Goal: Task Accomplishment & Management: Complete application form

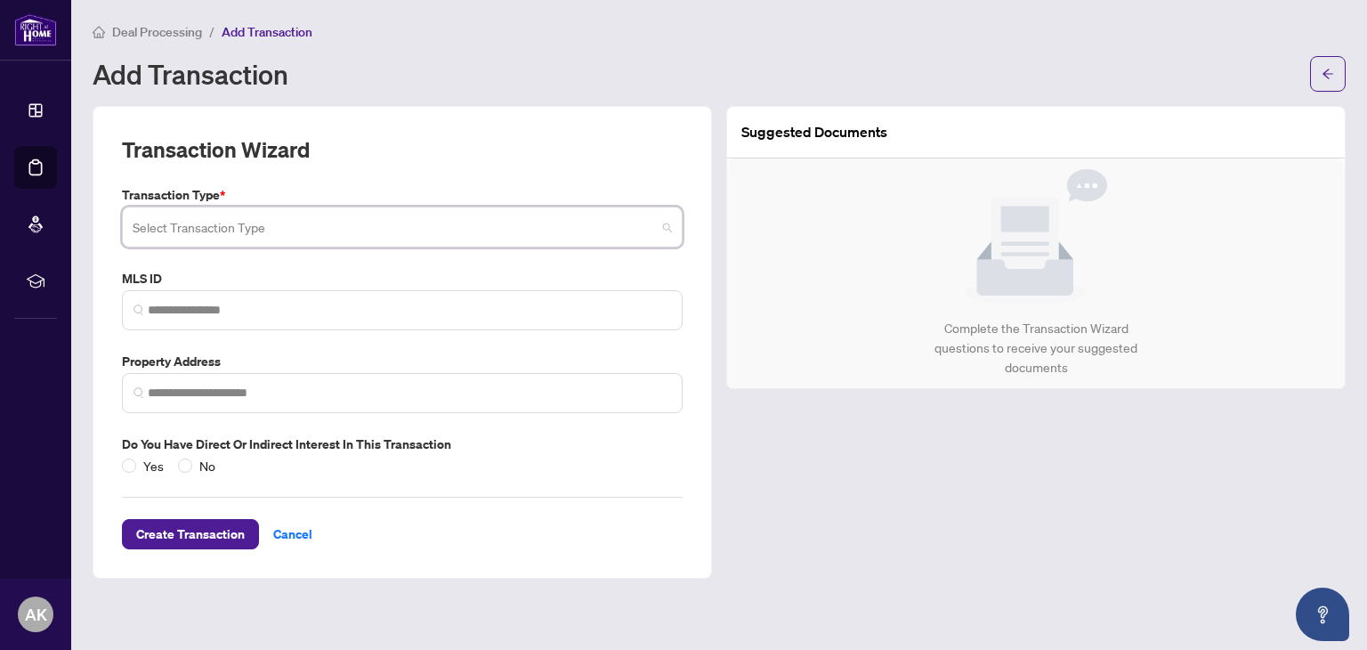
click at [255, 230] on input "search" at bounding box center [394, 229] width 523 height 39
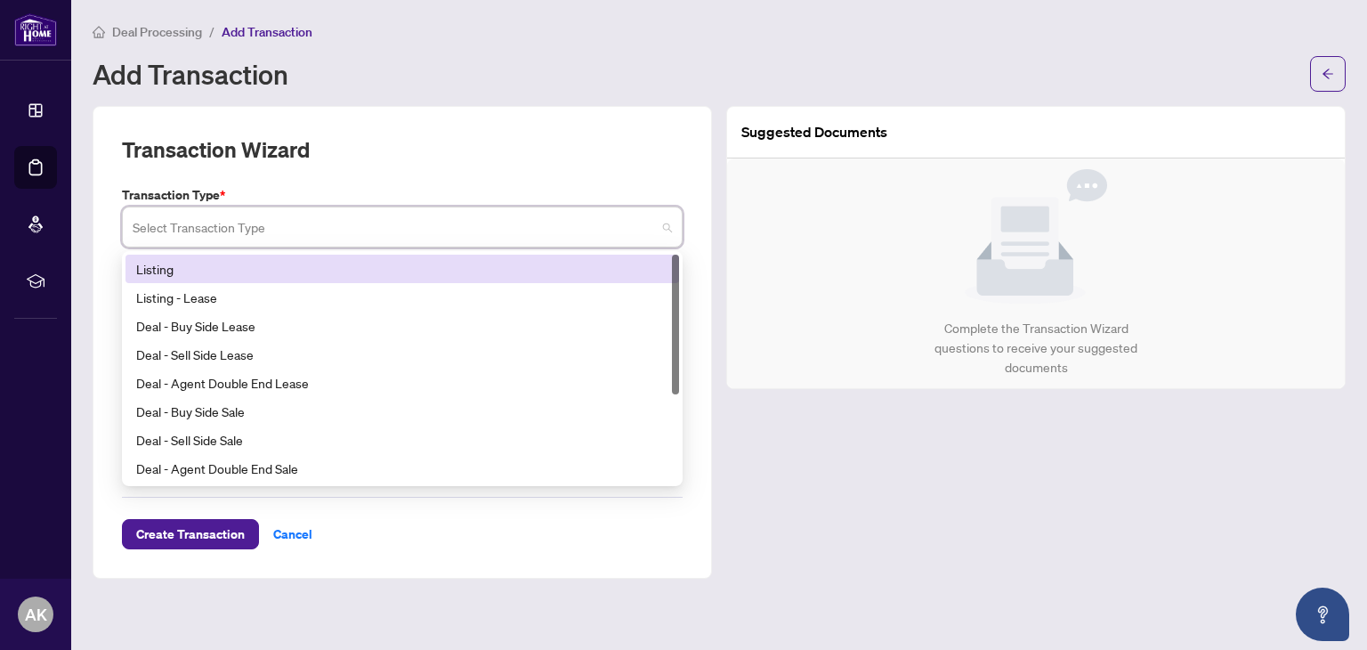
click at [225, 264] on div "Listing" at bounding box center [402, 269] width 532 height 20
click at [504, 226] on input "search" at bounding box center [394, 229] width 523 height 39
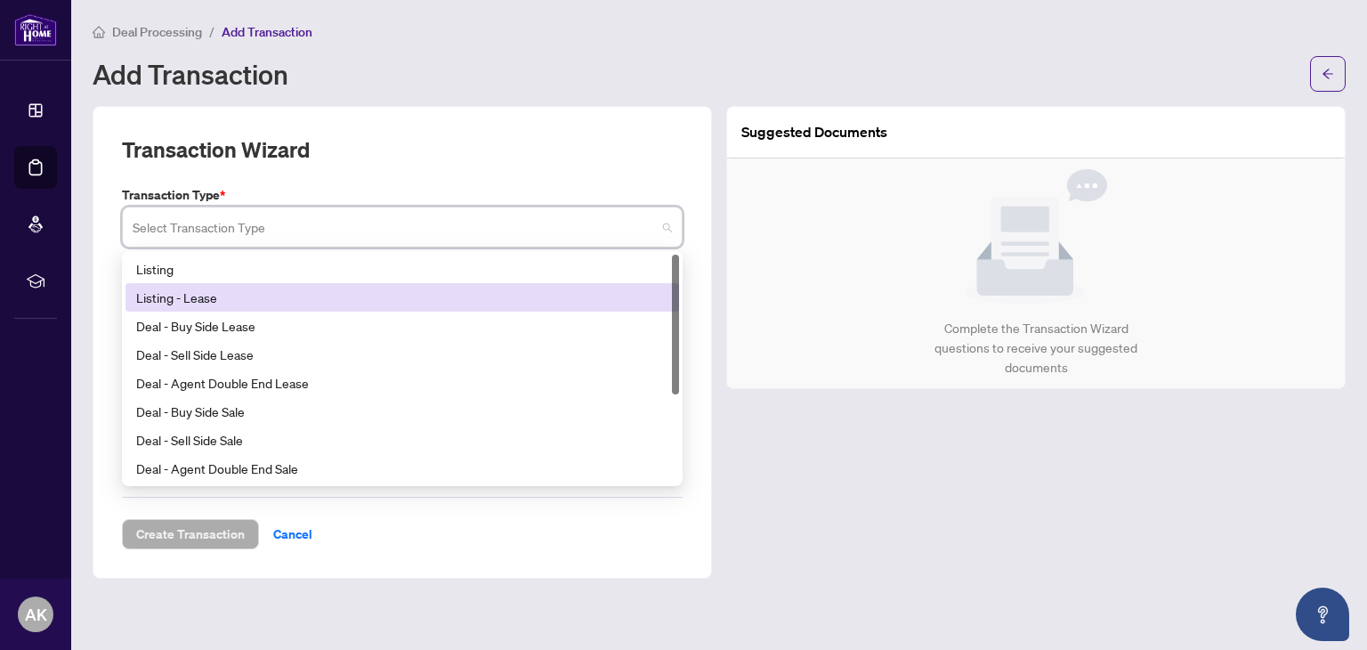
click at [422, 288] on div "Listing - Lease" at bounding box center [402, 297] width 532 height 20
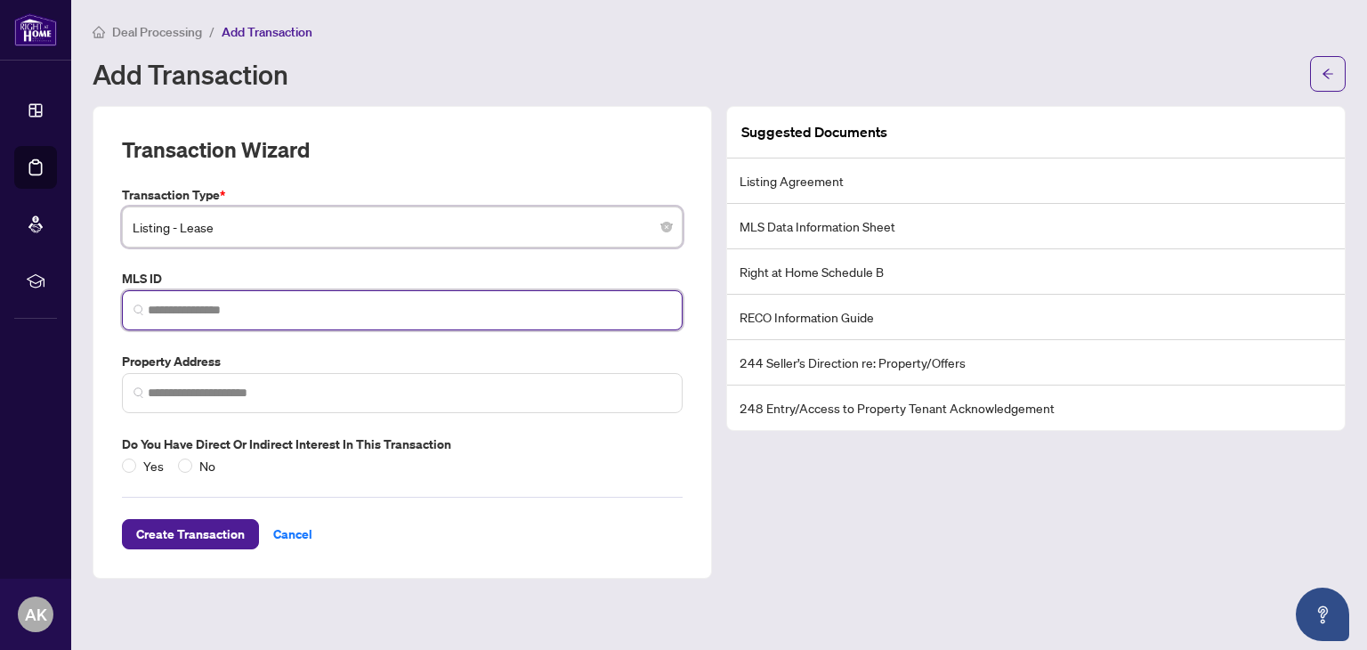
click at [369, 309] on input "search" at bounding box center [409, 310] width 523 height 19
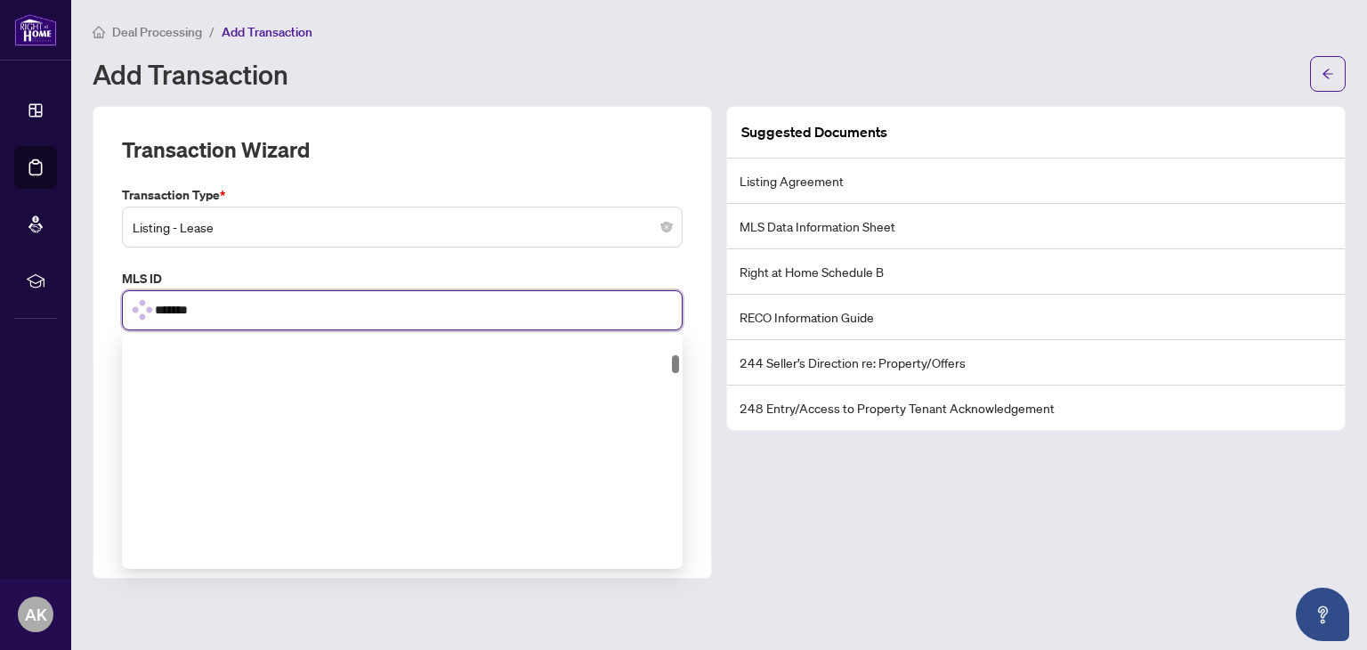
scroll to position [240, 0]
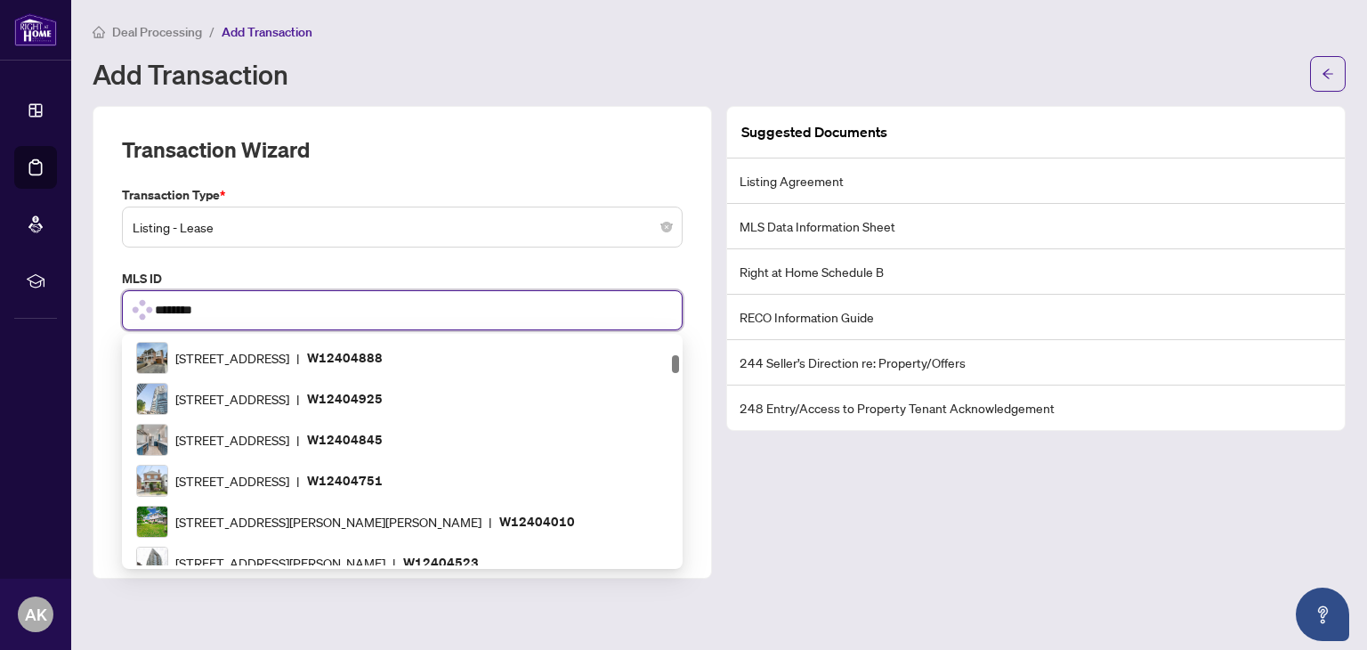
type input "*********"
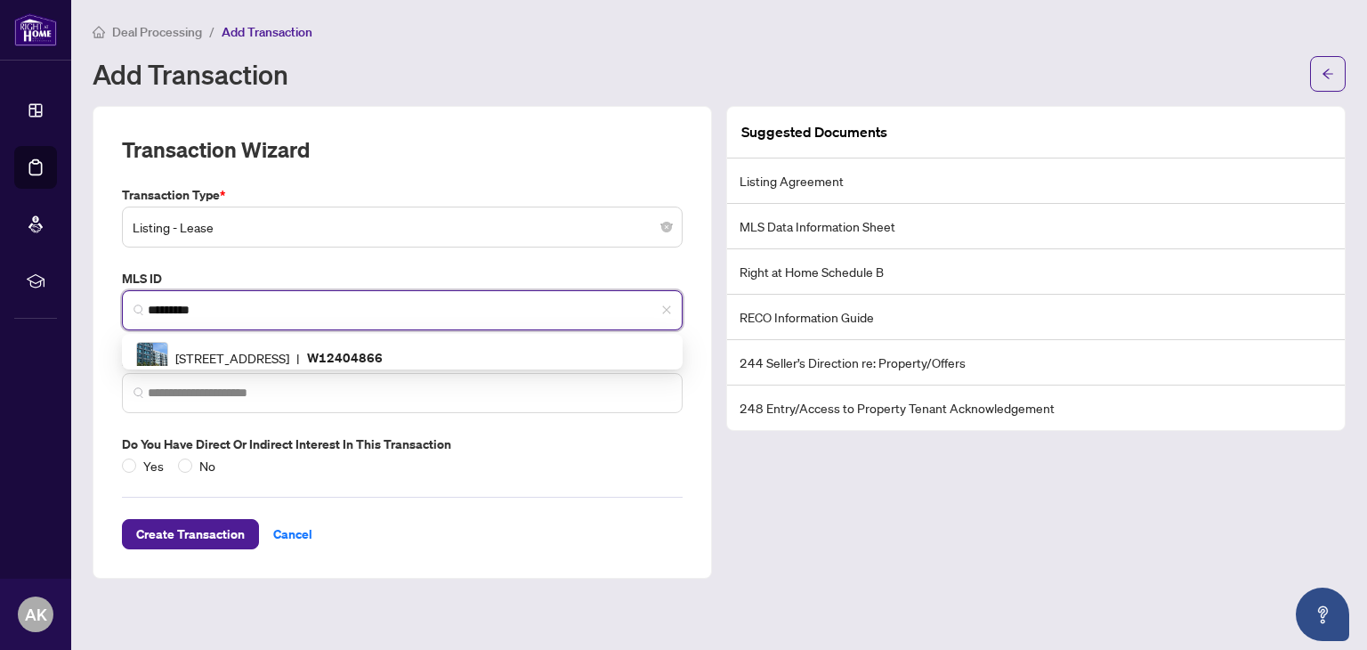
scroll to position [0, 0]
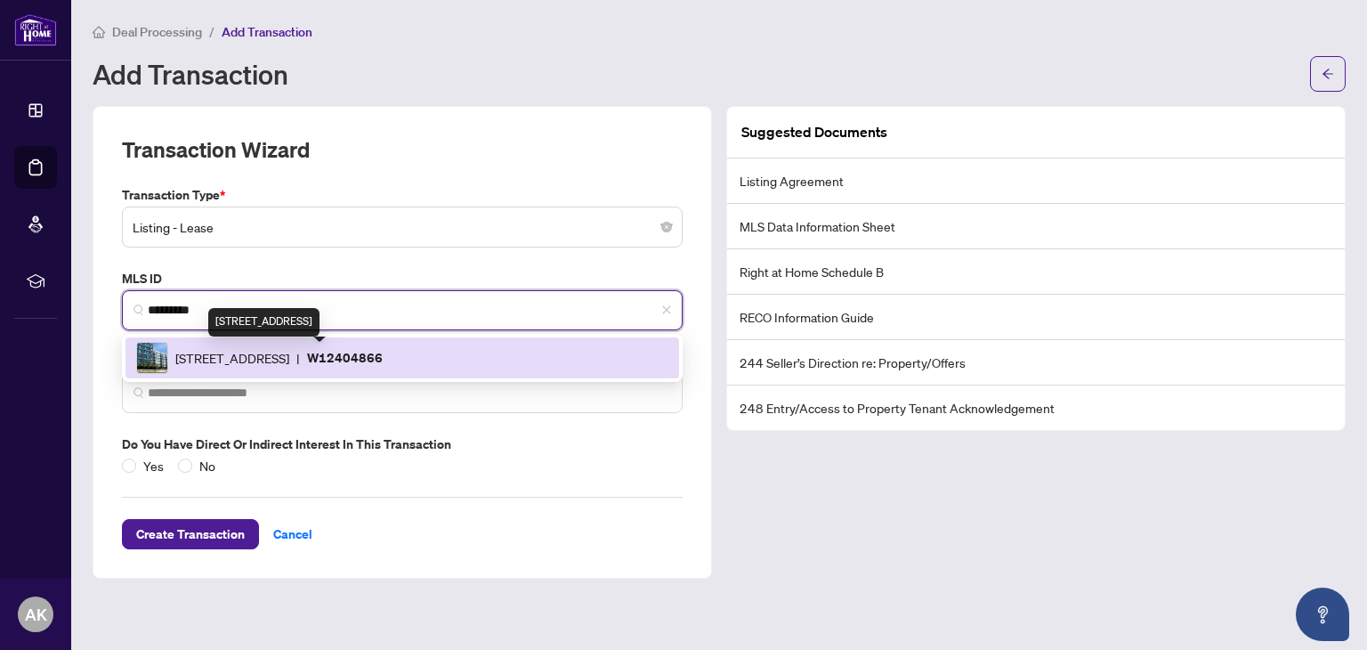
click at [289, 354] on span "[STREET_ADDRESS]" at bounding box center [232, 358] width 114 height 20
type input "**********"
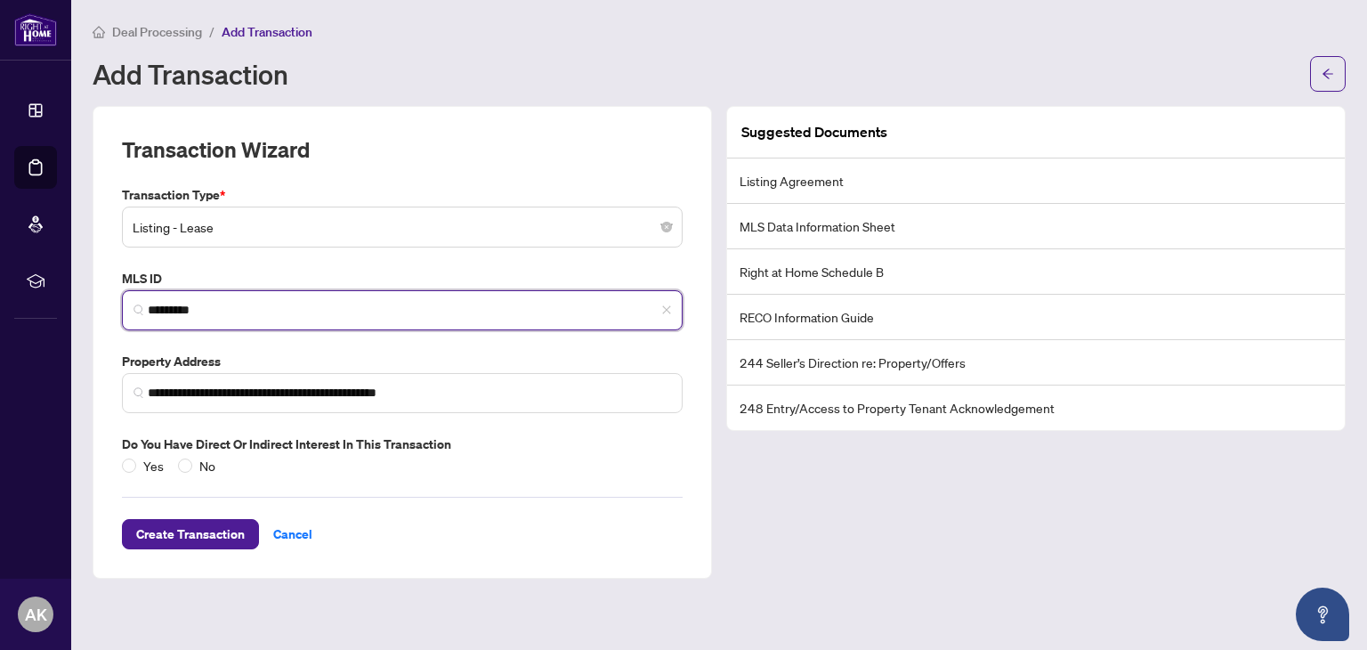
click at [339, 318] on span "*********" at bounding box center [402, 310] width 561 height 40
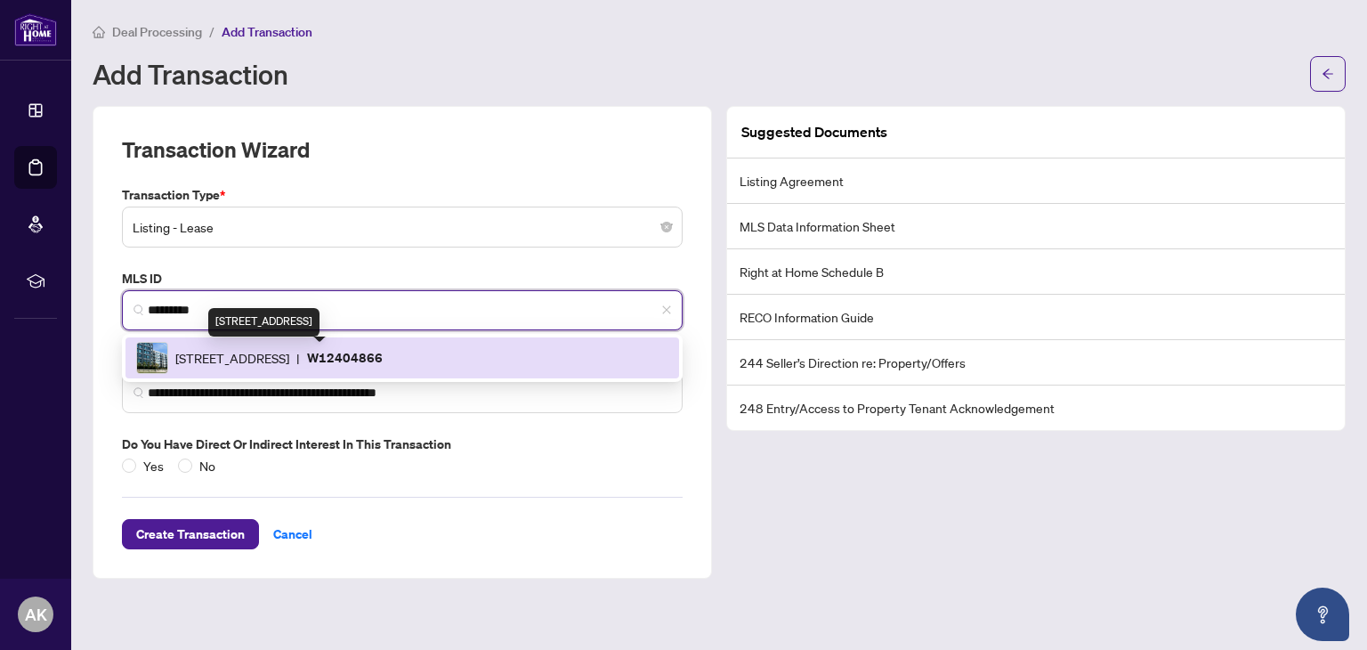
click at [226, 364] on span "[STREET_ADDRESS]" at bounding box center [232, 358] width 114 height 20
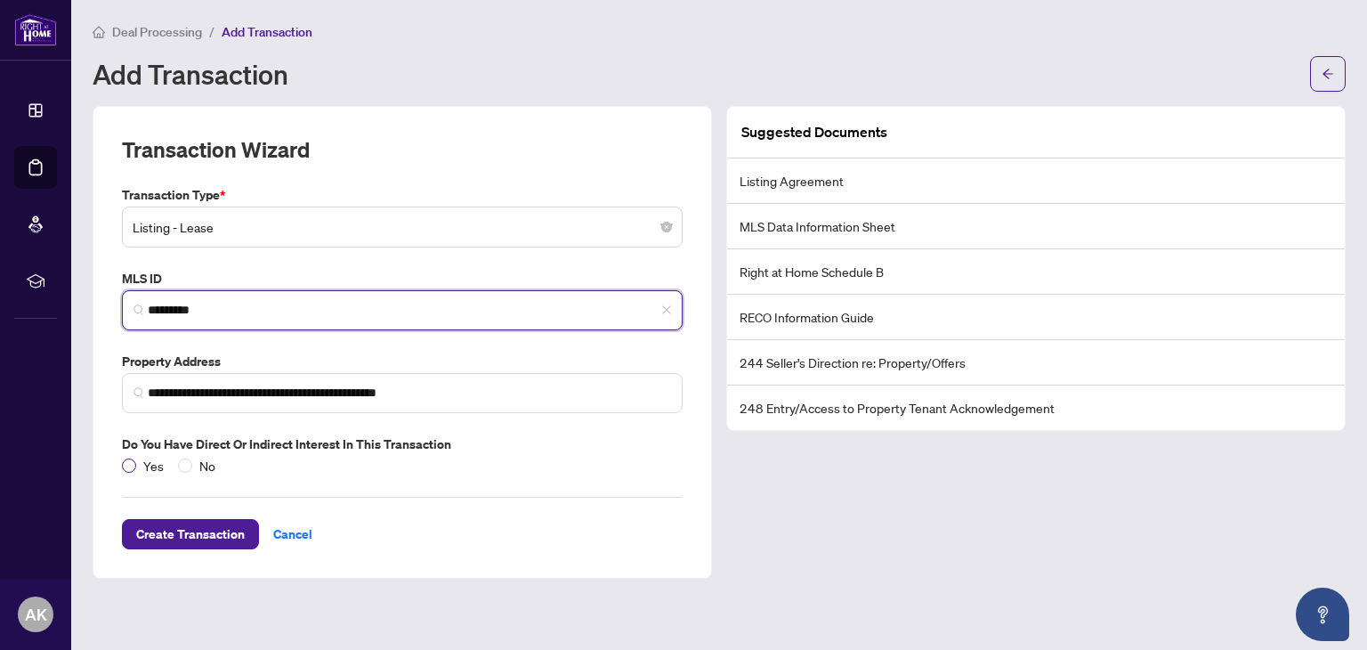
type input "*********"
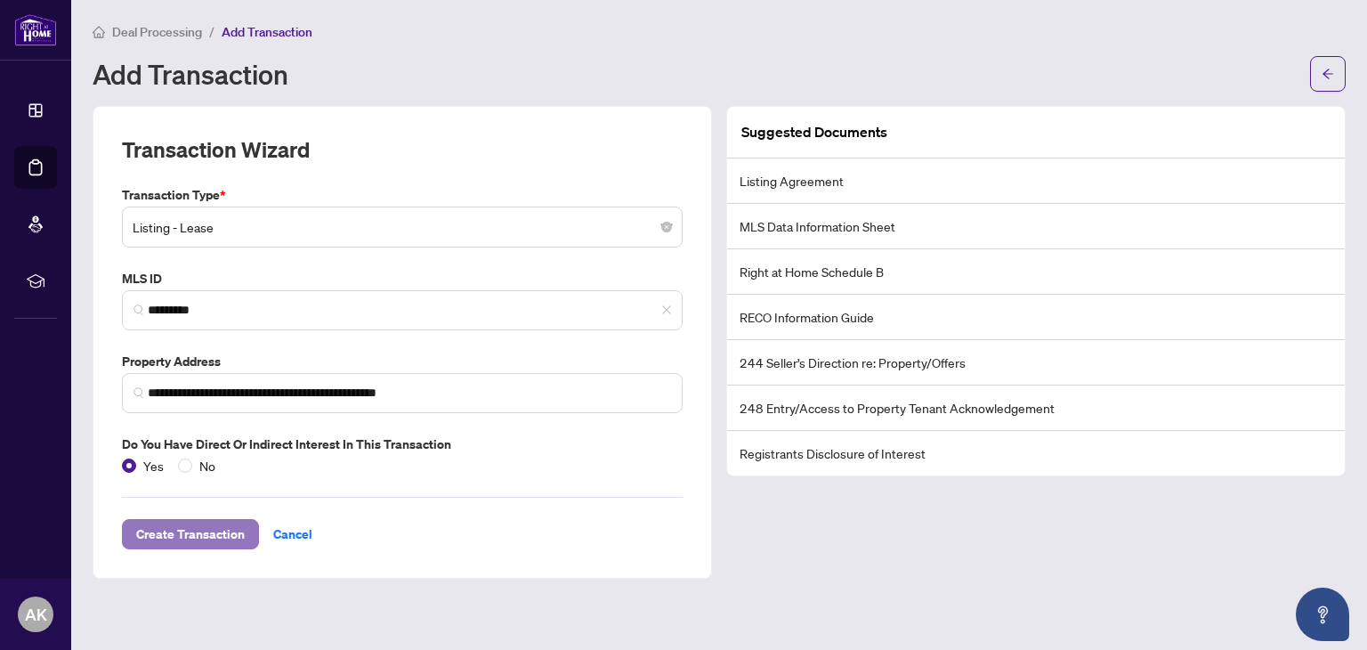
click at [194, 529] on span "Create Transaction" at bounding box center [190, 534] width 109 height 28
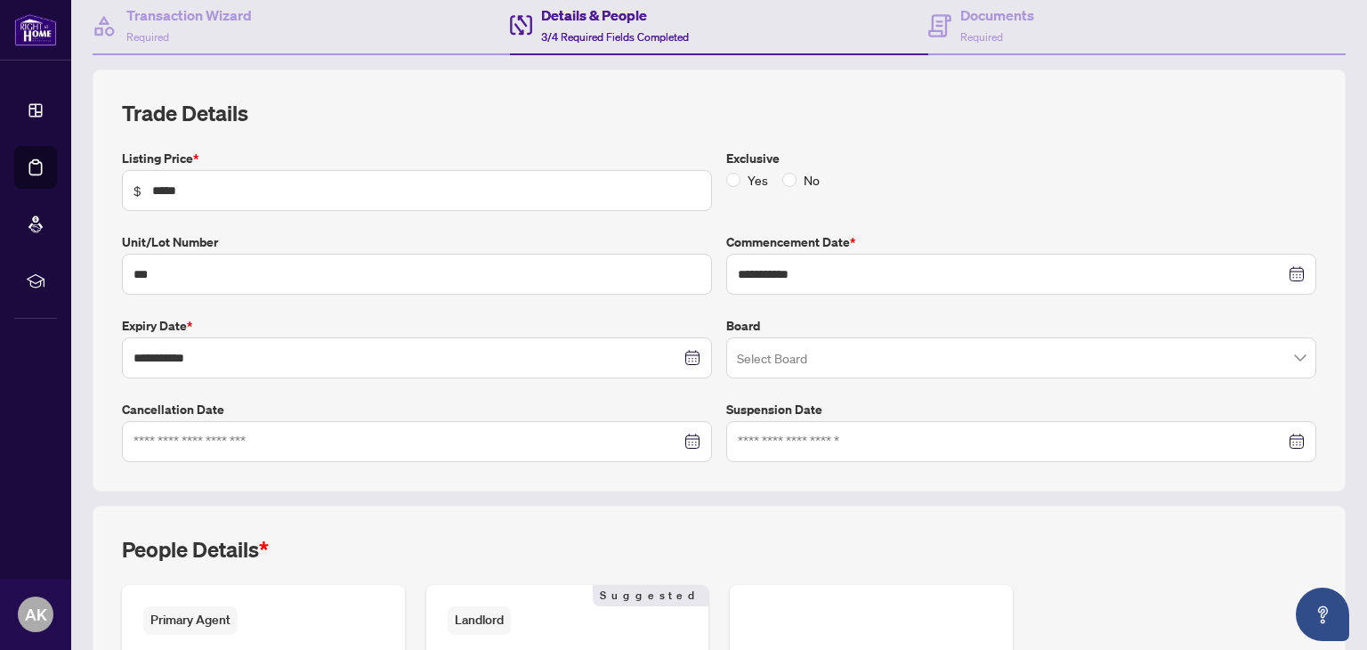
scroll to position [175, 0]
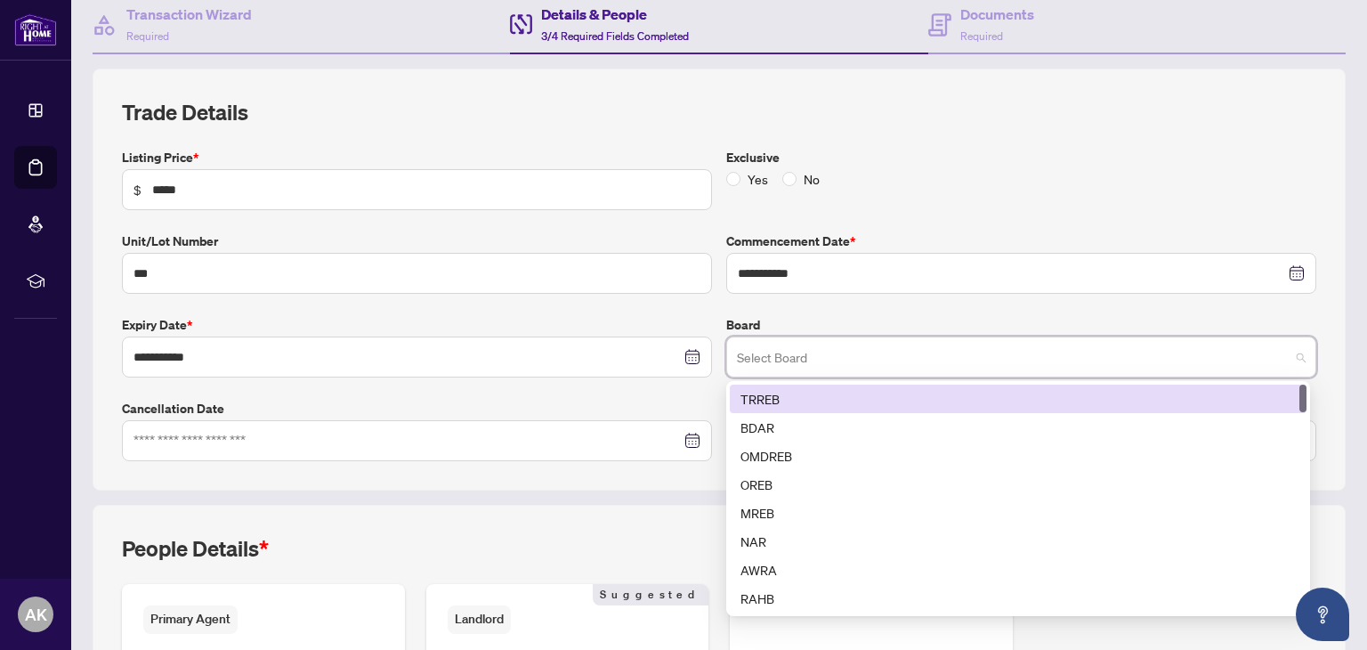
click at [849, 346] on input "search" at bounding box center [1013, 359] width 553 height 39
click at [812, 395] on div "TRREB" at bounding box center [1017, 399] width 555 height 20
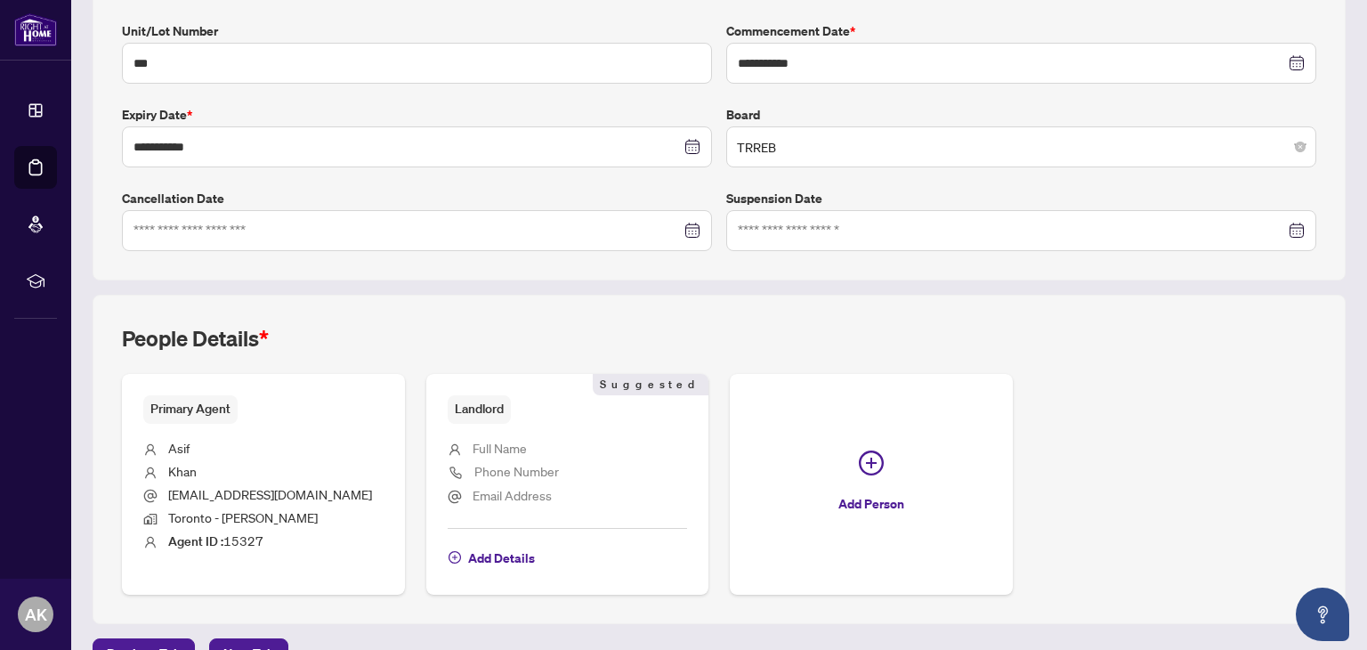
scroll to position [420, 0]
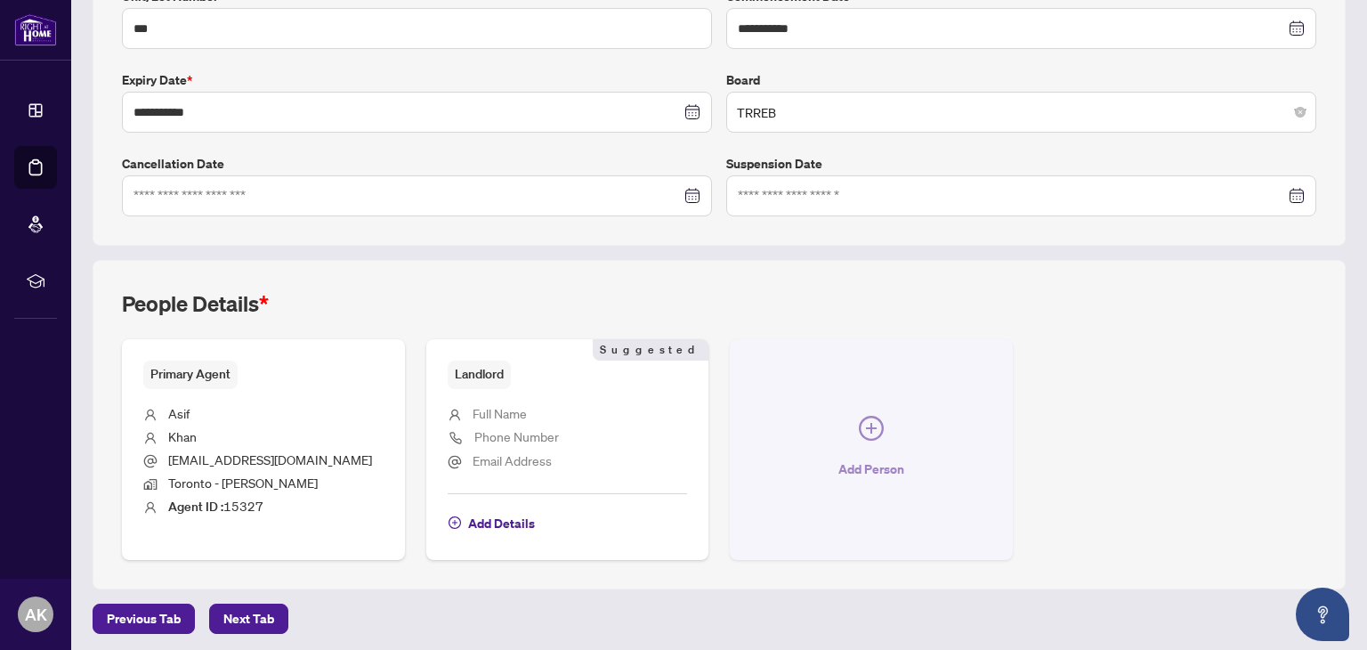
click at [859, 420] on icon "plus-circle" at bounding box center [871, 428] width 25 height 25
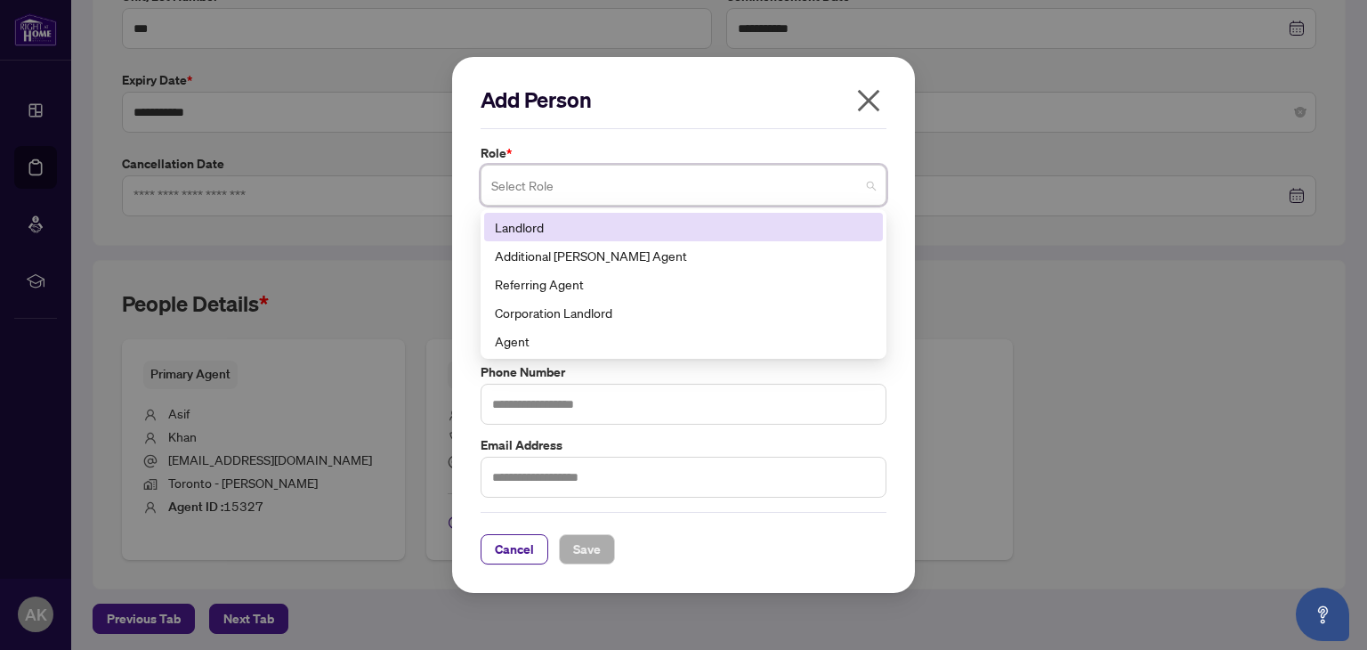
click at [871, 190] on span at bounding box center [683, 185] width 384 height 34
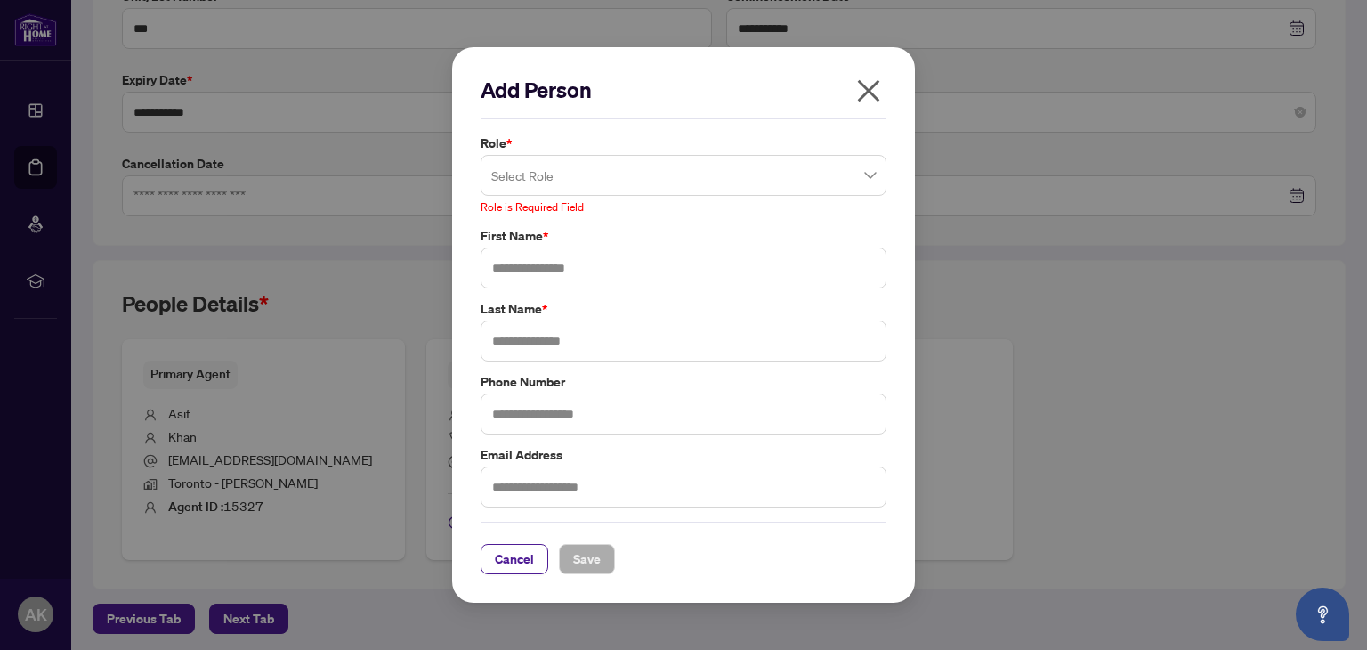
click at [1130, 281] on div "Add Person Role * Select Role 3 10 Landlord Additional [PERSON_NAME] Agent Refe…" at bounding box center [683, 325] width 1367 height 650
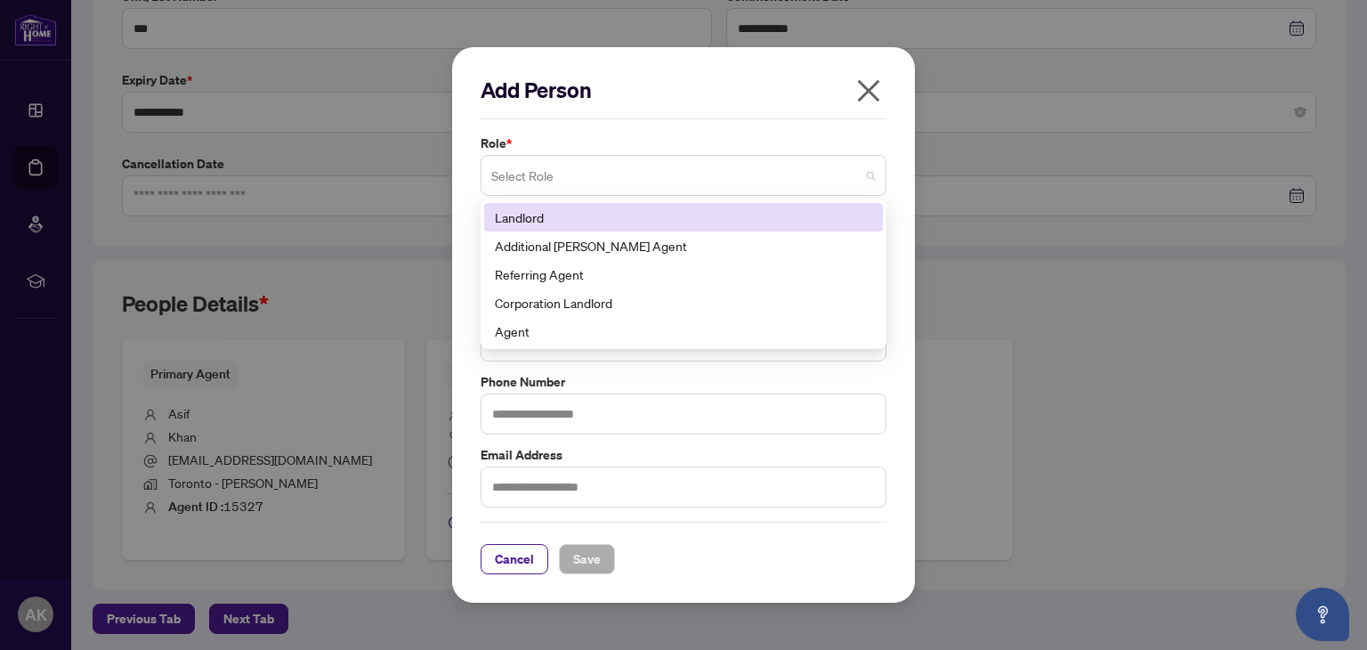
click at [884, 173] on div "Select Role" at bounding box center [683, 175] width 406 height 41
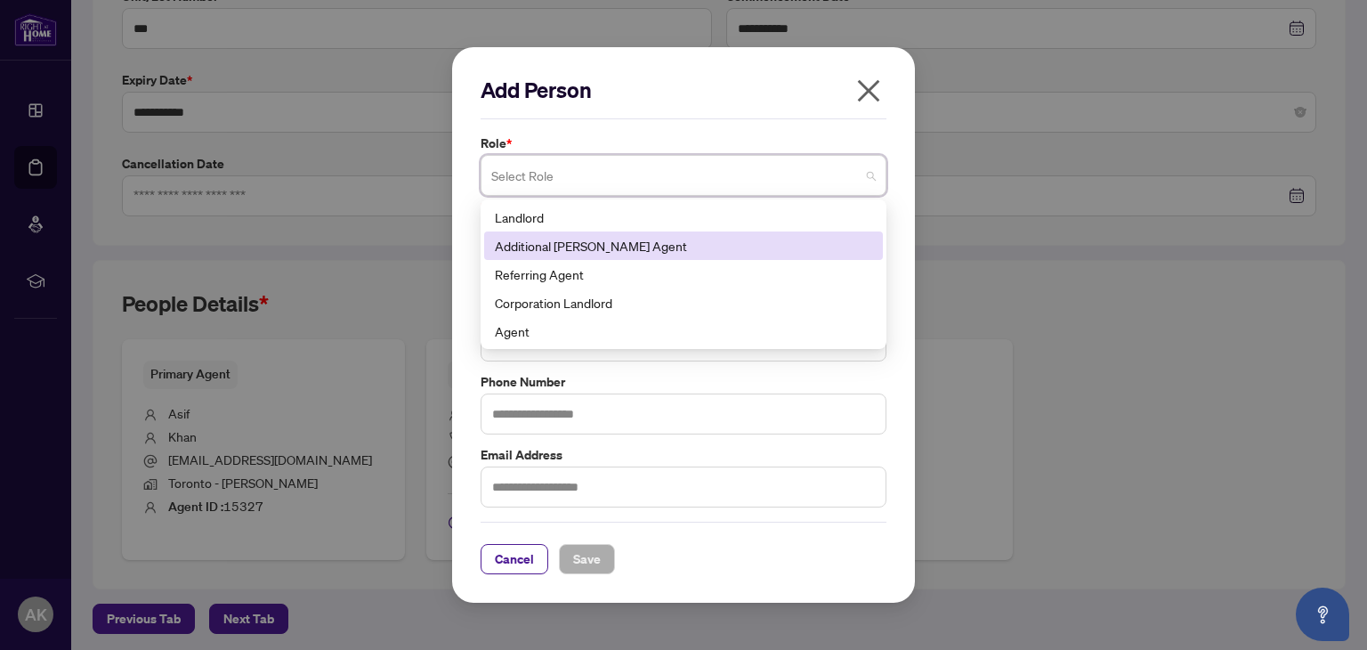
click at [761, 243] on div "Additional [PERSON_NAME] Agent" at bounding box center [683, 246] width 377 height 20
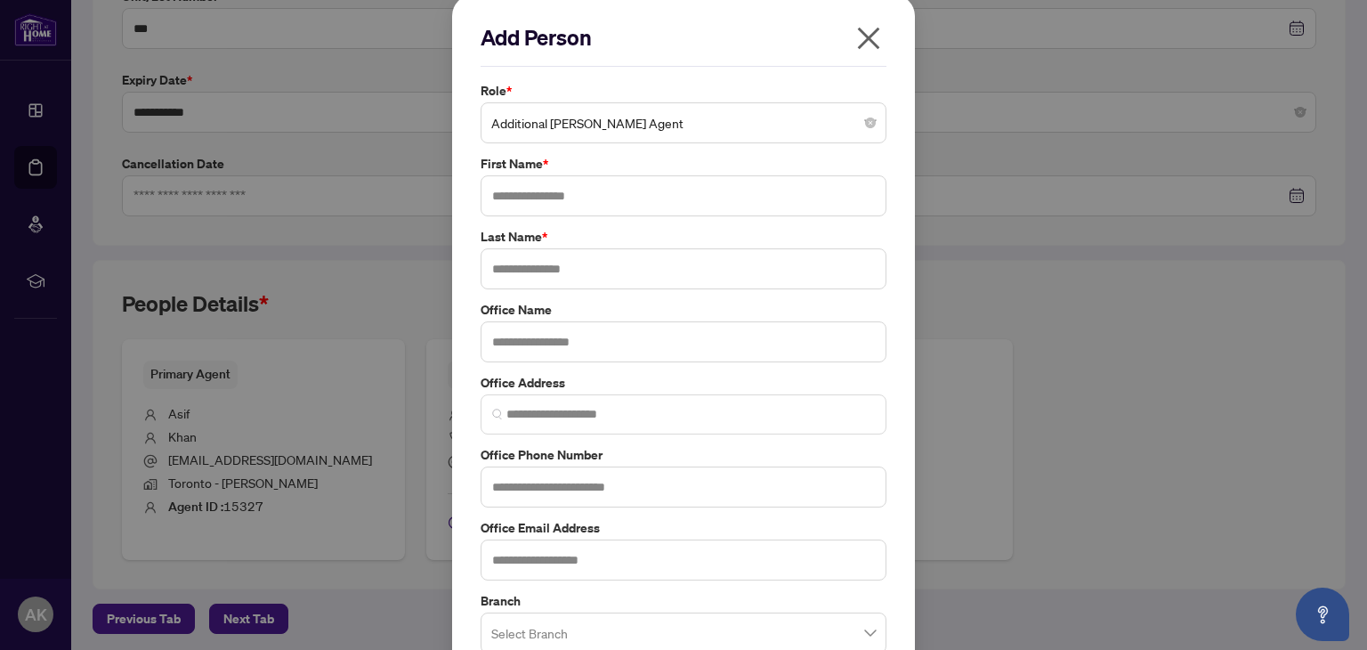
scroll to position [0, 0]
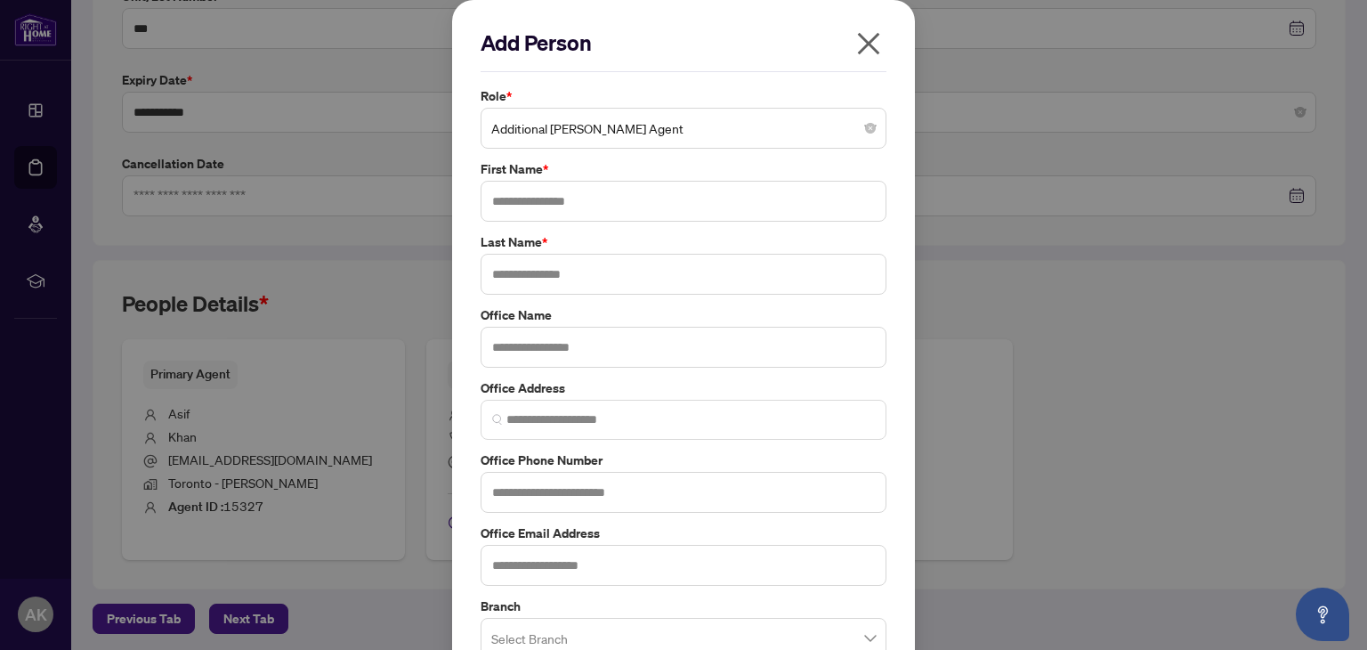
click at [863, 52] on icon "close" at bounding box center [868, 43] width 28 height 28
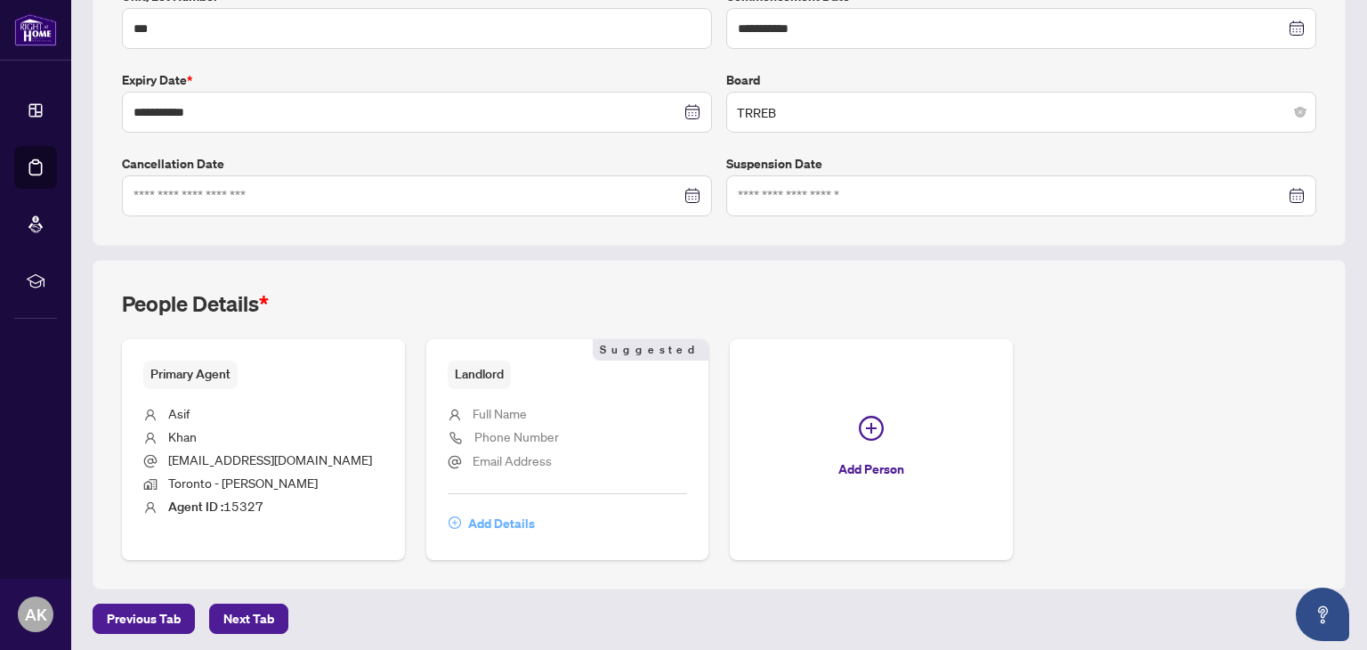
click at [452, 516] on icon "plus-circle" at bounding box center [454, 522] width 12 height 12
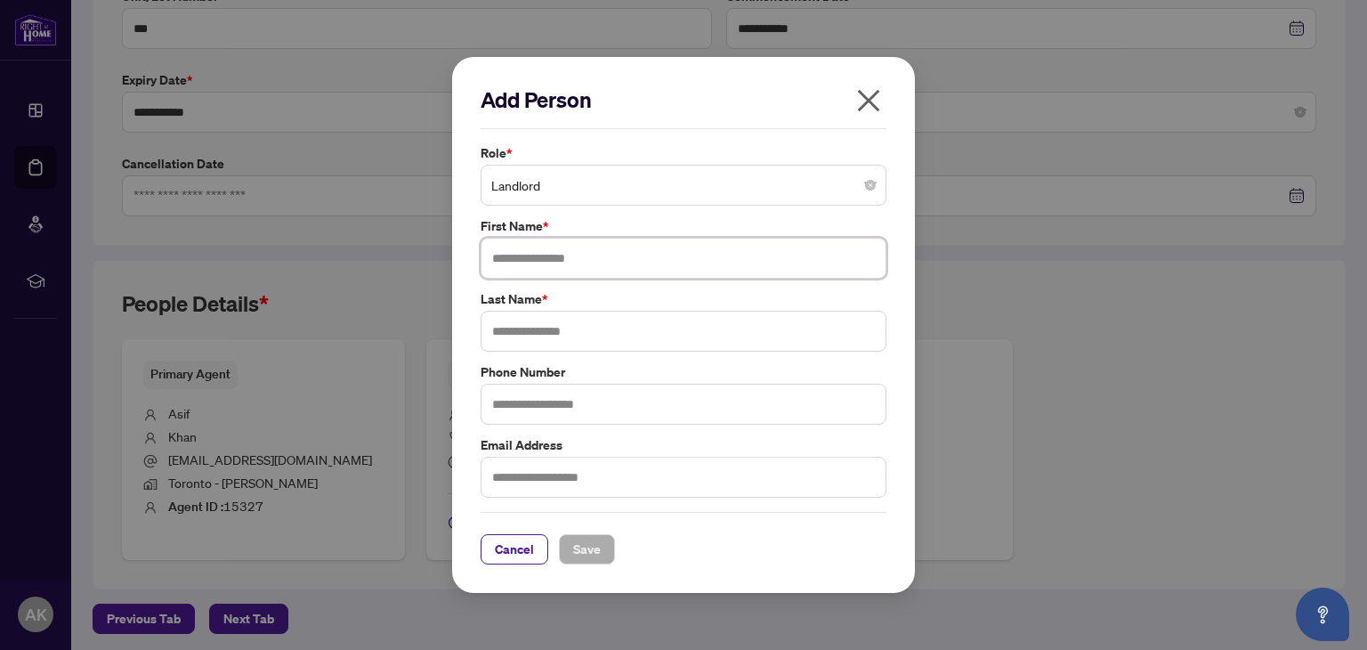
click at [577, 252] on input "text" at bounding box center [683, 258] width 406 height 41
type input "****"
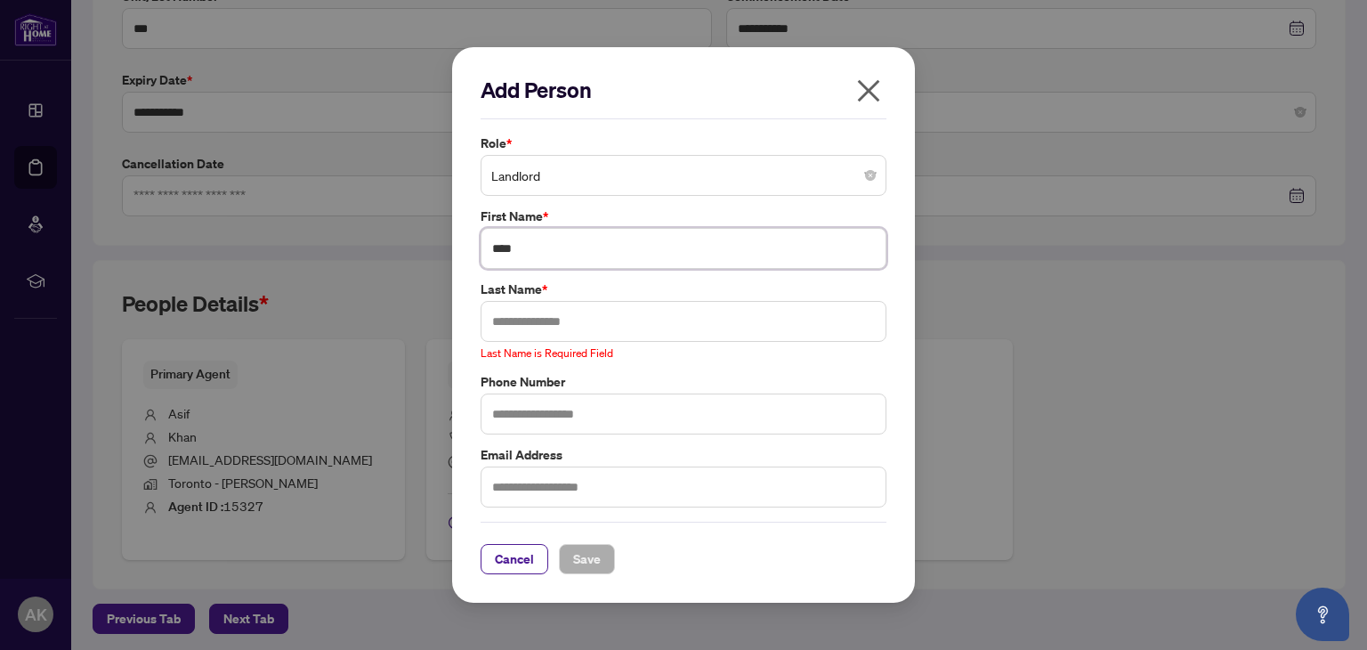
click at [577, 252] on input "****" at bounding box center [683, 248] width 406 height 41
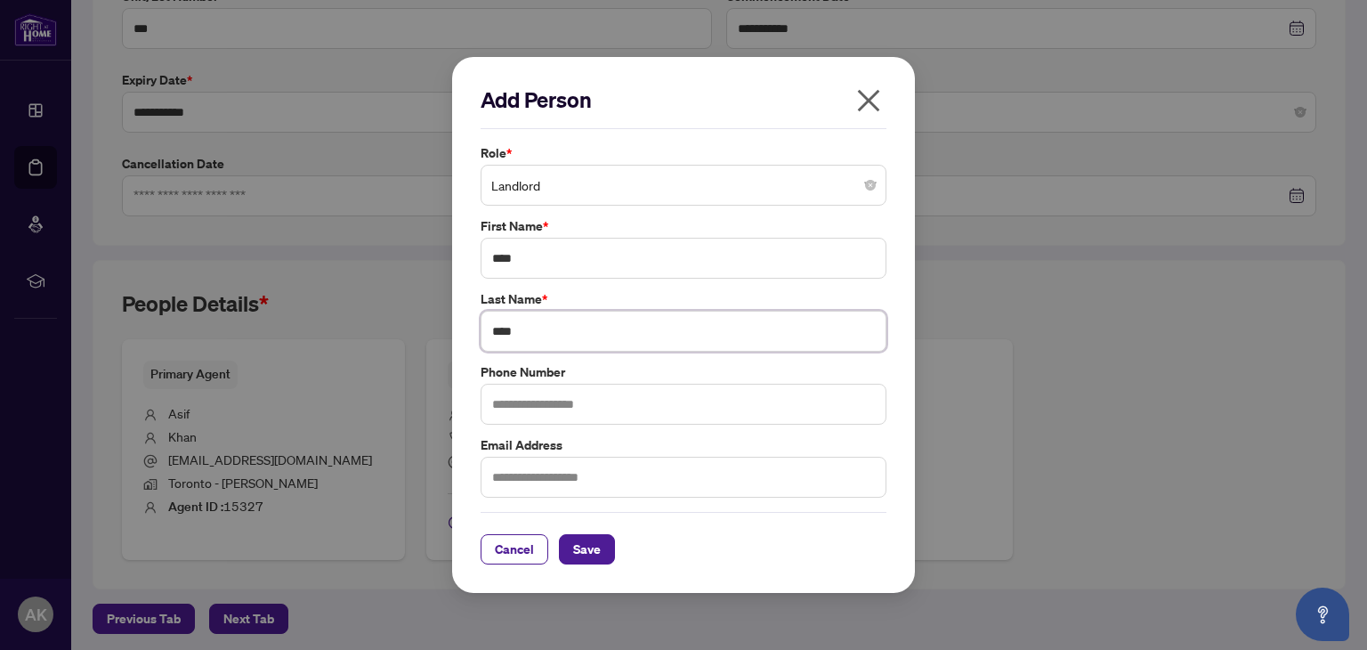
type input "****"
type input "**********"
click at [538, 473] on input "text" at bounding box center [683, 476] width 406 height 41
type input "**********"
click at [588, 553] on span "Save" at bounding box center [587, 549] width 28 height 28
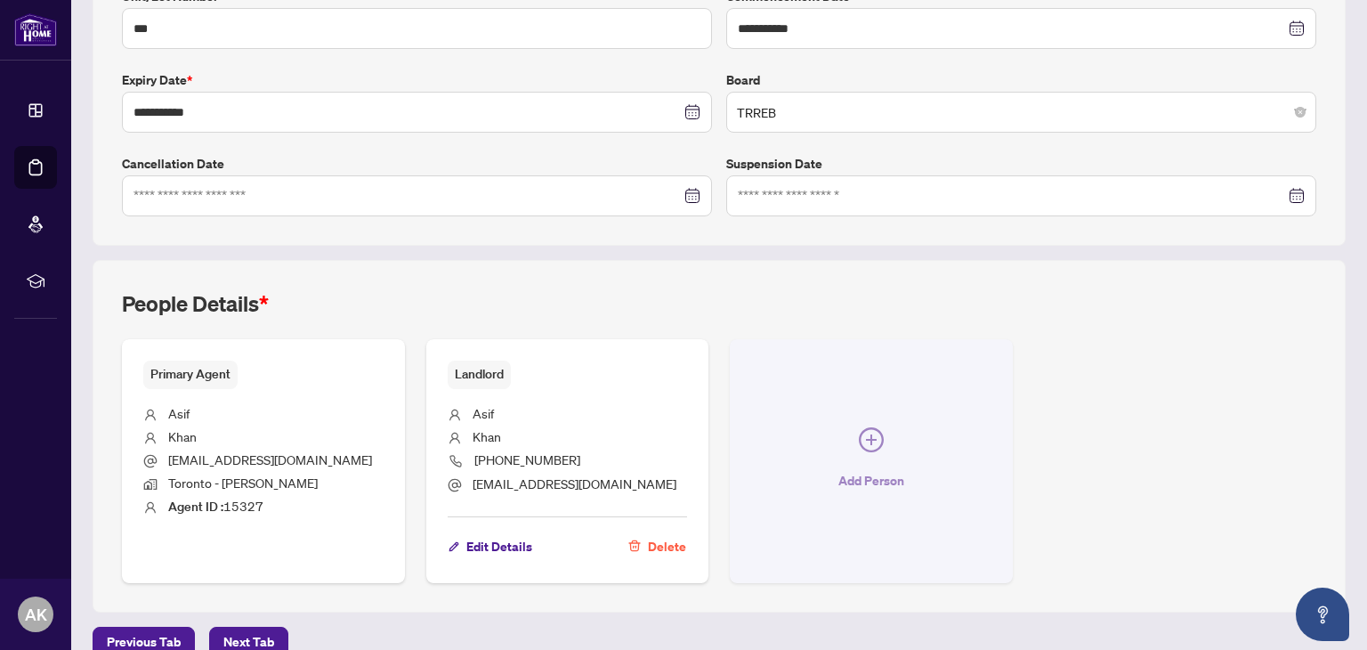
click at [859, 435] on icon "plus-circle" at bounding box center [871, 439] width 25 height 25
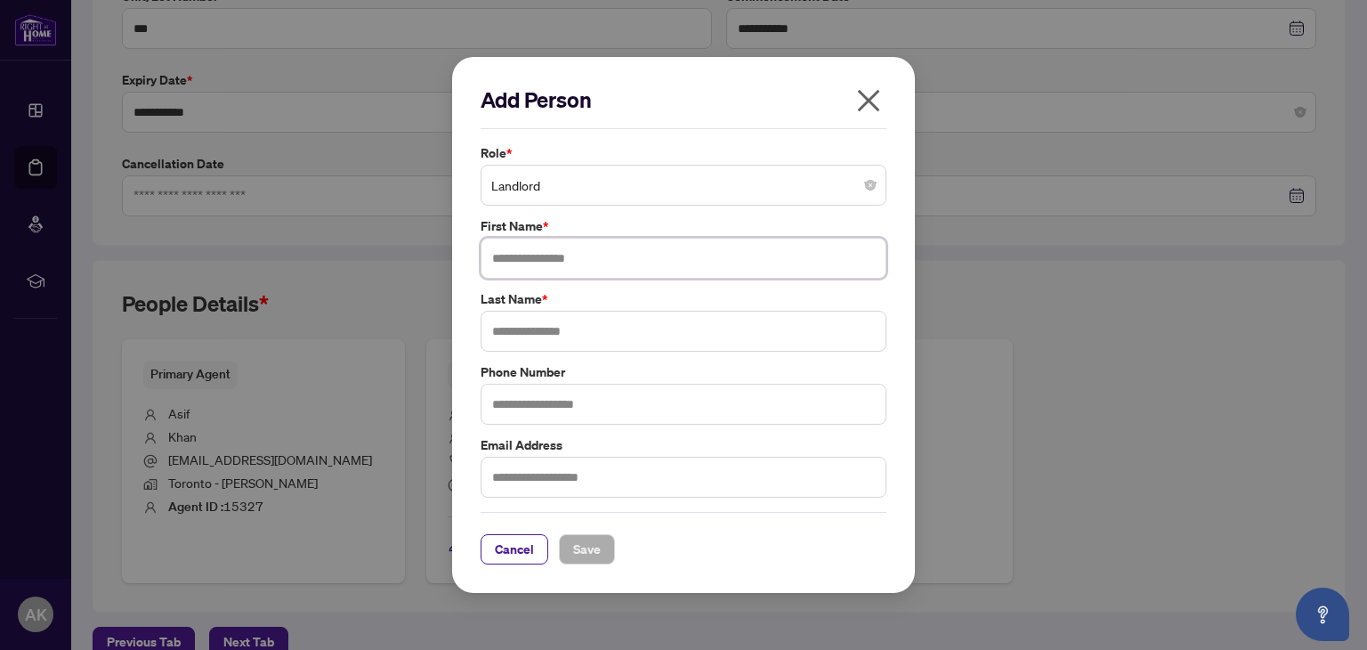
click at [557, 264] on input "text" at bounding box center [683, 258] width 406 height 41
type input "******"
type input "****"
type input "**********"
click at [545, 477] on input "text" at bounding box center [683, 476] width 406 height 41
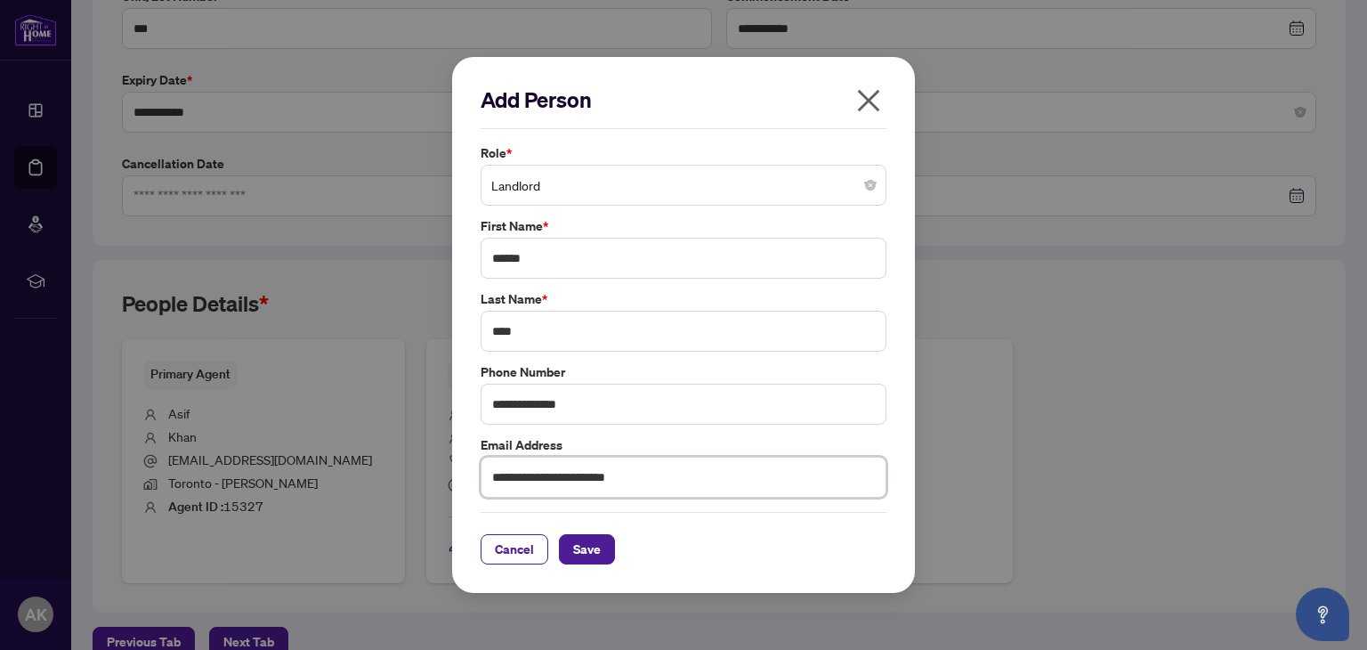
type input "**********"
click at [876, 435] on label "Email Address" at bounding box center [683, 445] width 406 height 20
click at [592, 549] on span "Save" at bounding box center [587, 549] width 28 height 28
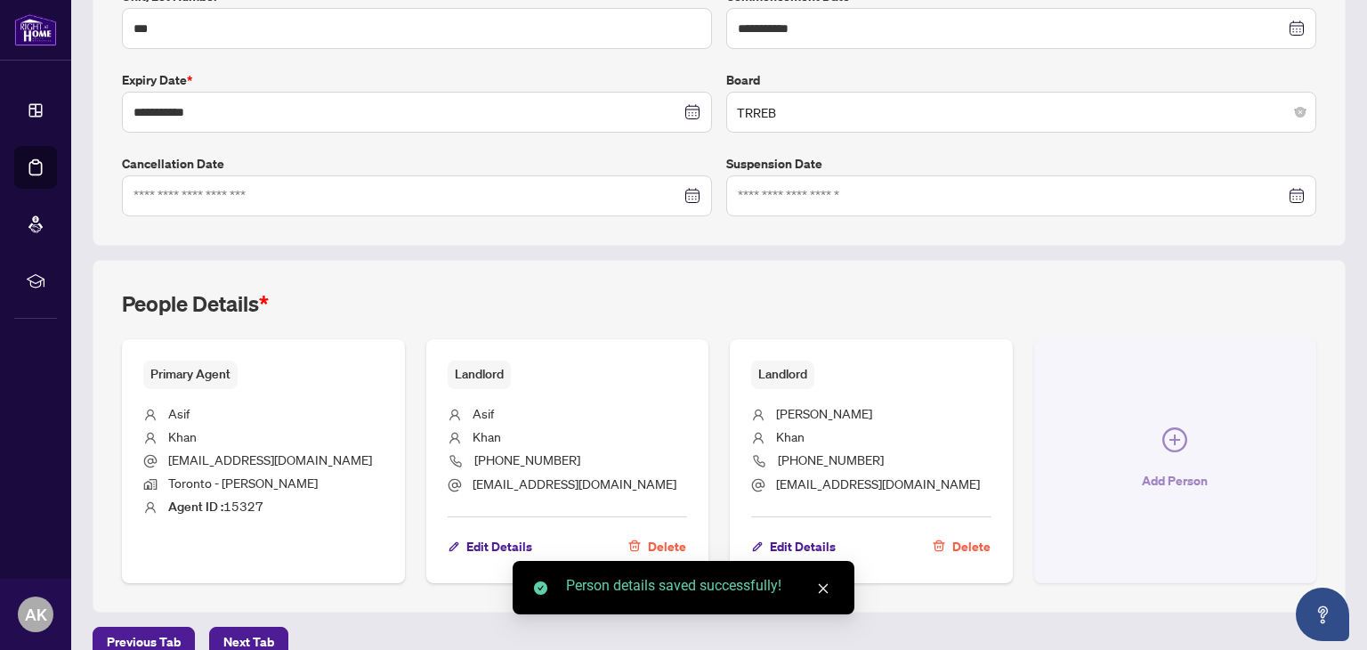
click at [1162, 440] on icon "plus-circle" at bounding box center [1174, 439] width 25 height 25
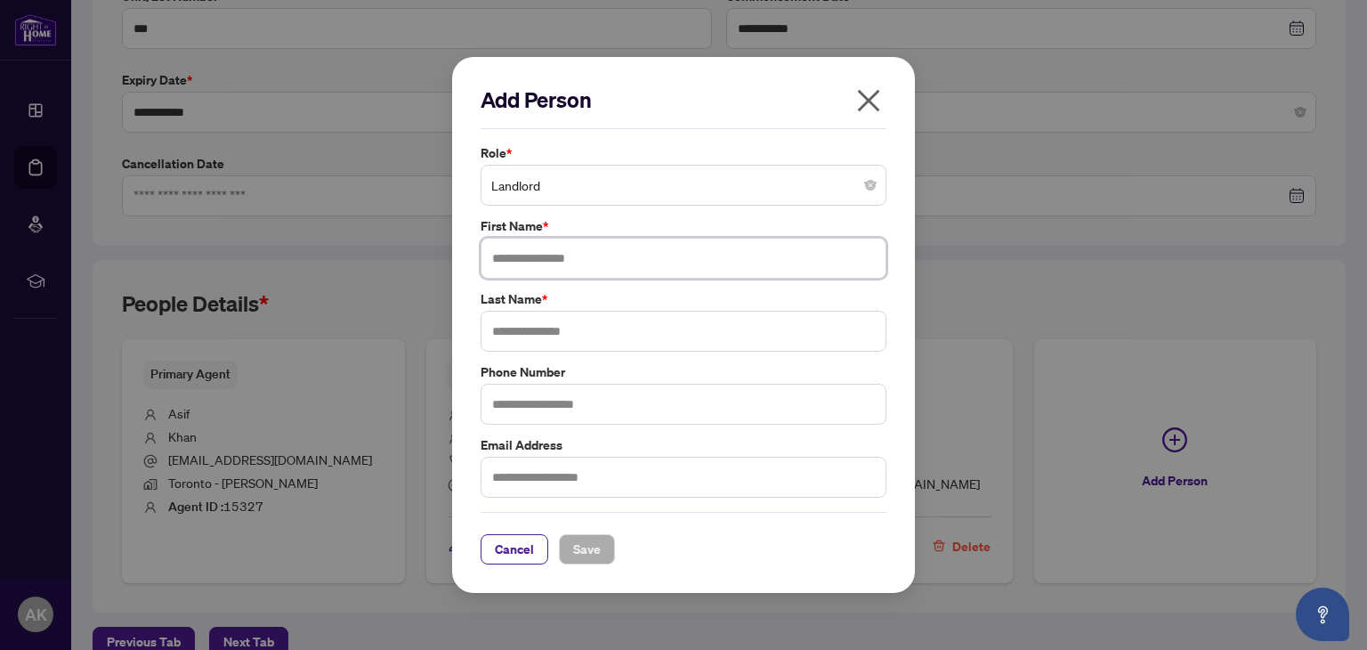
click at [530, 251] on input "text" at bounding box center [683, 258] width 406 height 41
type input "********"
type input "****"
type input "**********"
click at [545, 472] on input "text" at bounding box center [683, 476] width 406 height 41
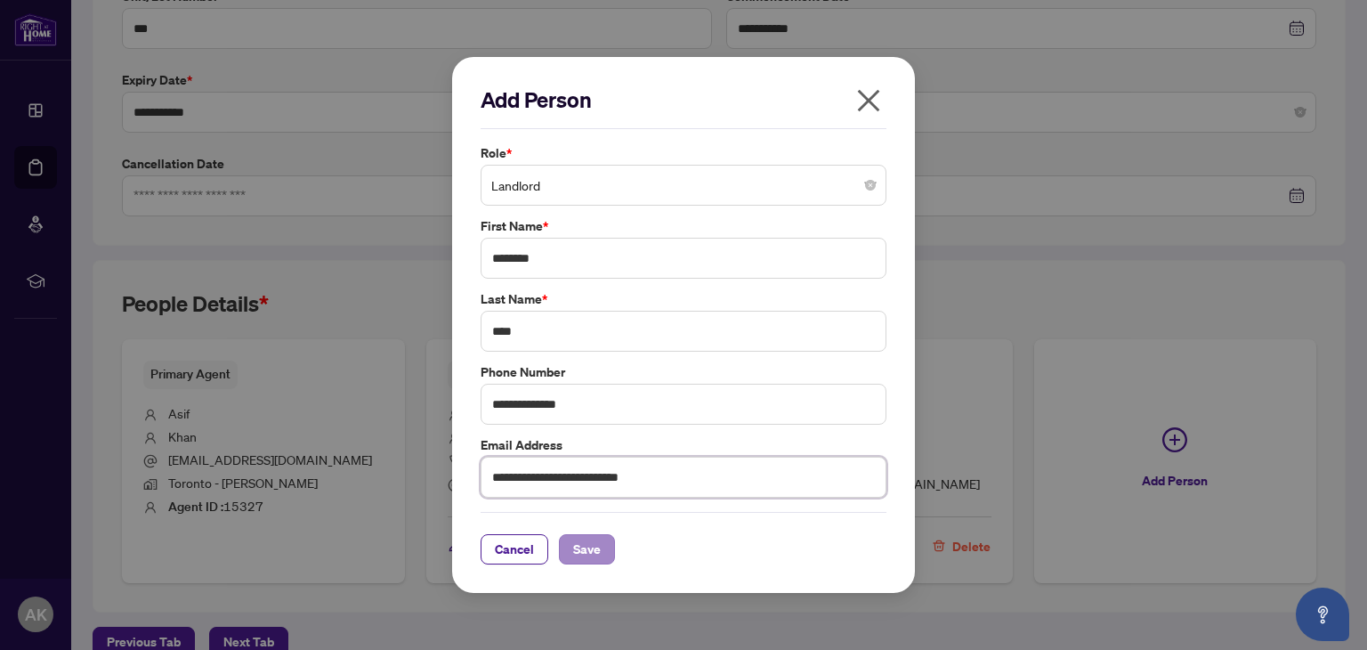
type input "**********"
click at [594, 556] on span "Save" at bounding box center [587, 549] width 28 height 28
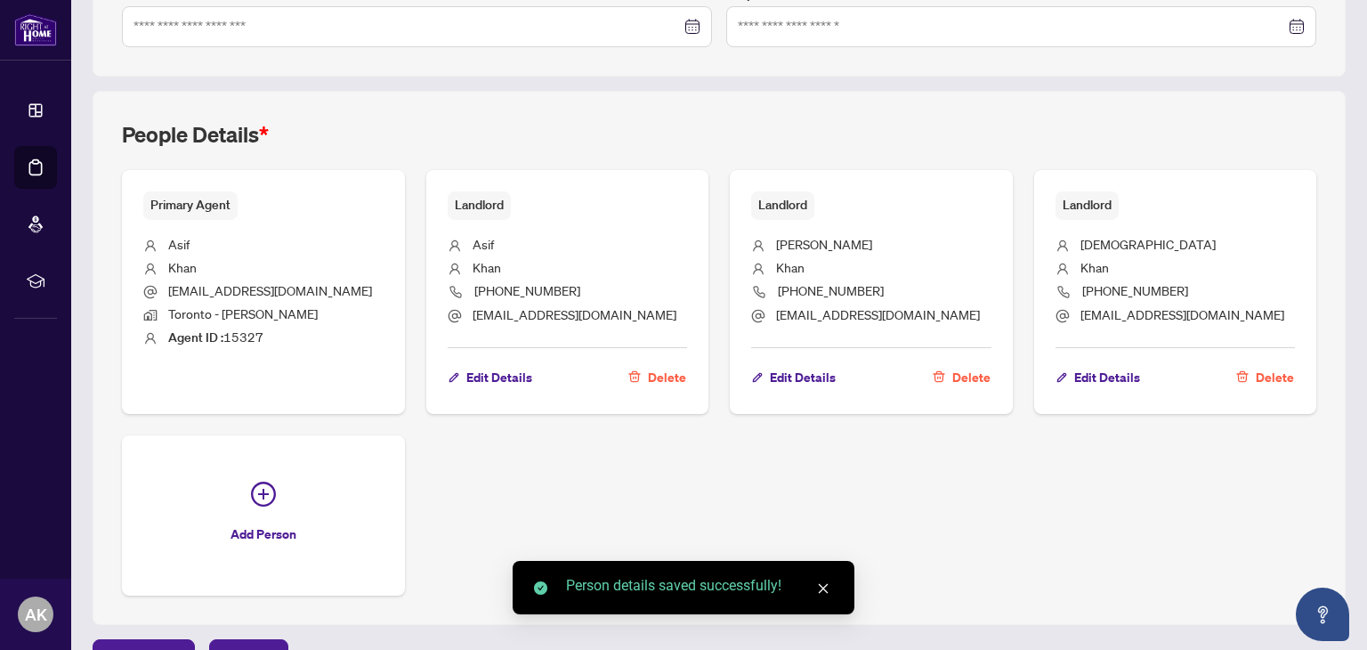
scroll to position [626, 0]
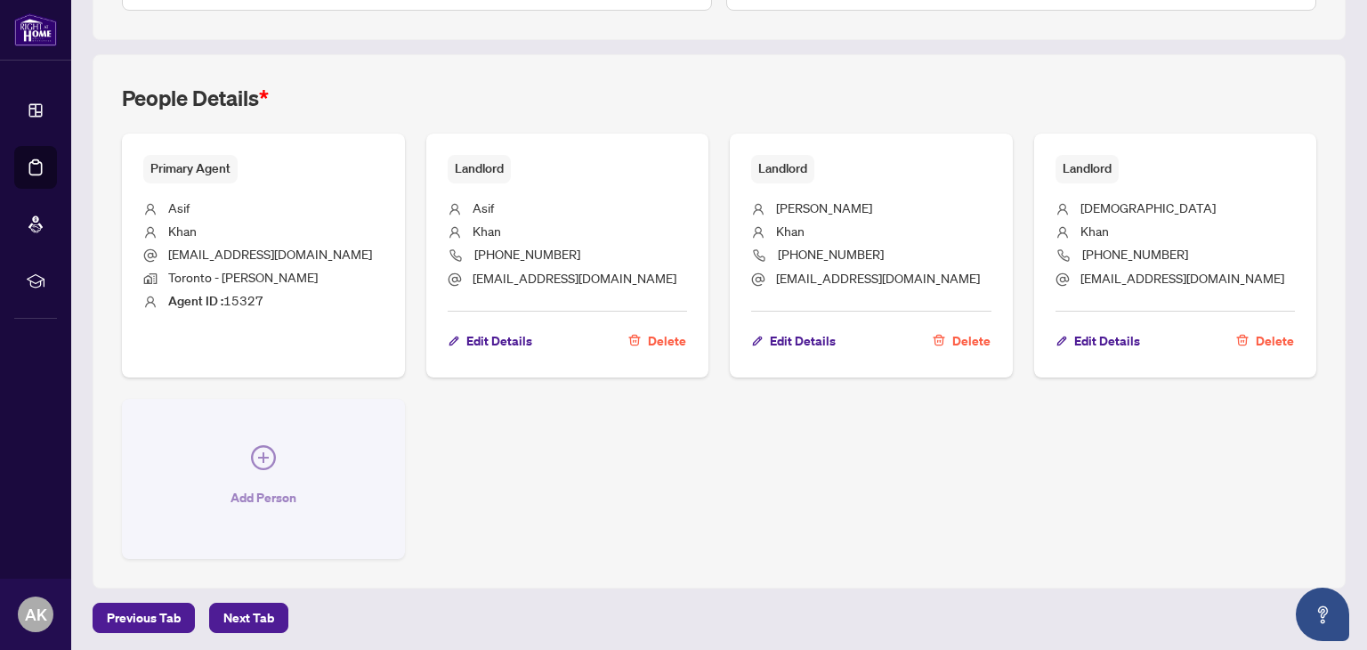
click at [258, 454] on icon "plus-circle" at bounding box center [263, 457] width 25 height 25
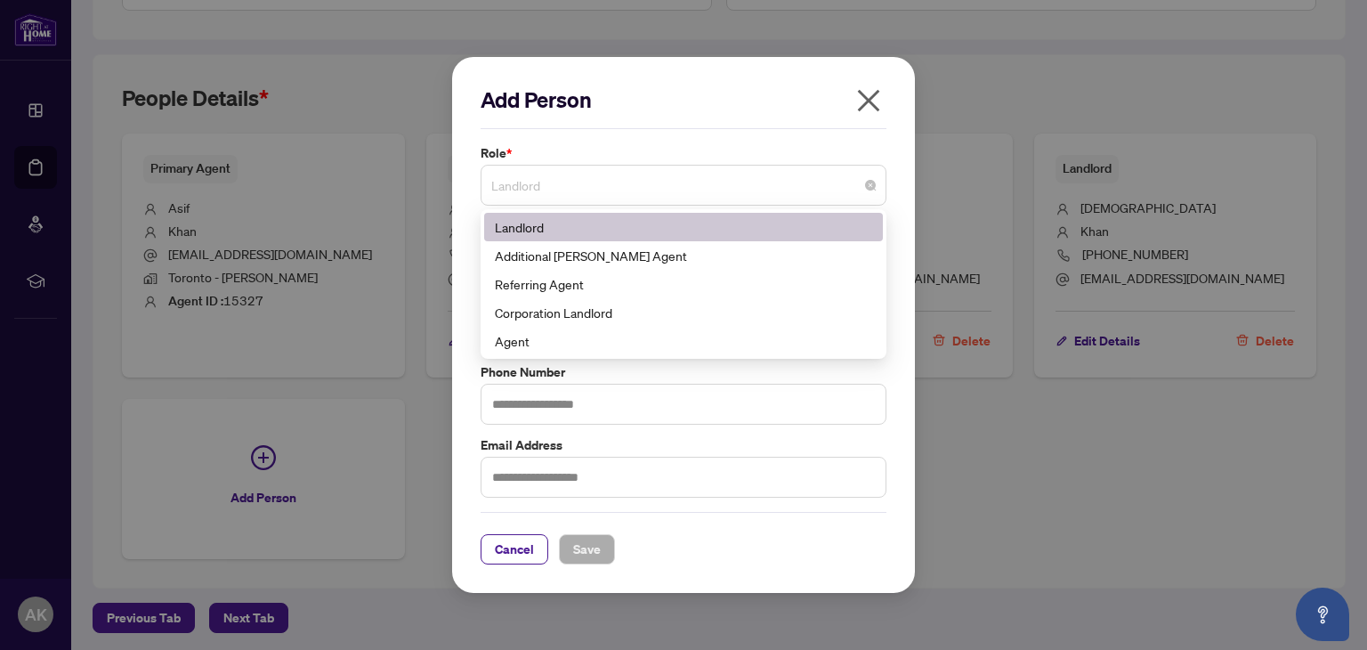
click at [800, 191] on span "Landlord" at bounding box center [683, 185] width 384 height 34
click at [751, 257] on div "Additional [PERSON_NAME] Agent" at bounding box center [683, 256] width 377 height 20
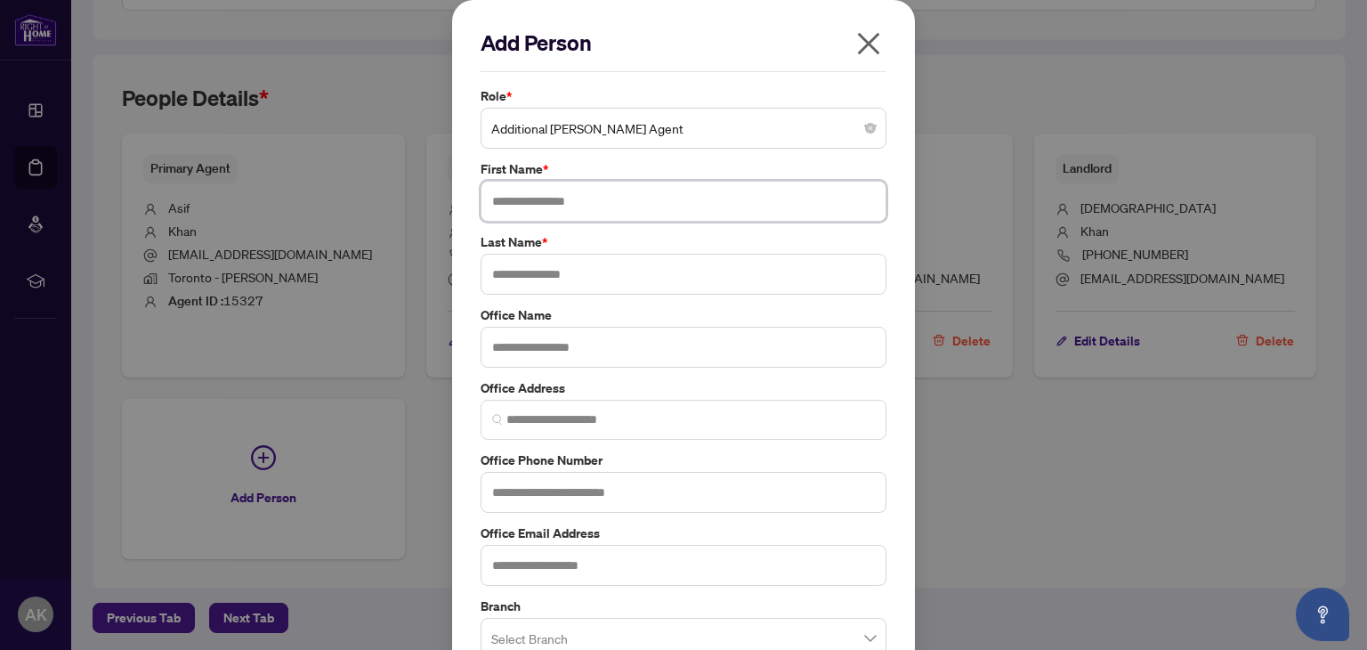
click at [609, 199] on input "text" at bounding box center [683, 201] width 406 height 41
type input "********"
type input "****"
type input "**********"
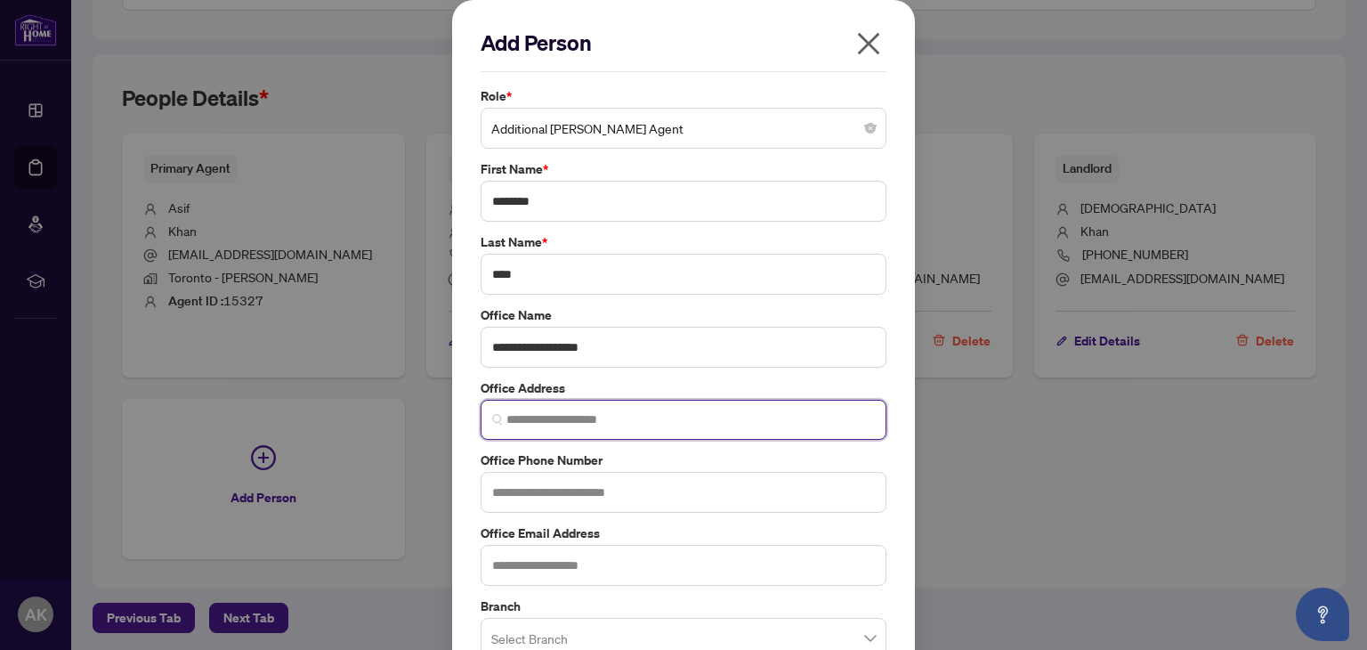
click at [553, 416] on input "search" at bounding box center [690, 419] width 368 height 19
click at [893, 497] on div "**********" at bounding box center [683, 413] width 463 height 827
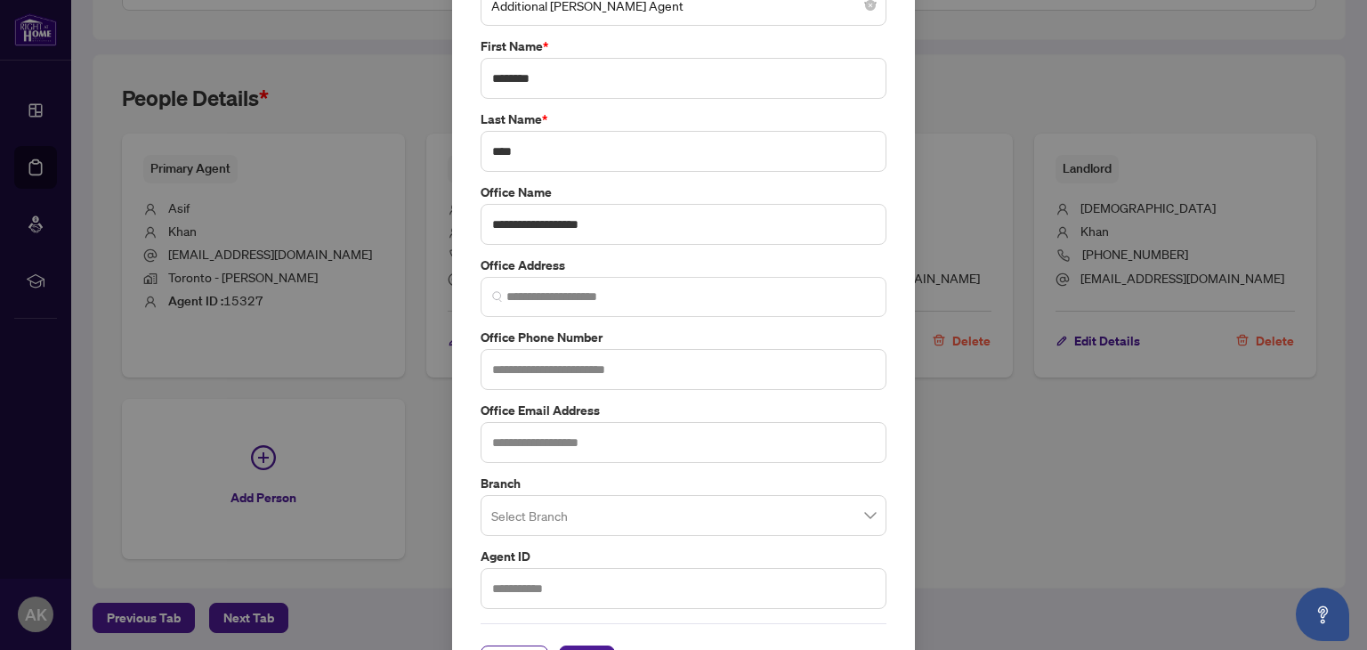
scroll to position [122, 0]
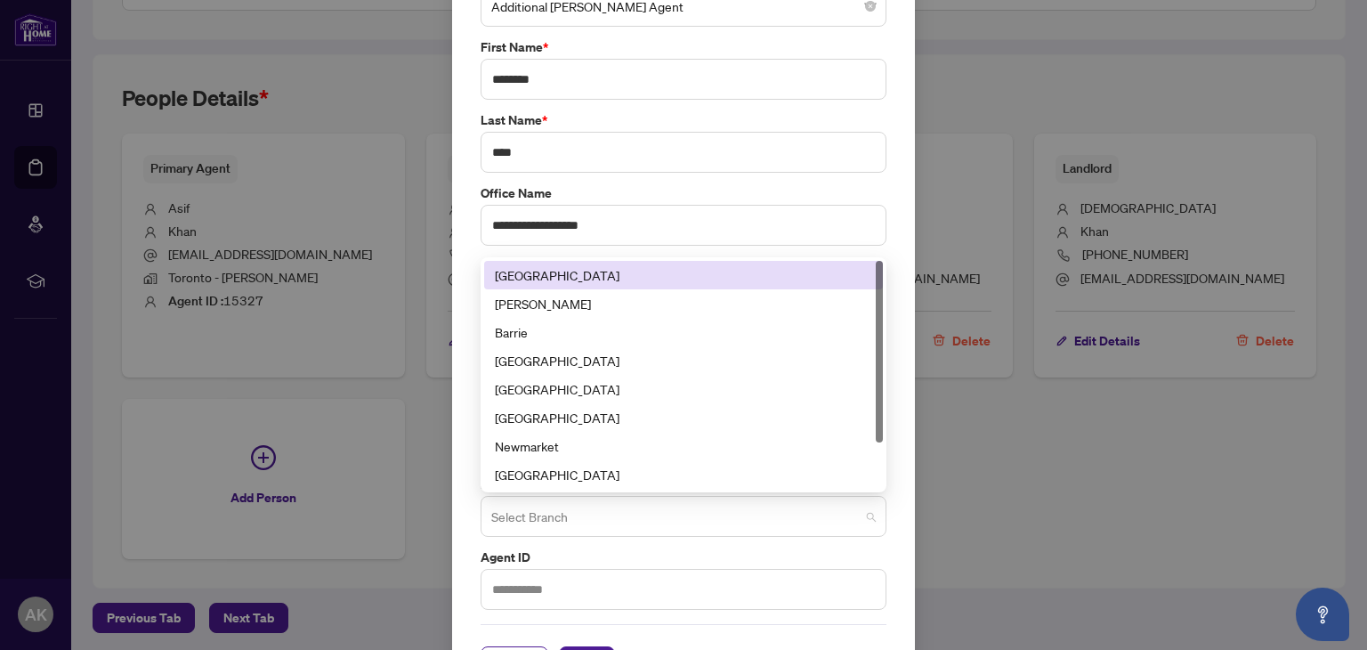
click at [861, 521] on span at bounding box center [683, 516] width 384 height 34
type input "*"
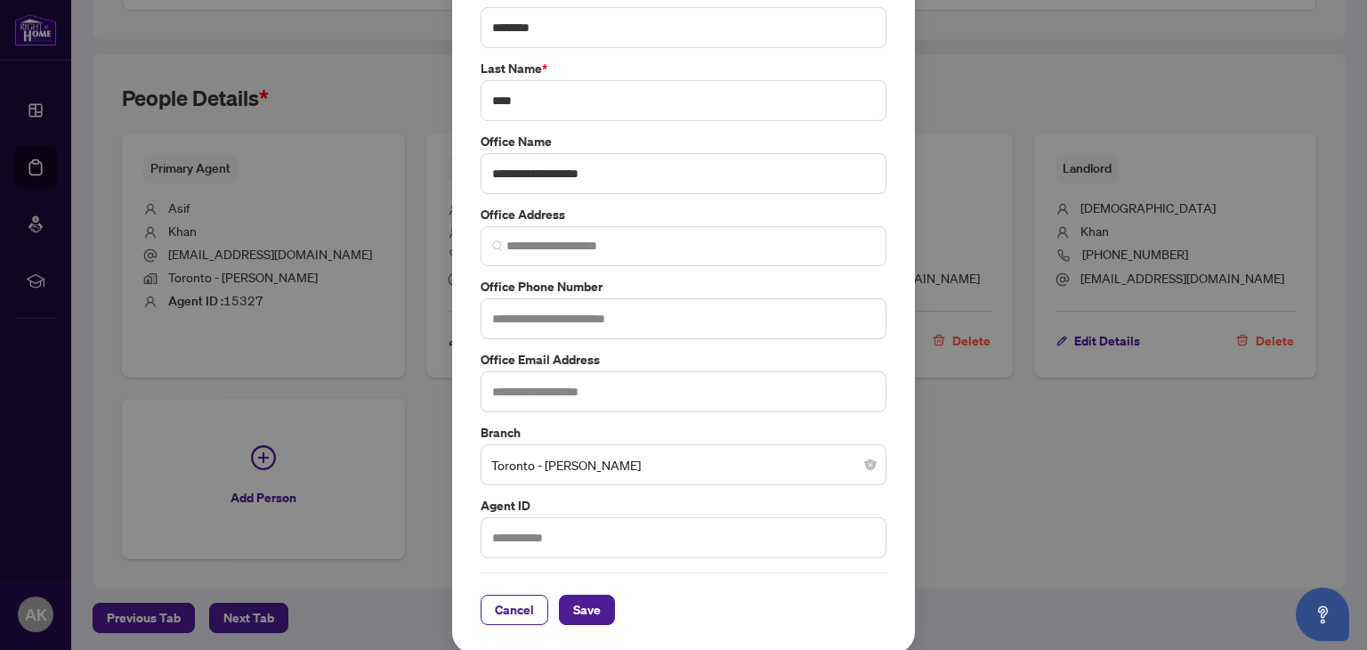
scroll to position [160, 0]
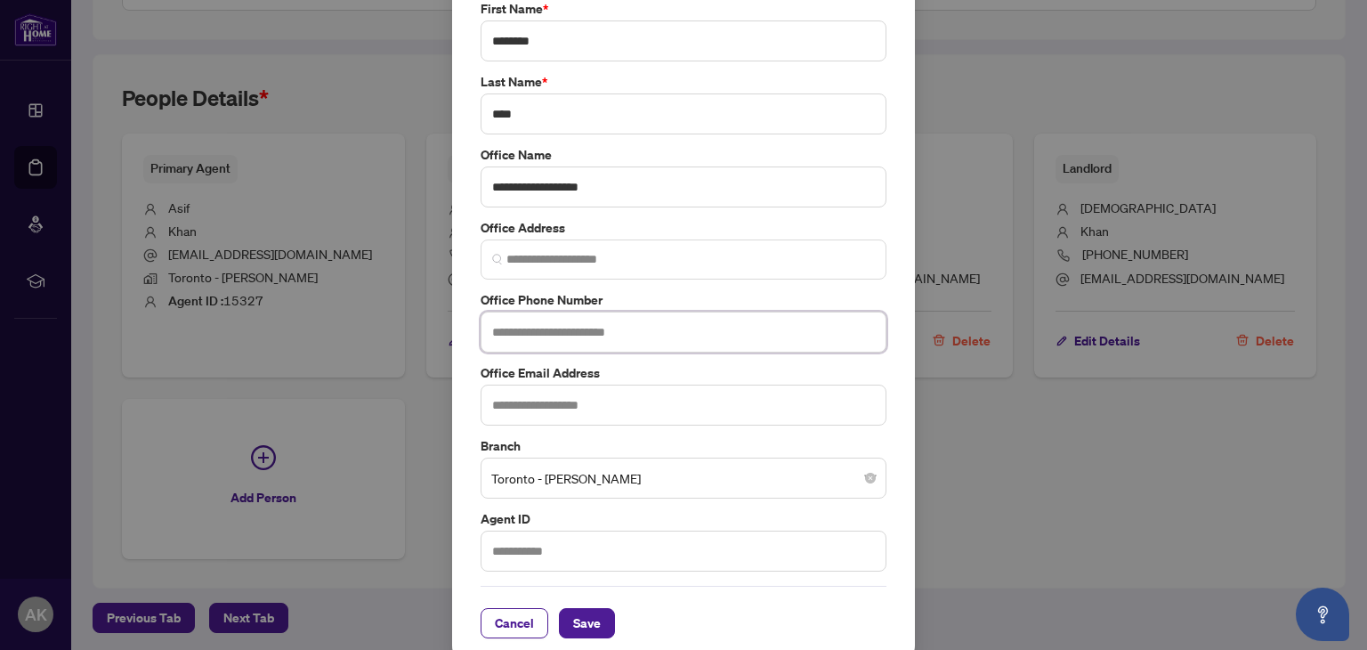
click at [584, 328] on input "text" at bounding box center [683, 331] width 406 height 41
paste input "**********"
type input "**********"
click at [895, 387] on div "**********" at bounding box center [683, 253] width 463 height 827
click at [577, 610] on span "Save" at bounding box center [587, 623] width 28 height 28
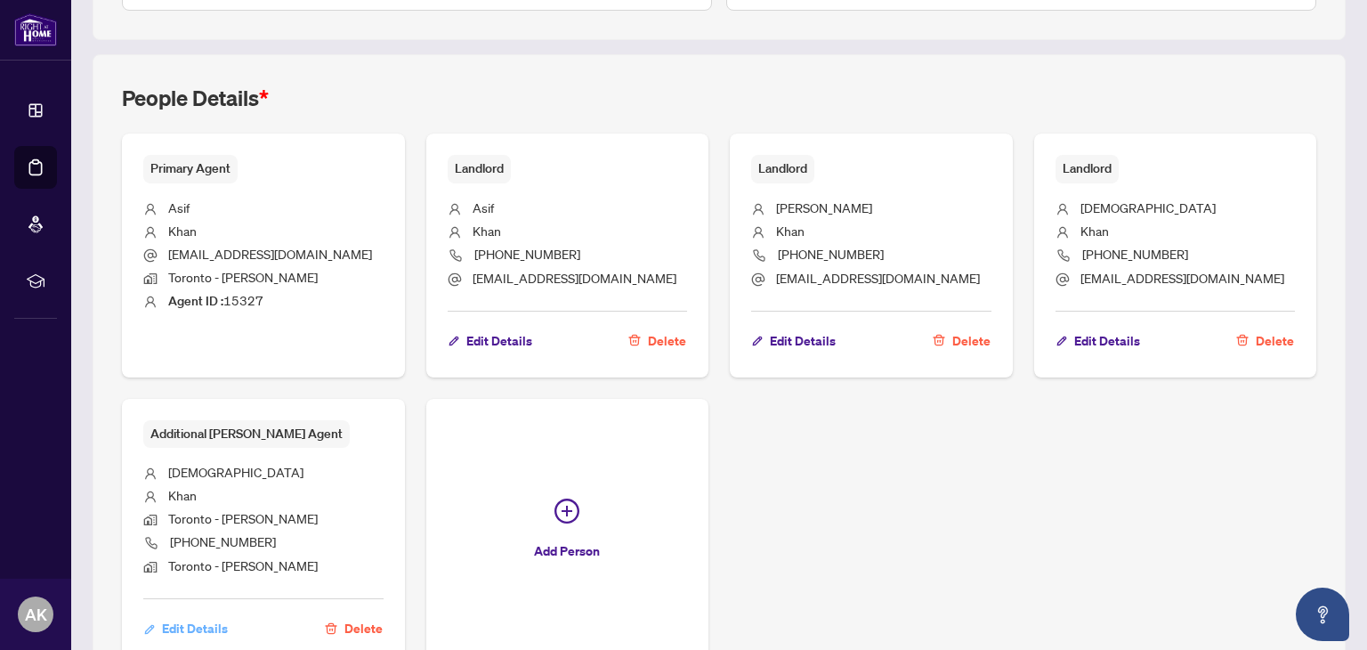
click at [179, 619] on span "Edit Details" at bounding box center [195, 628] width 66 height 28
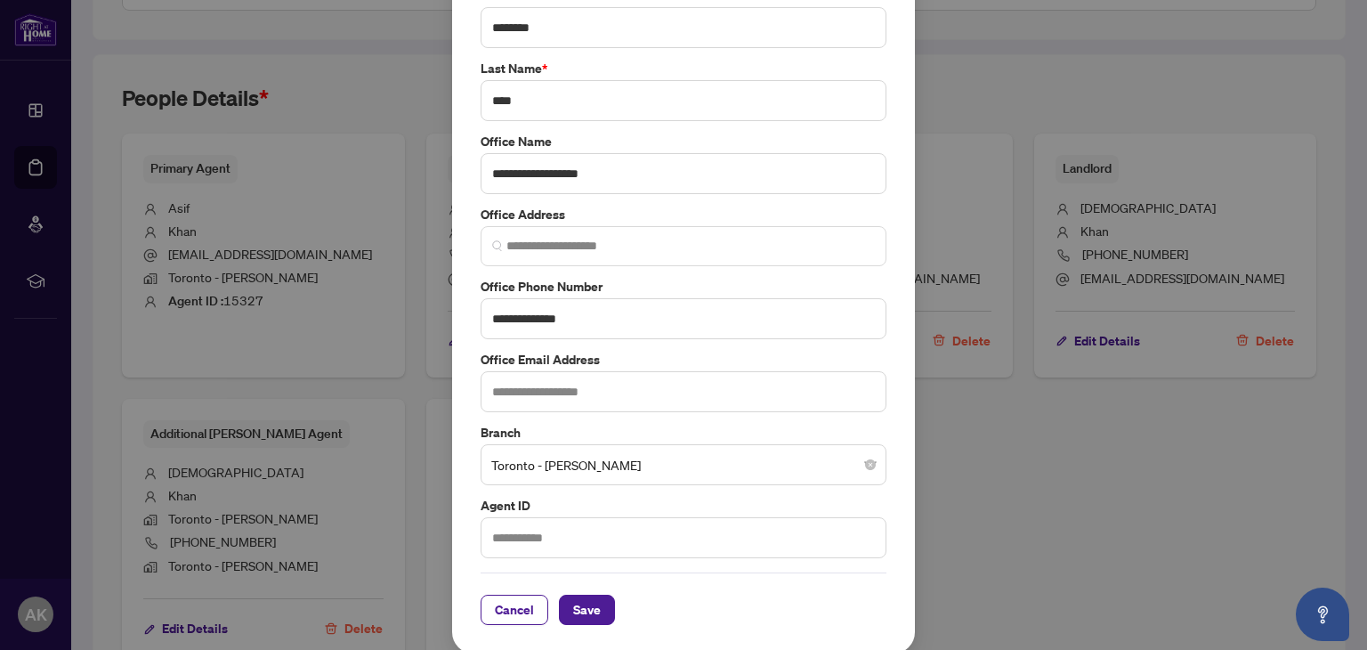
scroll to position [0, 0]
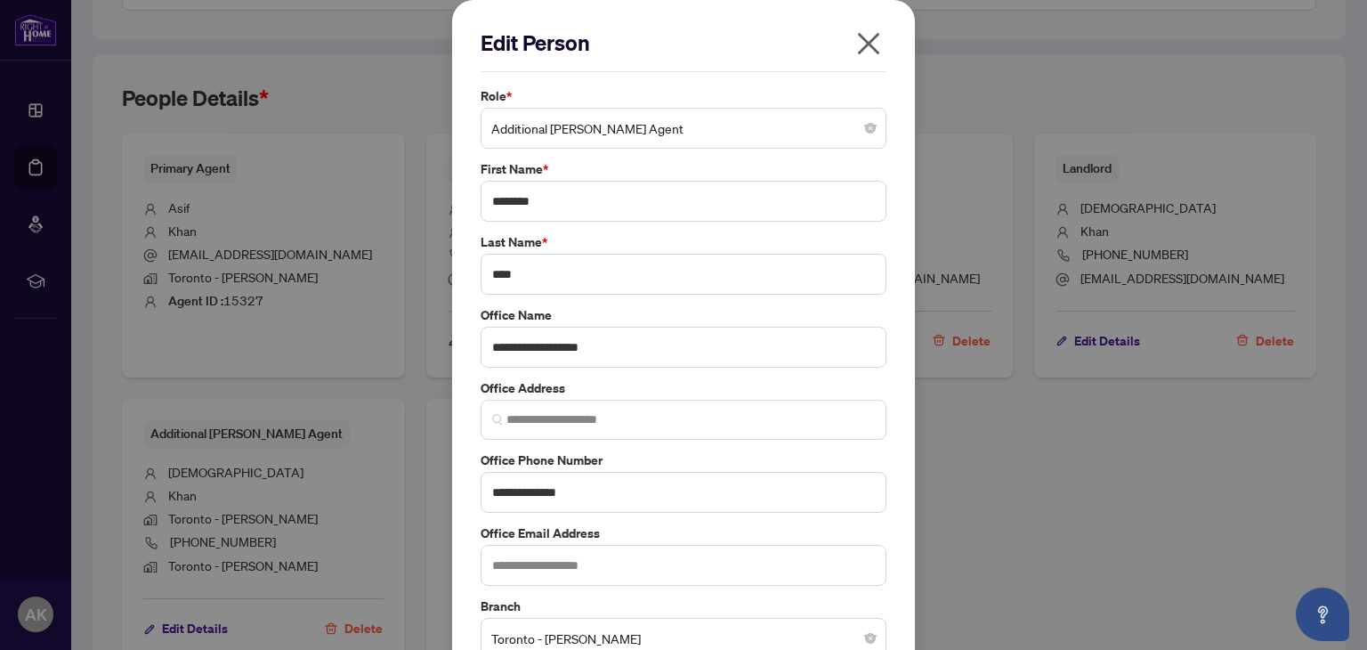
click at [862, 37] on icon "close" at bounding box center [868, 43] width 28 height 28
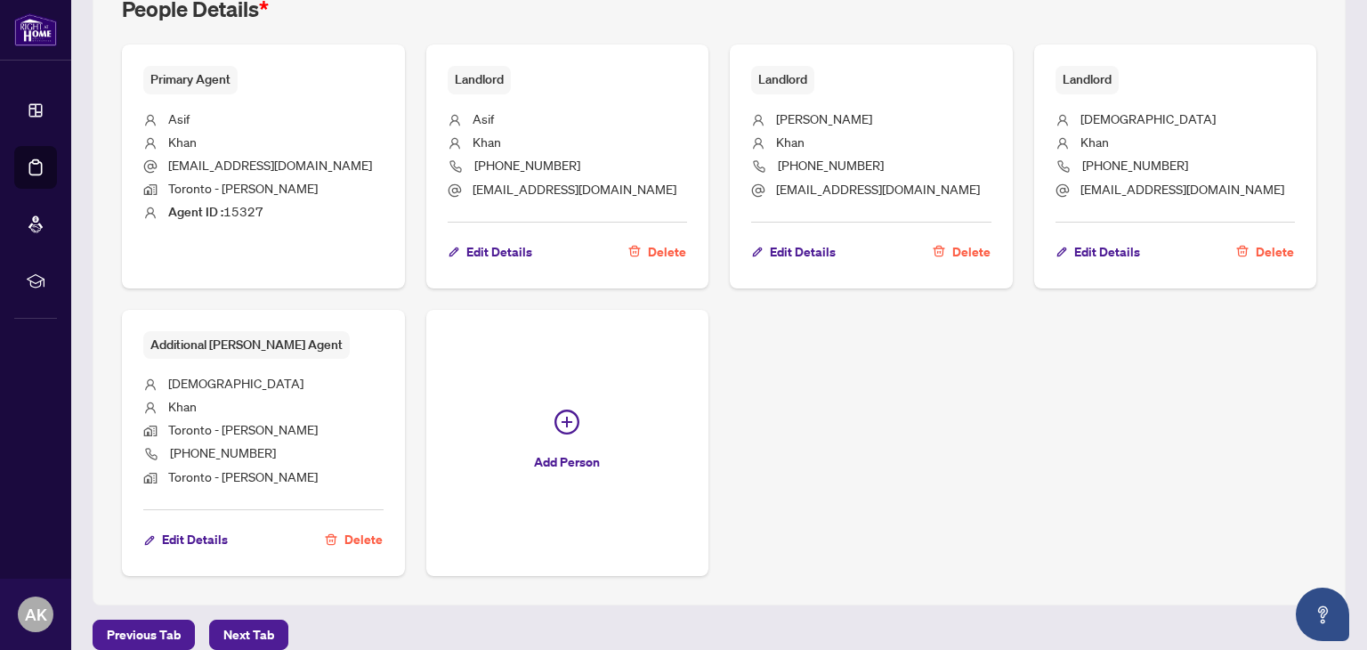
scroll to position [731, 0]
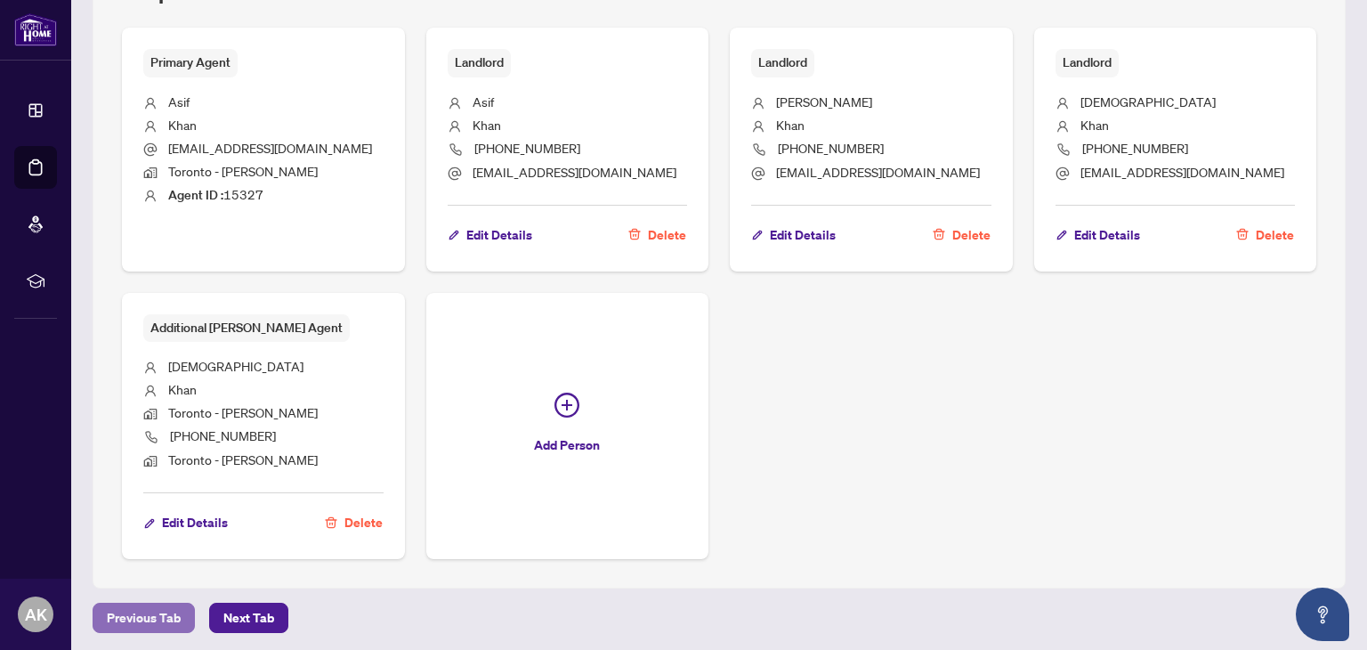
click at [148, 618] on span "Previous Tab" at bounding box center [144, 617] width 74 height 28
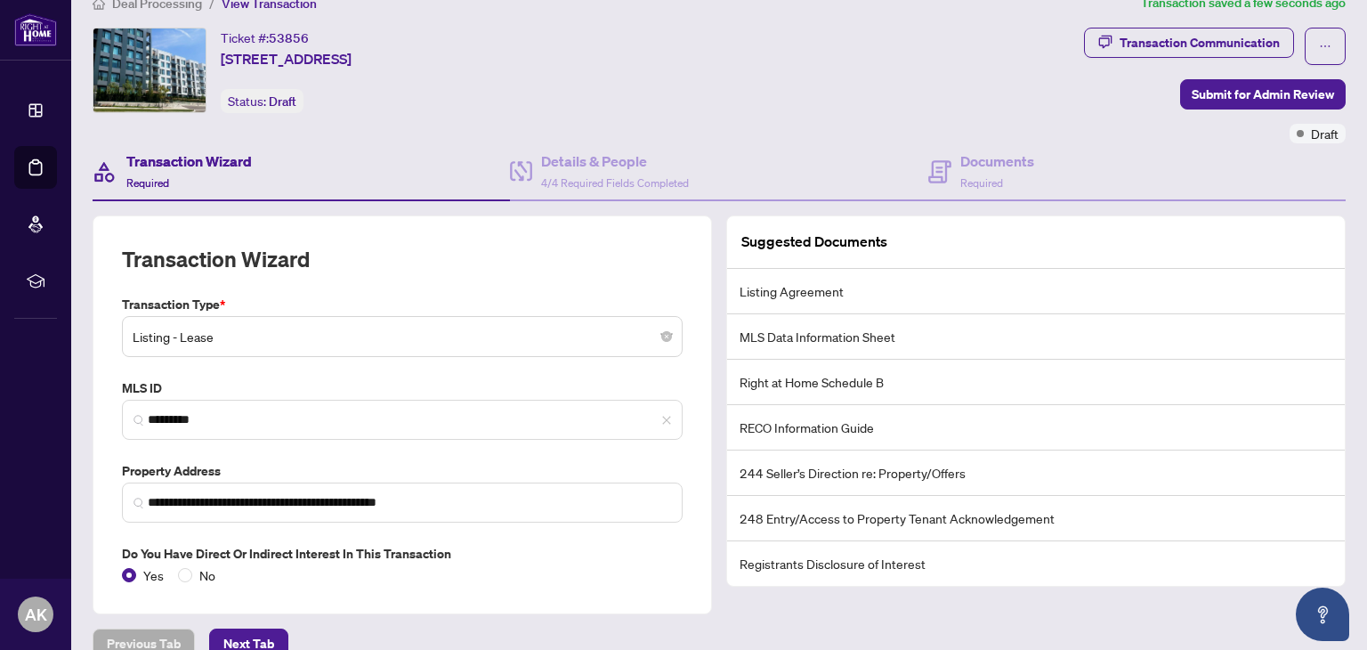
scroll to position [54, 0]
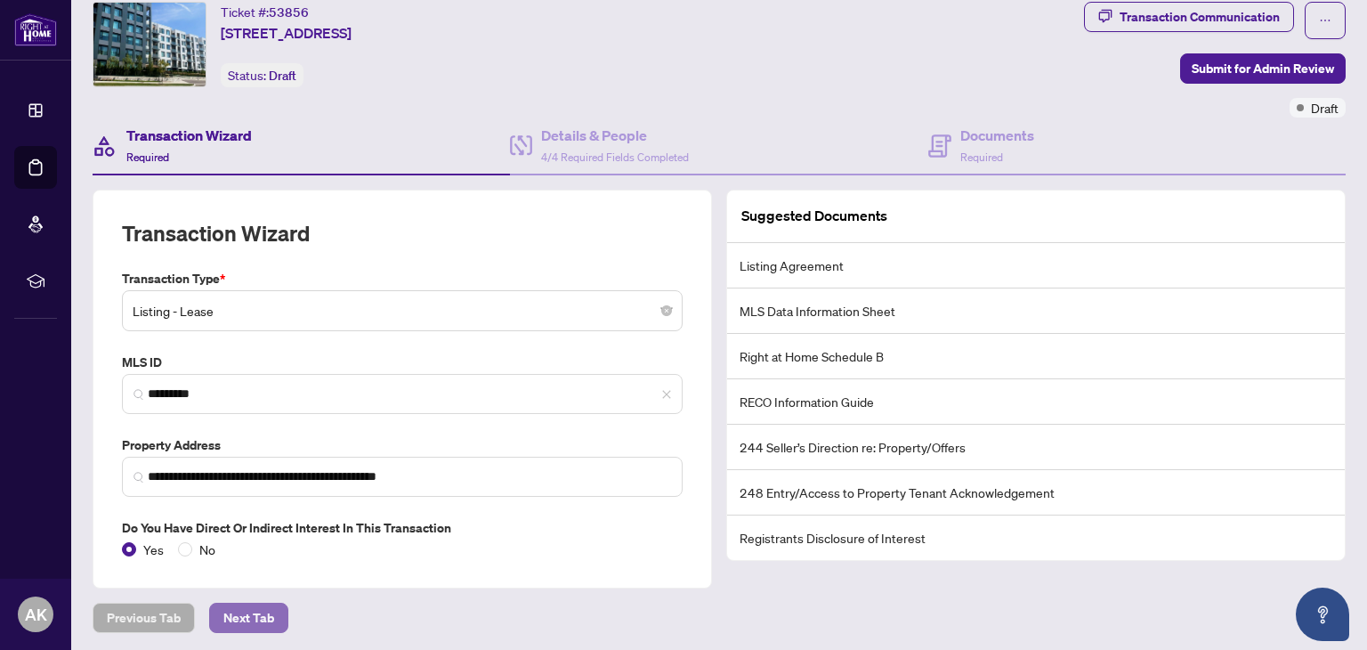
click at [254, 610] on span "Next Tab" at bounding box center [248, 617] width 51 height 28
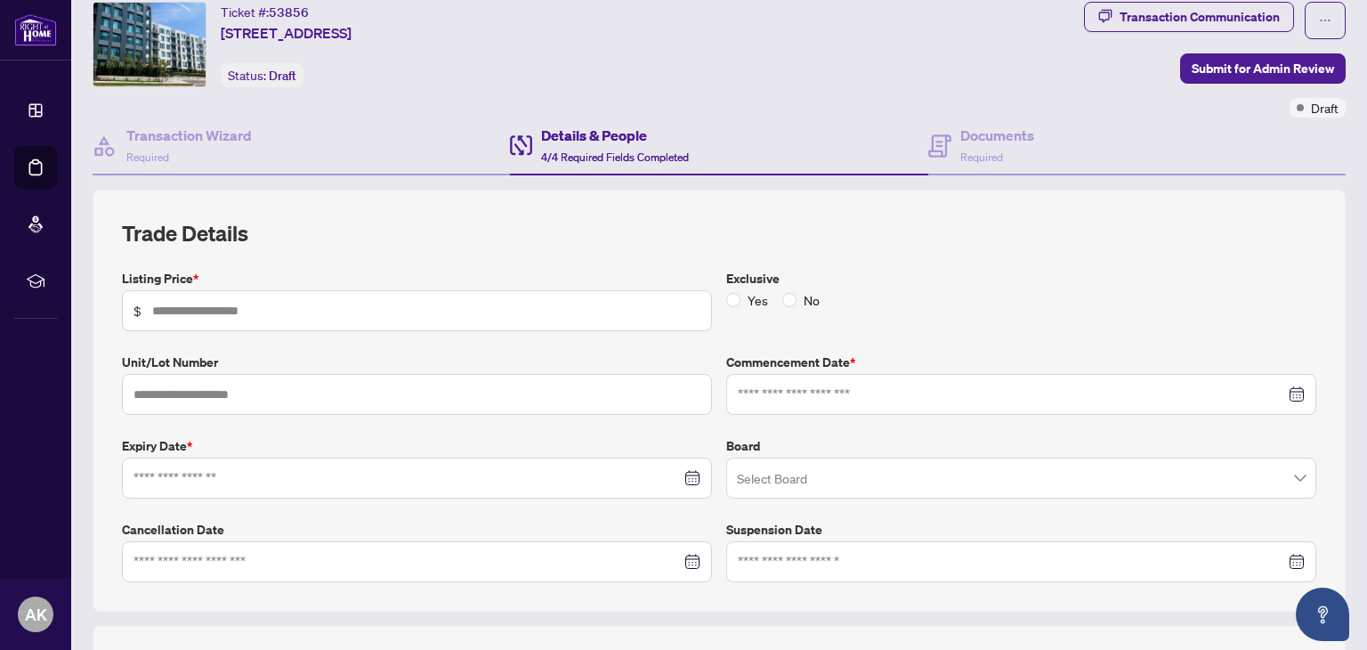
type input "*****"
type input "***"
type input "**********"
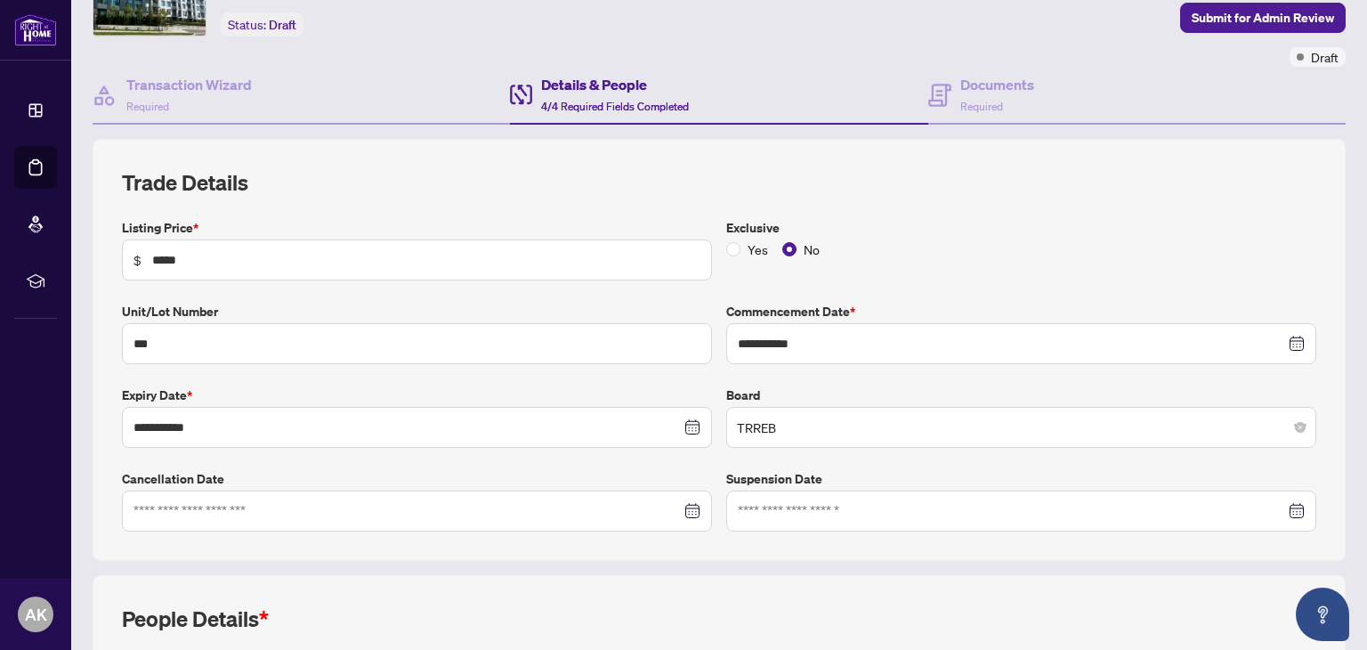
scroll to position [110, 0]
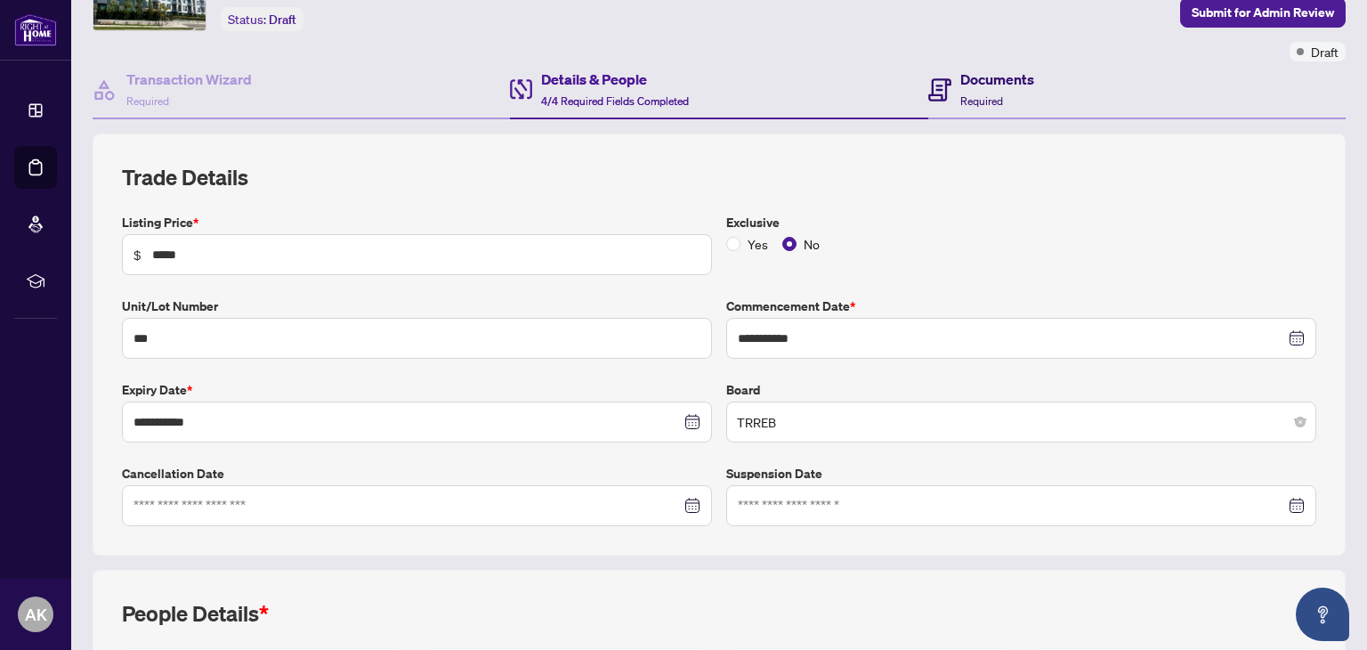
click at [972, 86] on h4 "Documents" at bounding box center [997, 79] width 74 height 21
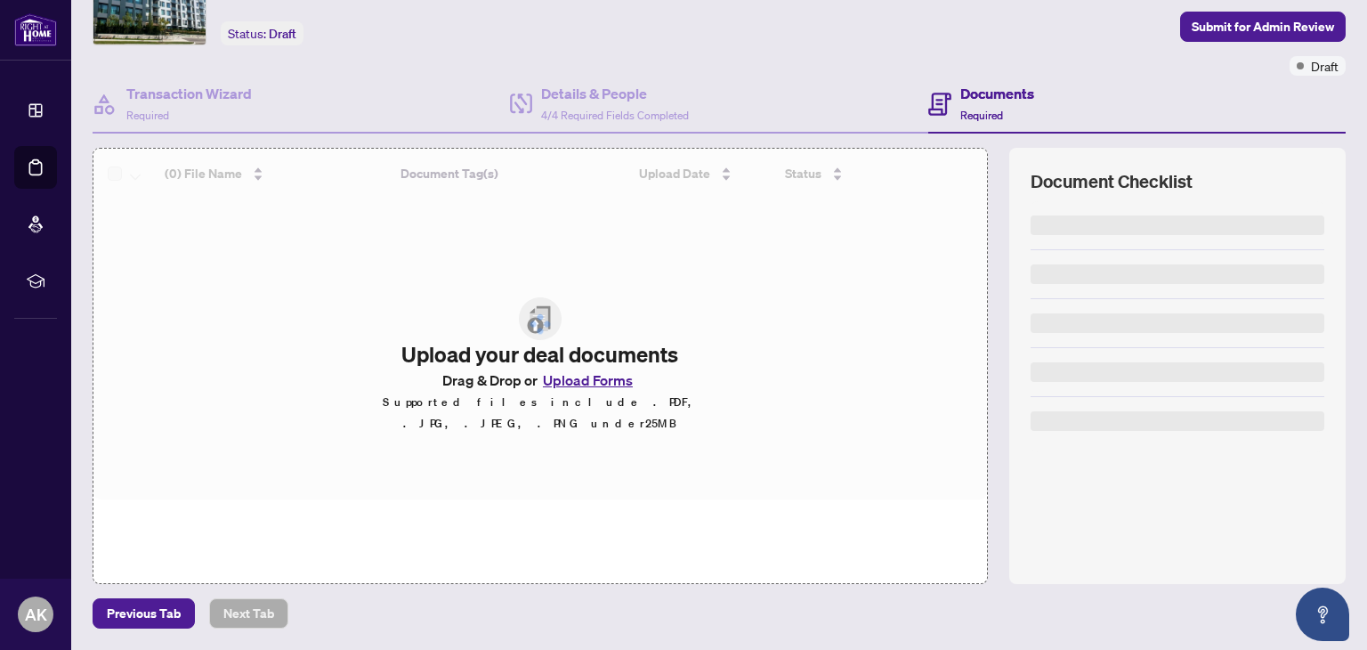
scroll to position [93, 0]
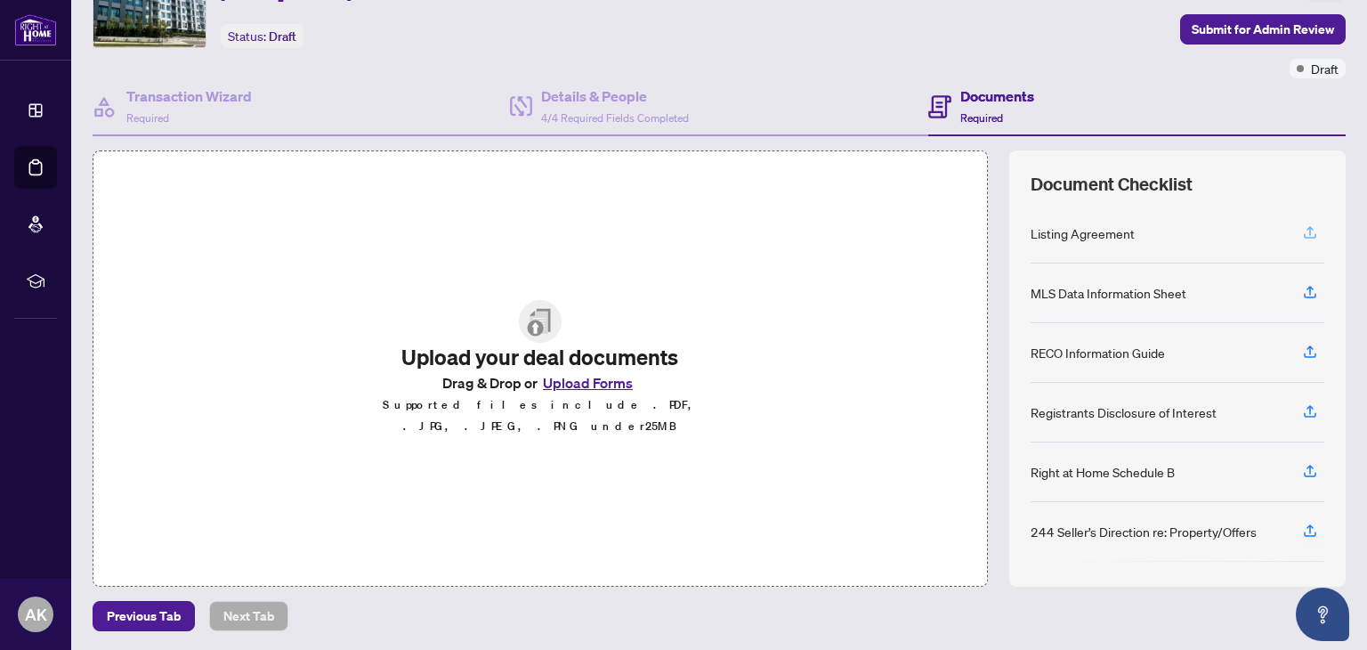
click at [1306, 229] on icon "button" at bounding box center [1309, 230] width 7 height 9
click at [1302, 227] on icon "button" at bounding box center [1310, 232] width 16 height 16
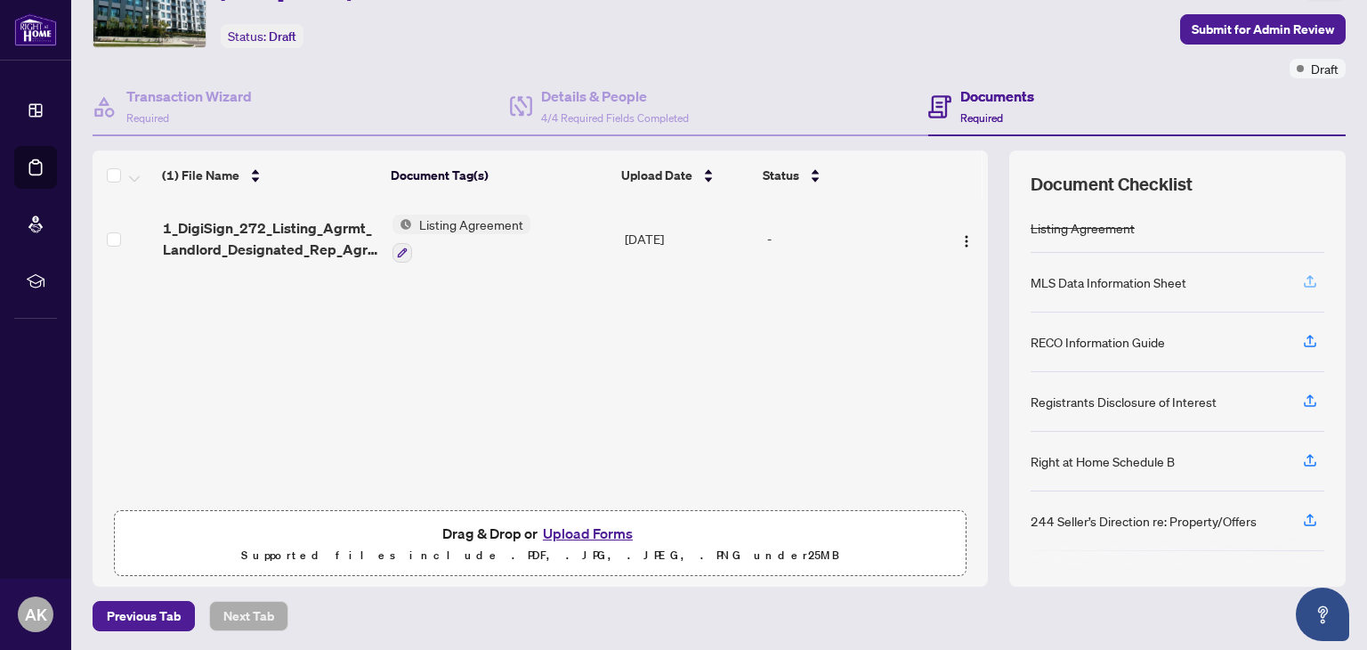
click at [1302, 279] on icon "button" at bounding box center [1310, 281] width 16 height 16
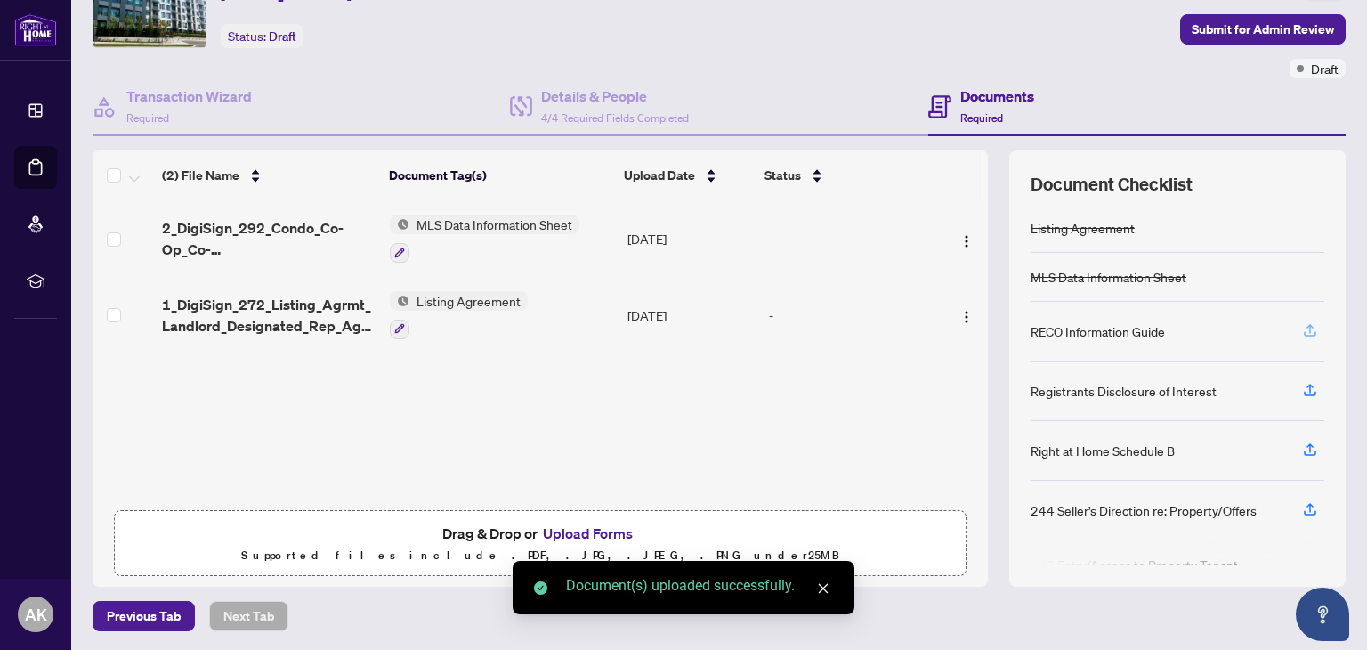
click at [1306, 324] on icon "button" at bounding box center [1309, 328] width 7 height 9
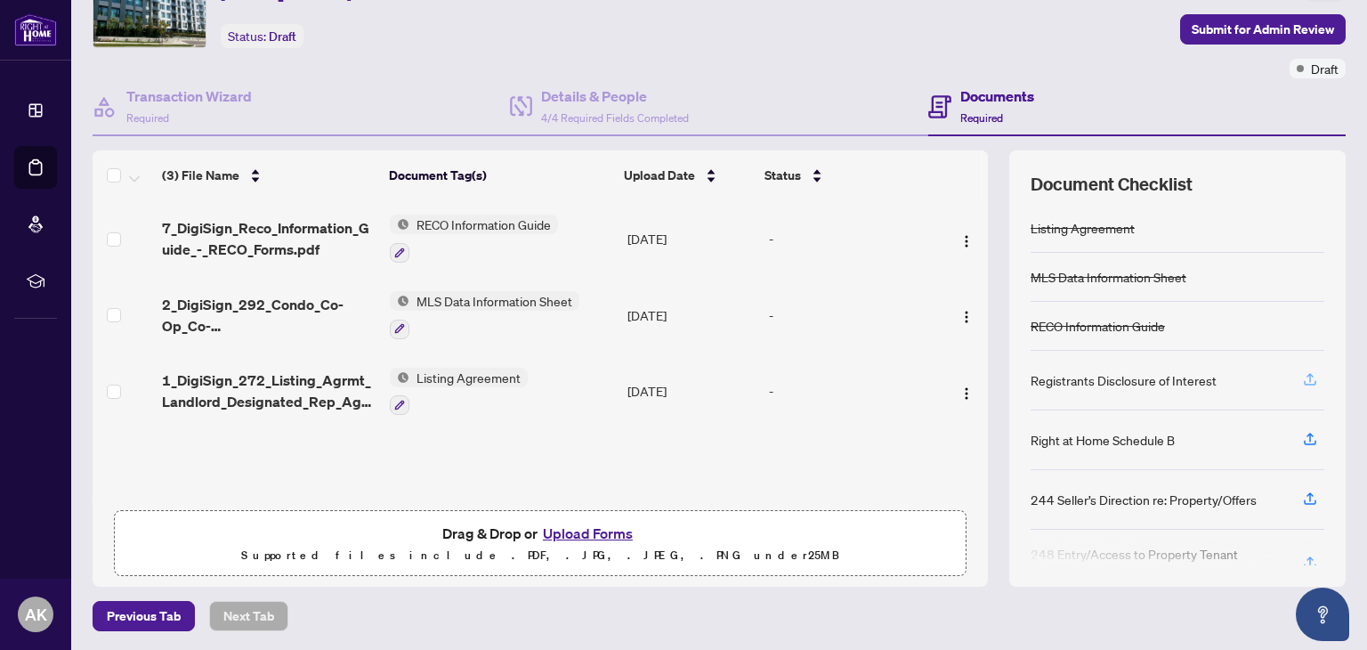
click at [1302, 375] on icon "button" at bounding box center [1310, 379] width 16 height 16
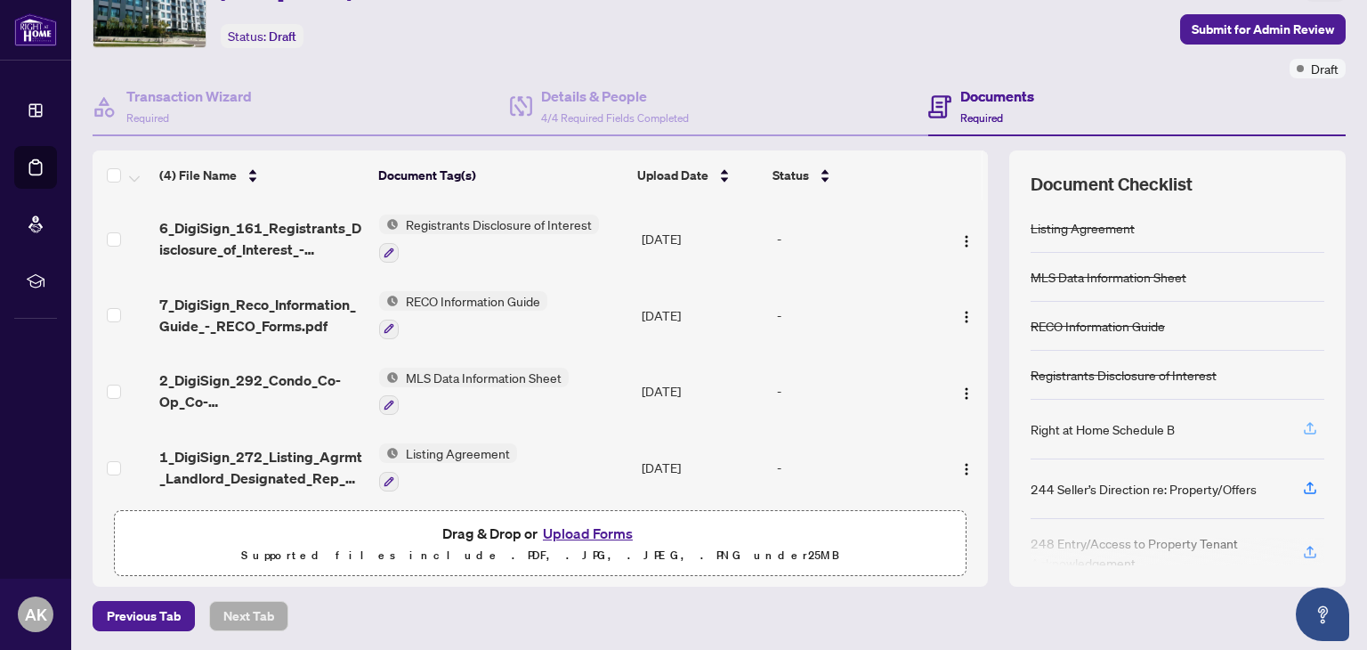
click at [1302, 427] on icon "button" at bounding box center [1310, 428] width 16 height 16
click at [1302, 421] on icon "button" at bounding box center [1310, 428] width 16 height 16
click at [580, 531] on button "Upload Forms" at bounding box center [587, 532] width 101 height 23
click at [1302, 420] on icon "button" at bounding box center [1310, 428] width 16 height 16
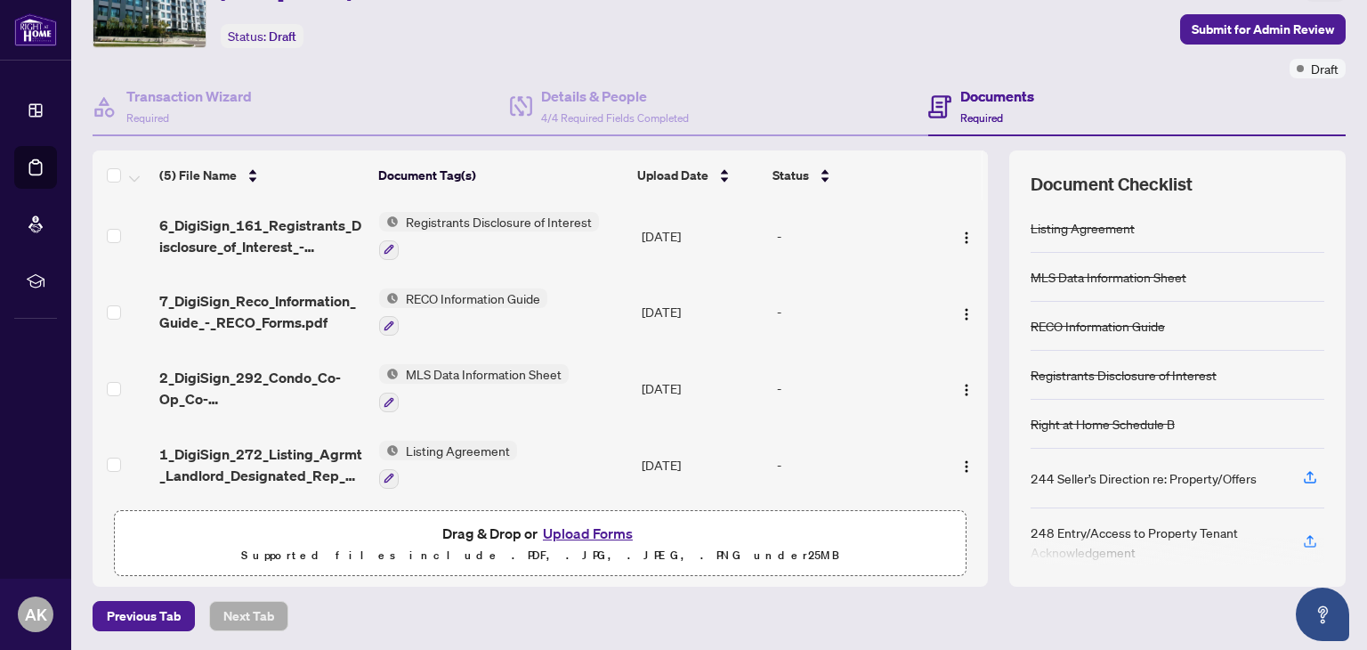
scroll to position [0, 0]
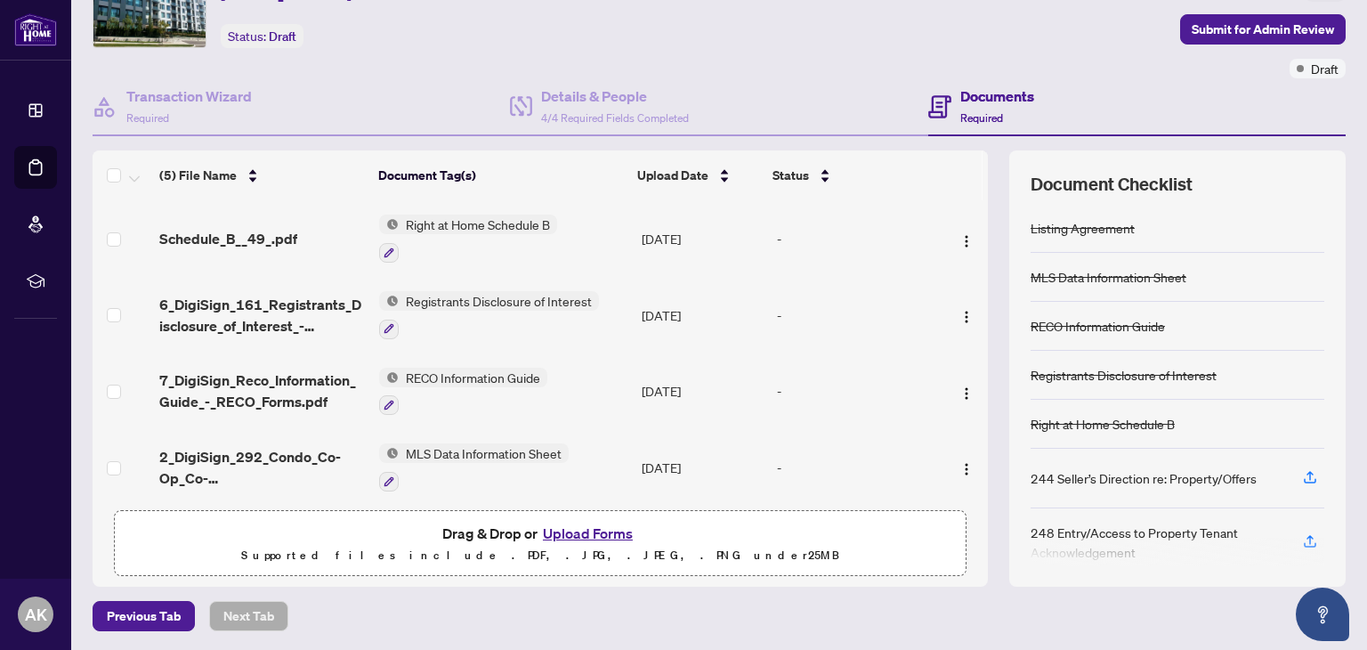
click at [559, 528] on button "Upload Forms" at bounding box center [587, 532] width 101 height 23
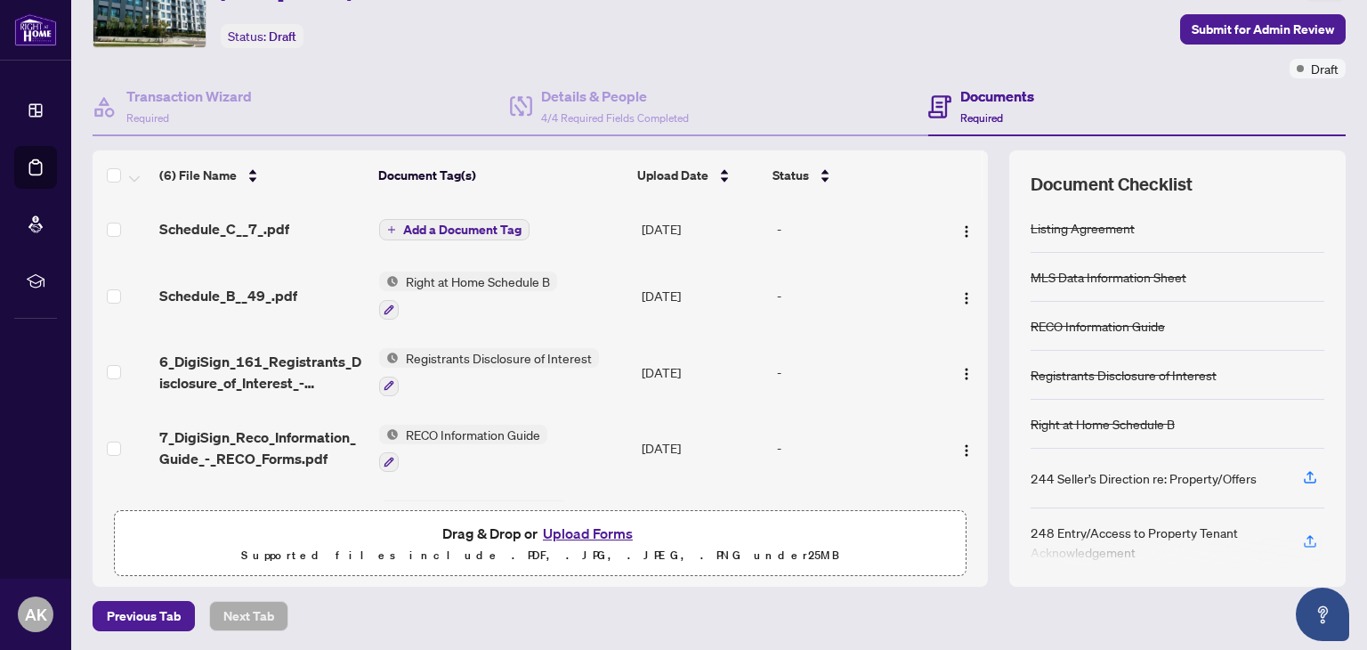
click at [574, 528] on button "Upload Forms" at bounding box center [587, 532] width 101 height 23
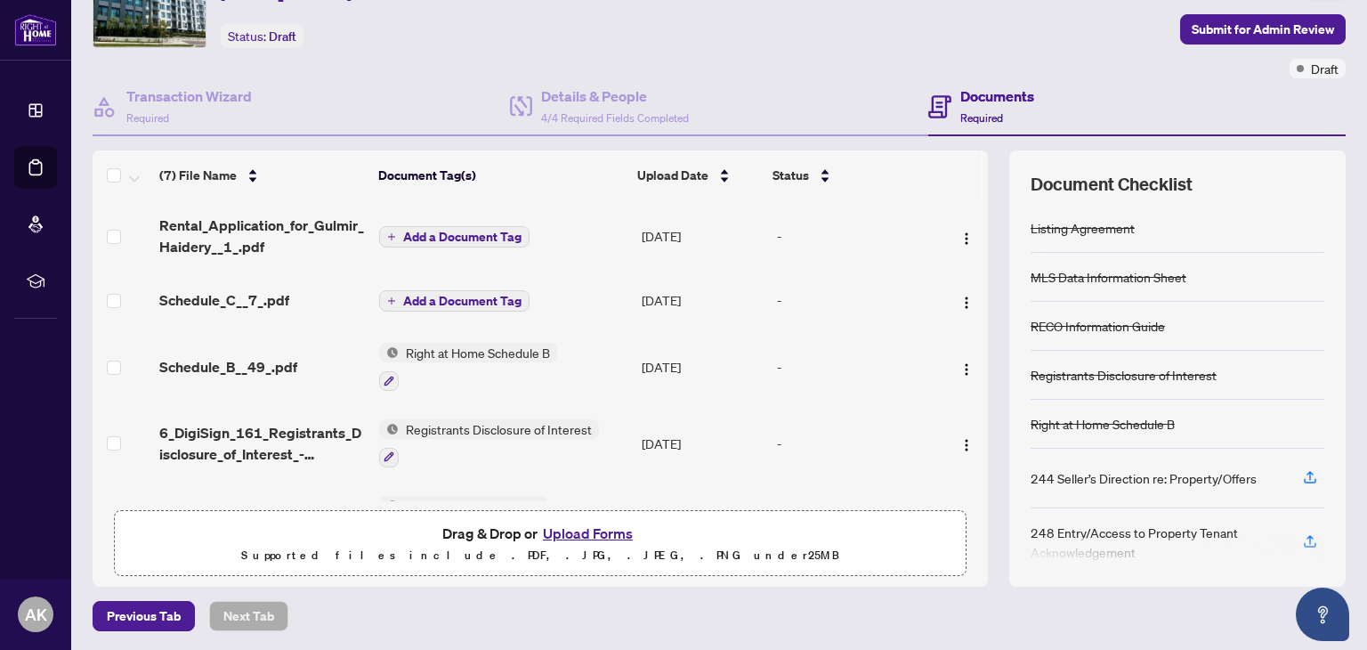
scroll to position [93, 0]
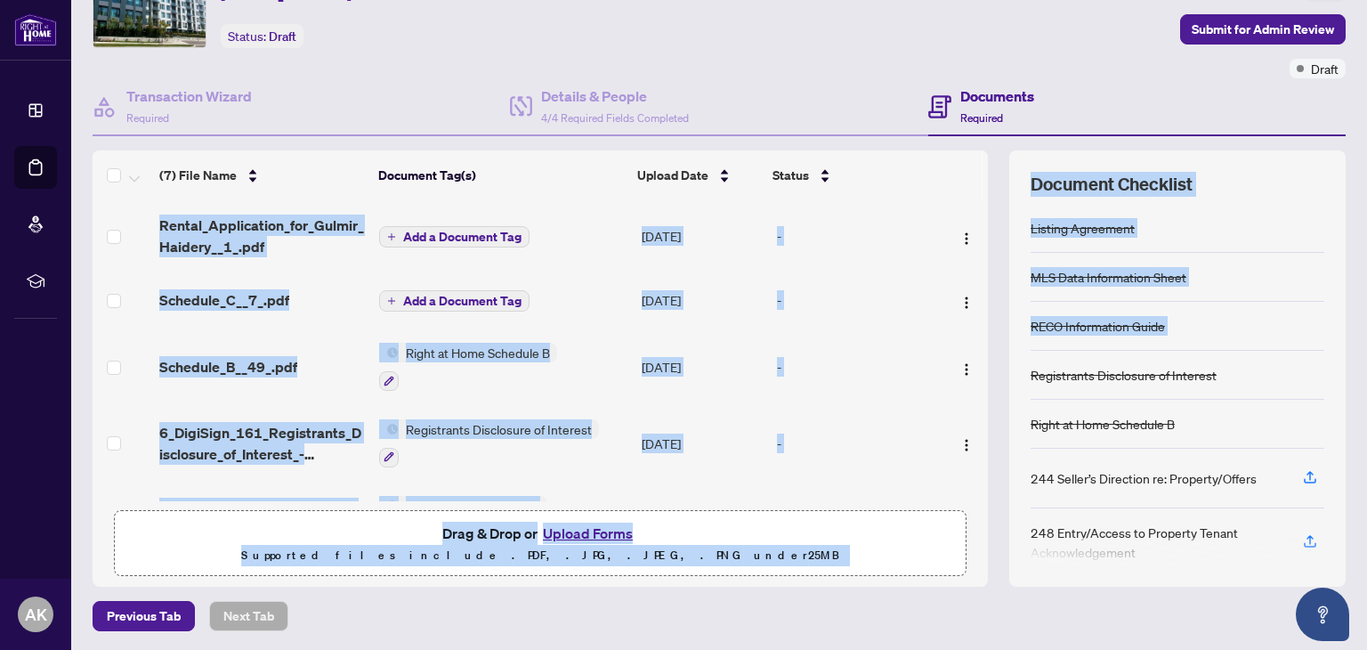
drag, startPoint x: 975, startPoint y: 320, endPoint x: 993, endPoint y: 392, distance: 74.2
click at [993, 392] on div "(7) File Name Document Tag(s) Upload Date Status Rental_Application_for_Gulmir_…" at bounding box center [719, 368] width 1253 height 436
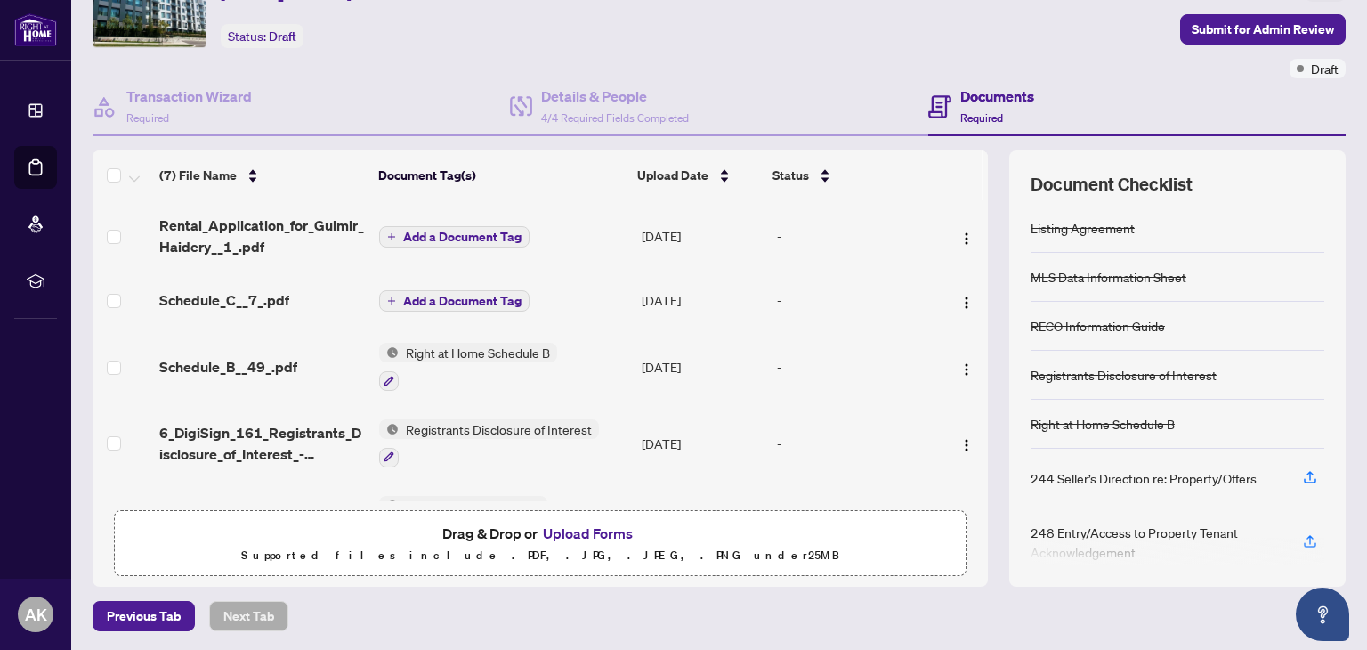
click at [1086, 64] on div "Transaction Communication Submit for Admin Review Draft" at bounding box center [1215, 21] width 262 height 116
click at [989, 98] on h4 "Documents" at bounding box center [997, 95] width 74 height 21
click at [602, 529] on button "Upload Forms" at bounding box center [587, 532] width 101 height 23
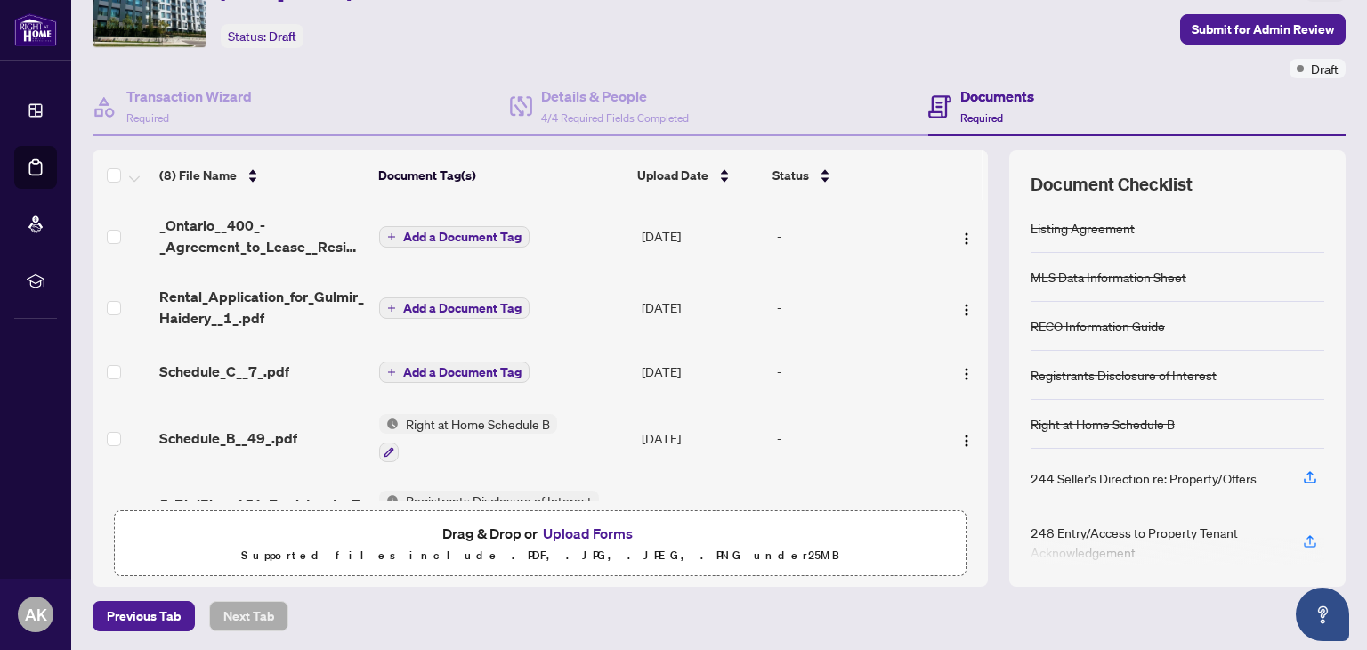
click at [587, 527] on button "Upload Forms" at bounding box center [587, 532] width 101 height 23
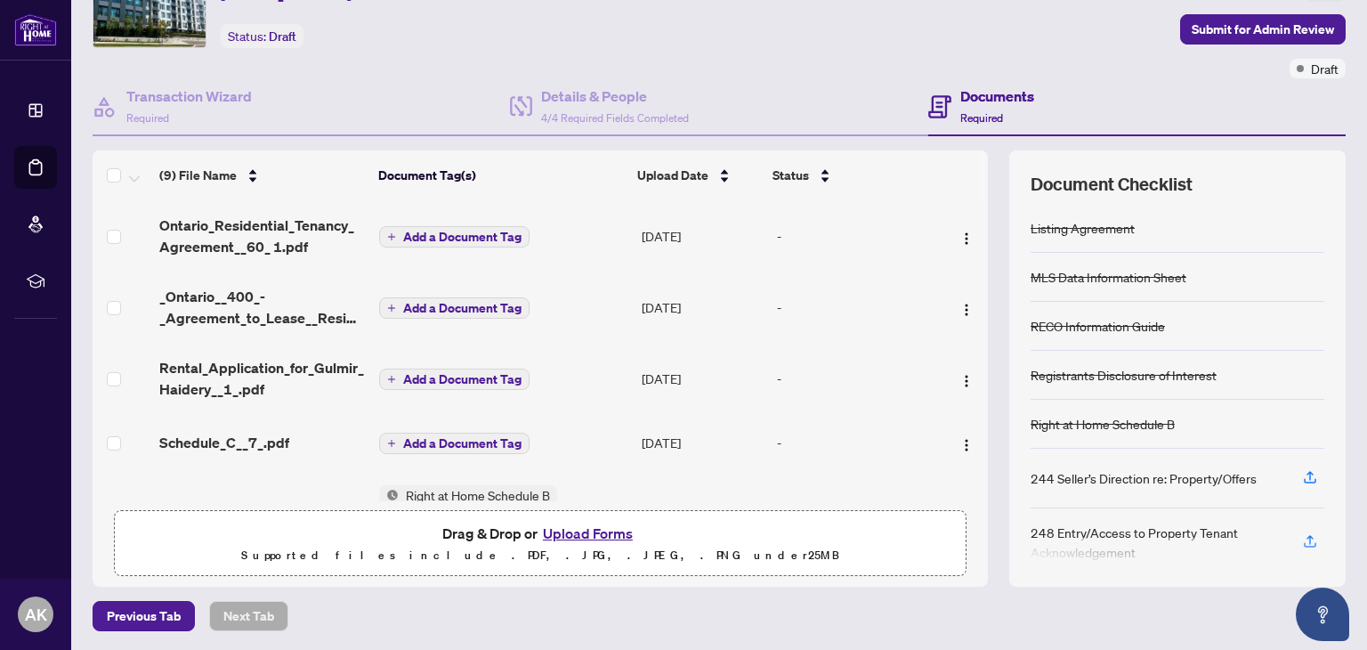
click at [448, 230] on span "Add a Document Tag" at bounding box center [462, 236] width 118 height 12
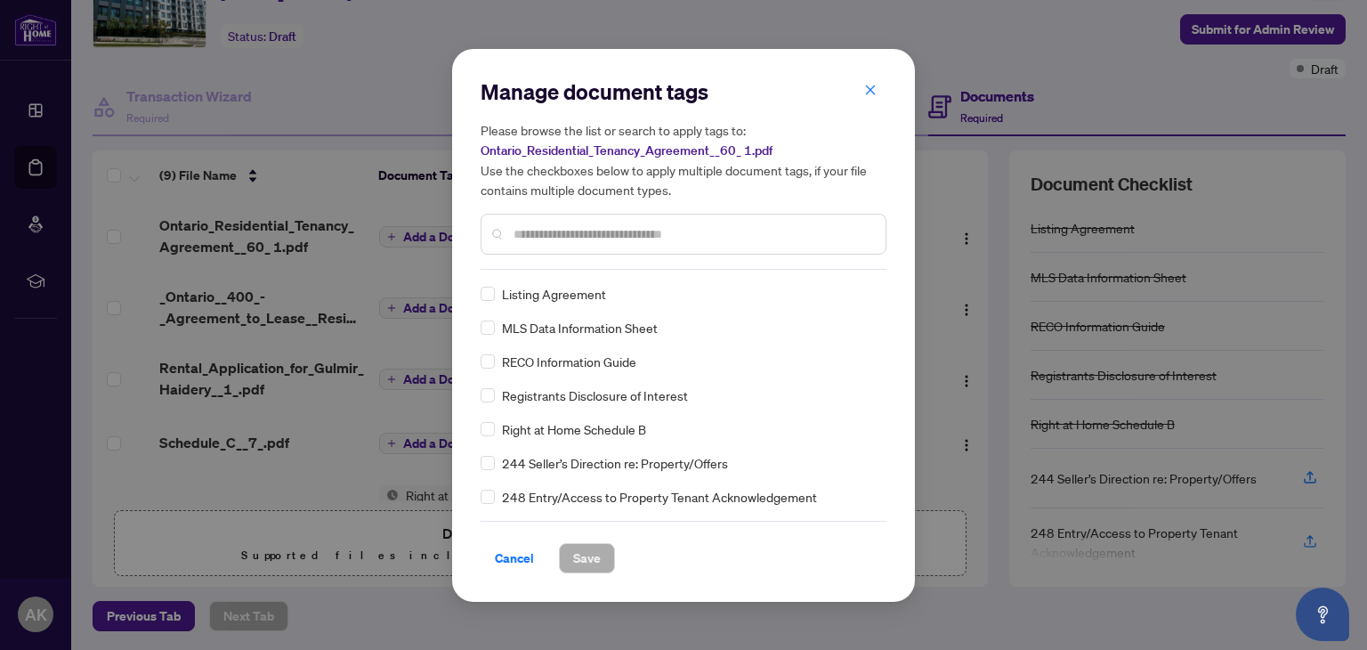
click at [879, 472] on div "Listing Agreement MLS Data Information Sheet RECO Information Guide Registrants…" at bounding box center [683, 395] width 406 height 222
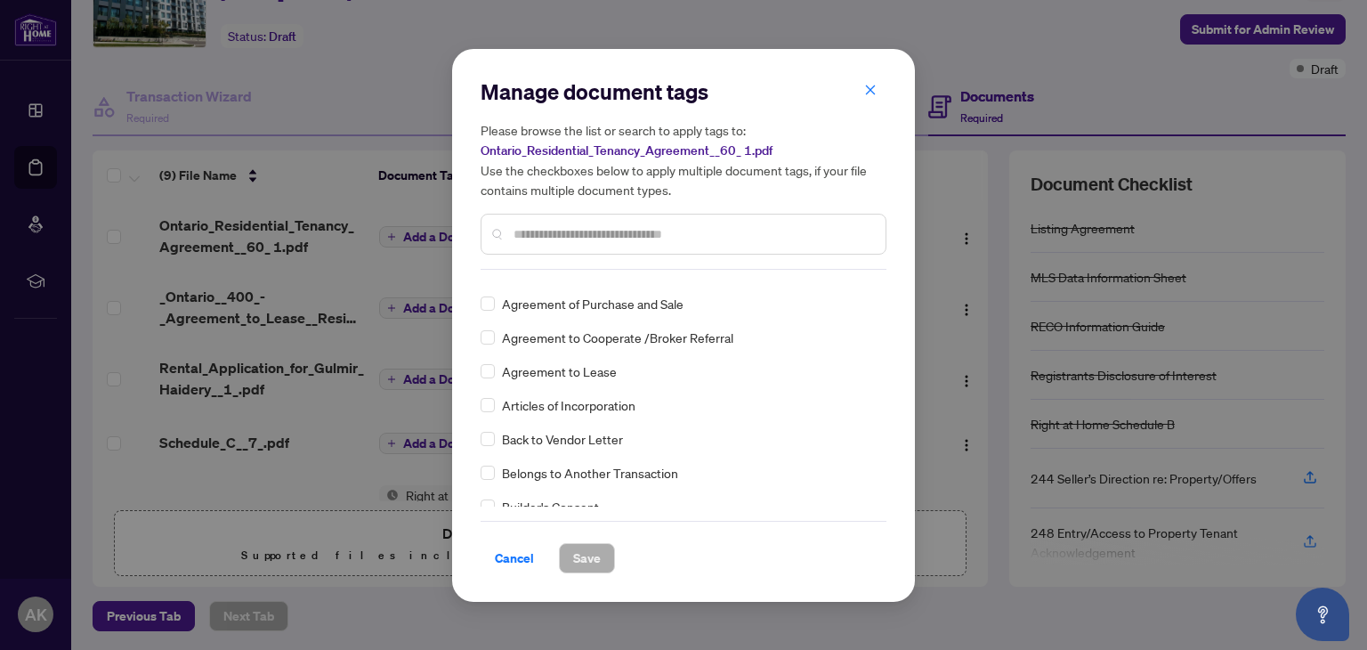
scroll to position [388, 0]
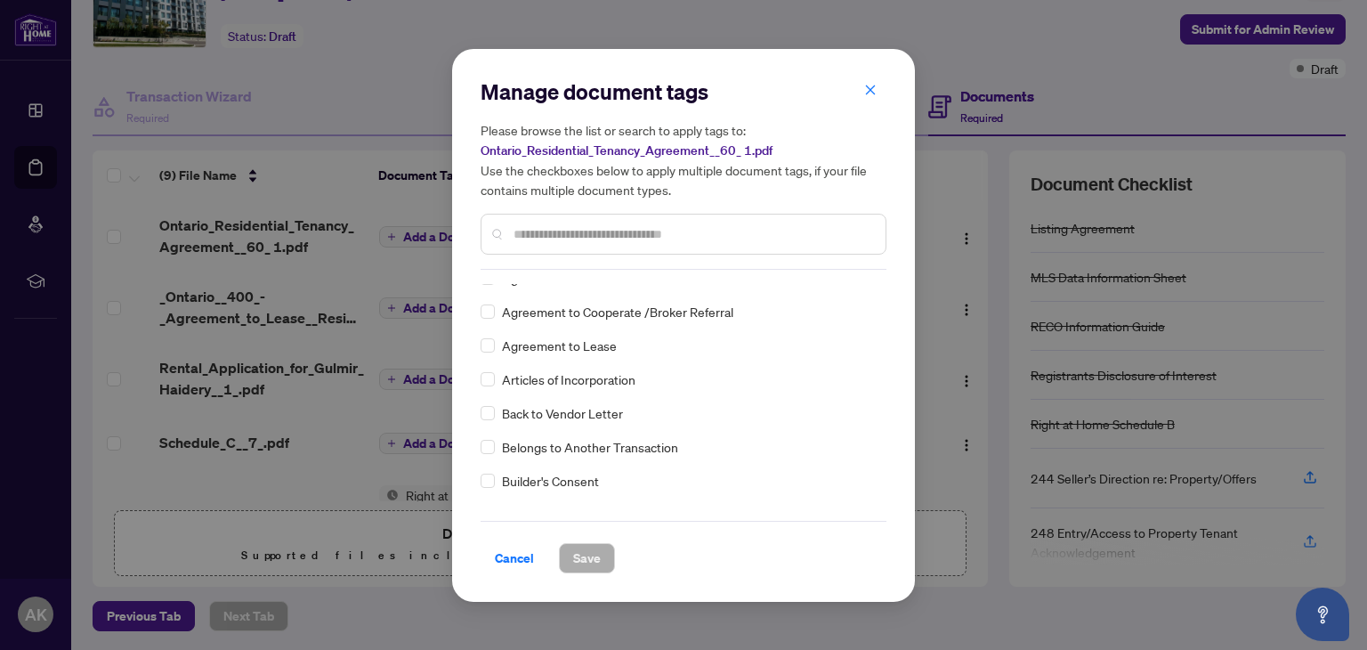
click at [887, 493] on div "Manage document tags Please browse the list or search to apply tags to: Ontario…" at bounding box center [683, 325] width 463 height 553
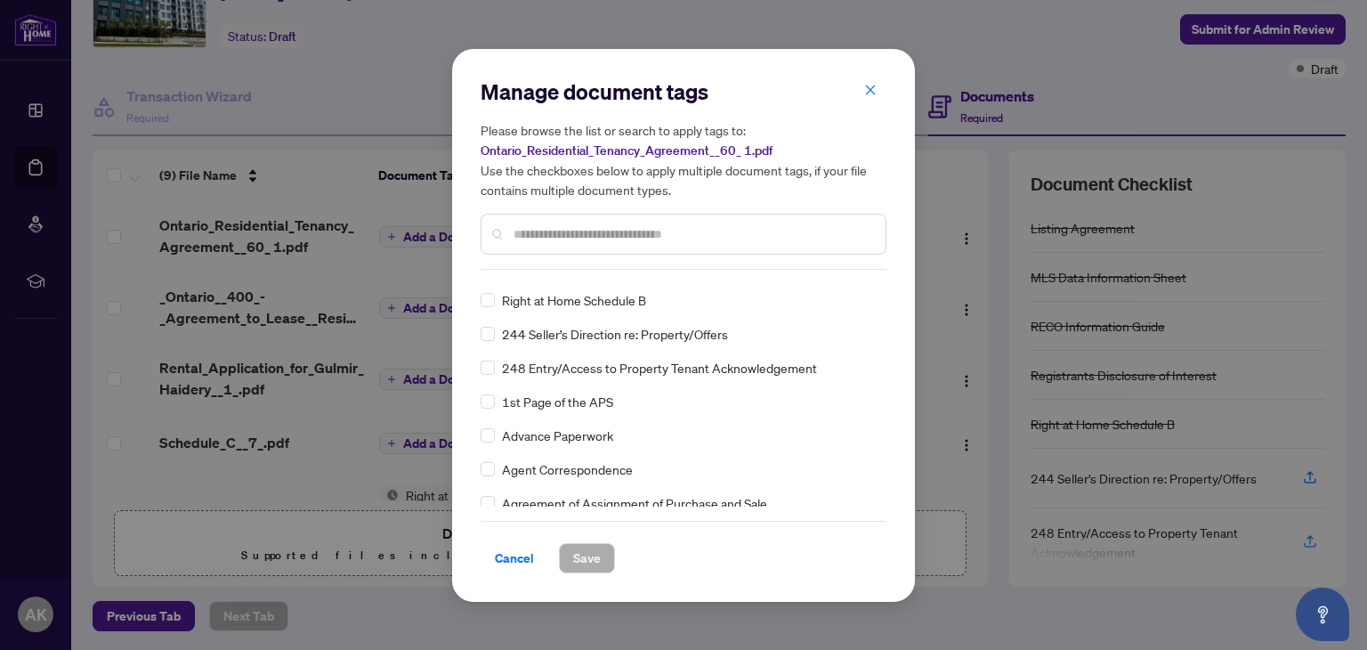
scroll to position [0, 0]
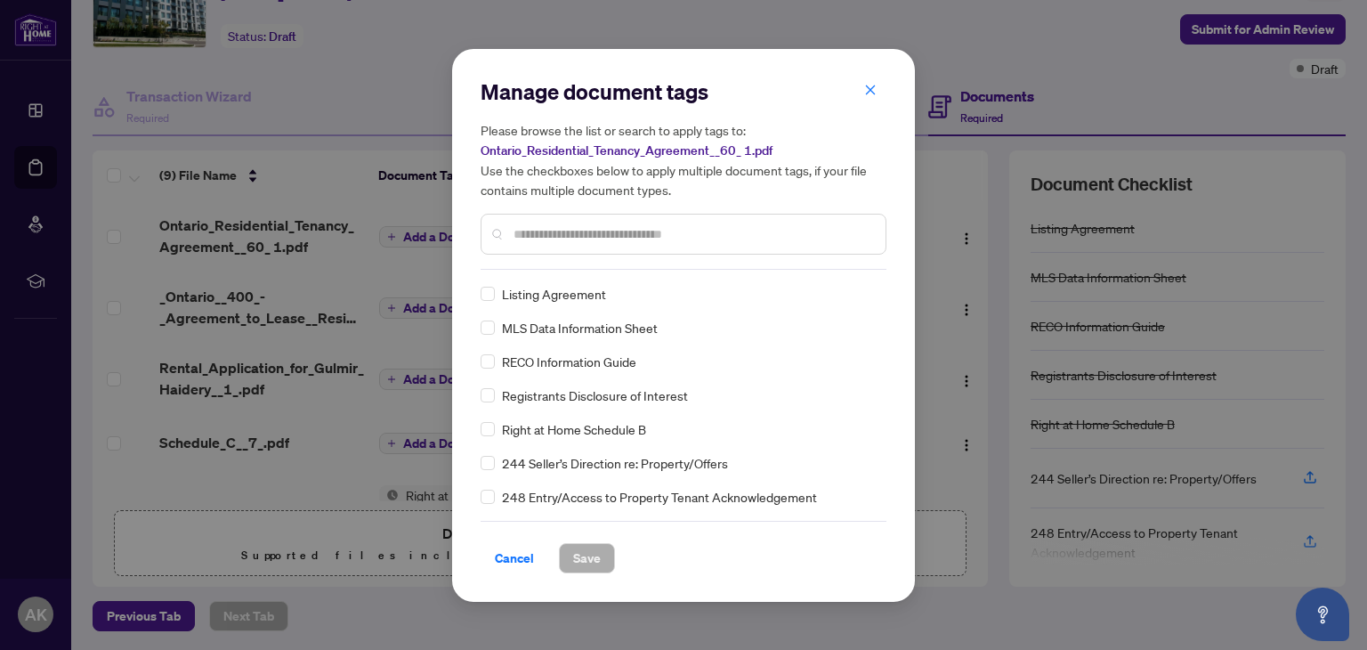
click at [574, 238] on input "text" at bounding box center [692, 234] width 358 height 20
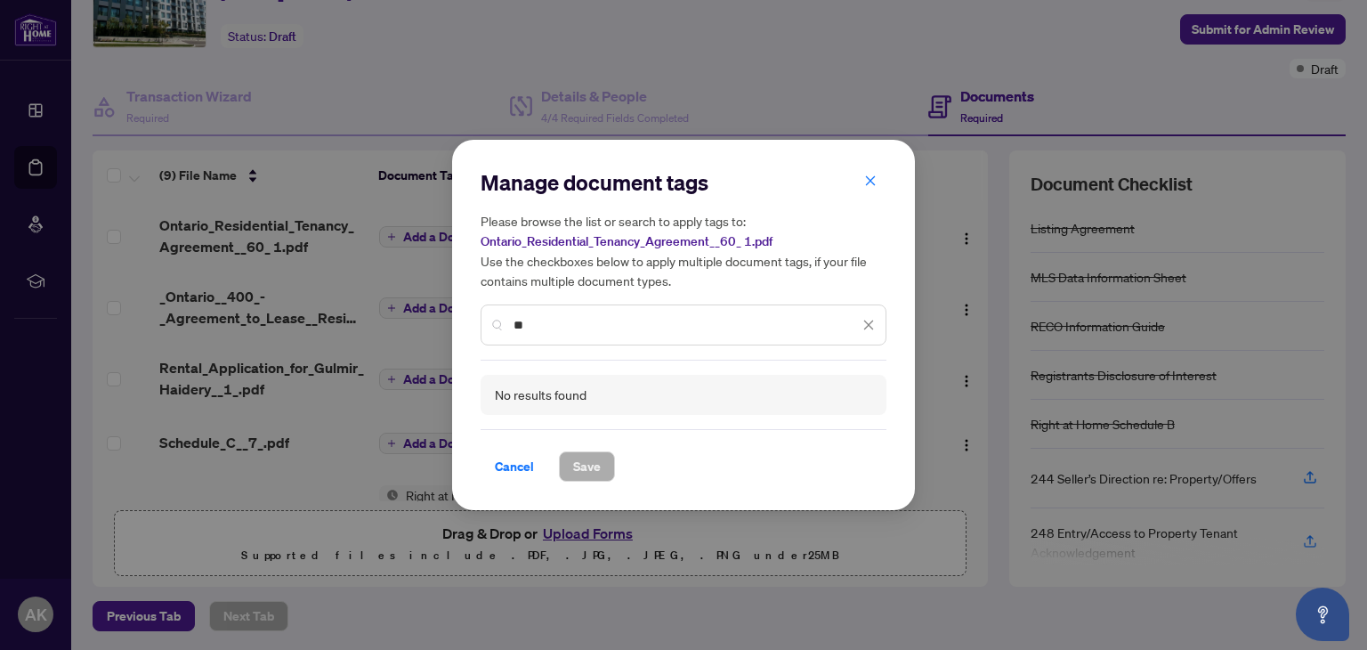
type input "*"
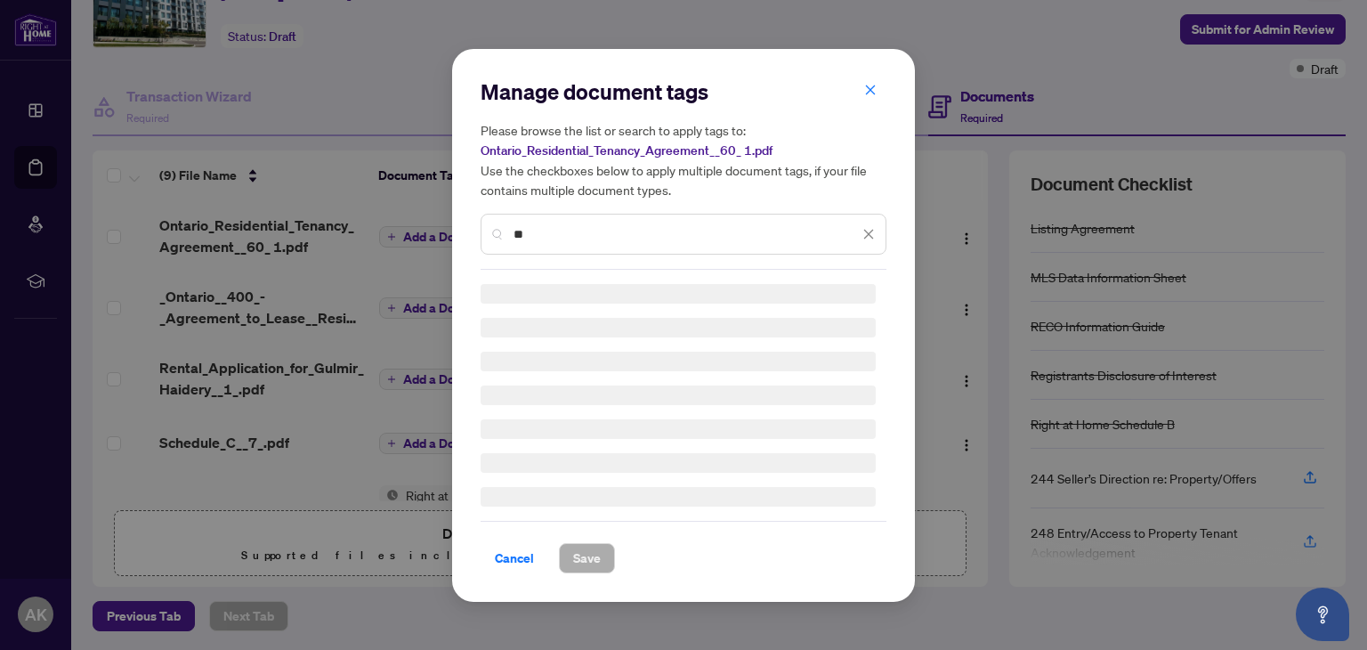
type input "*"
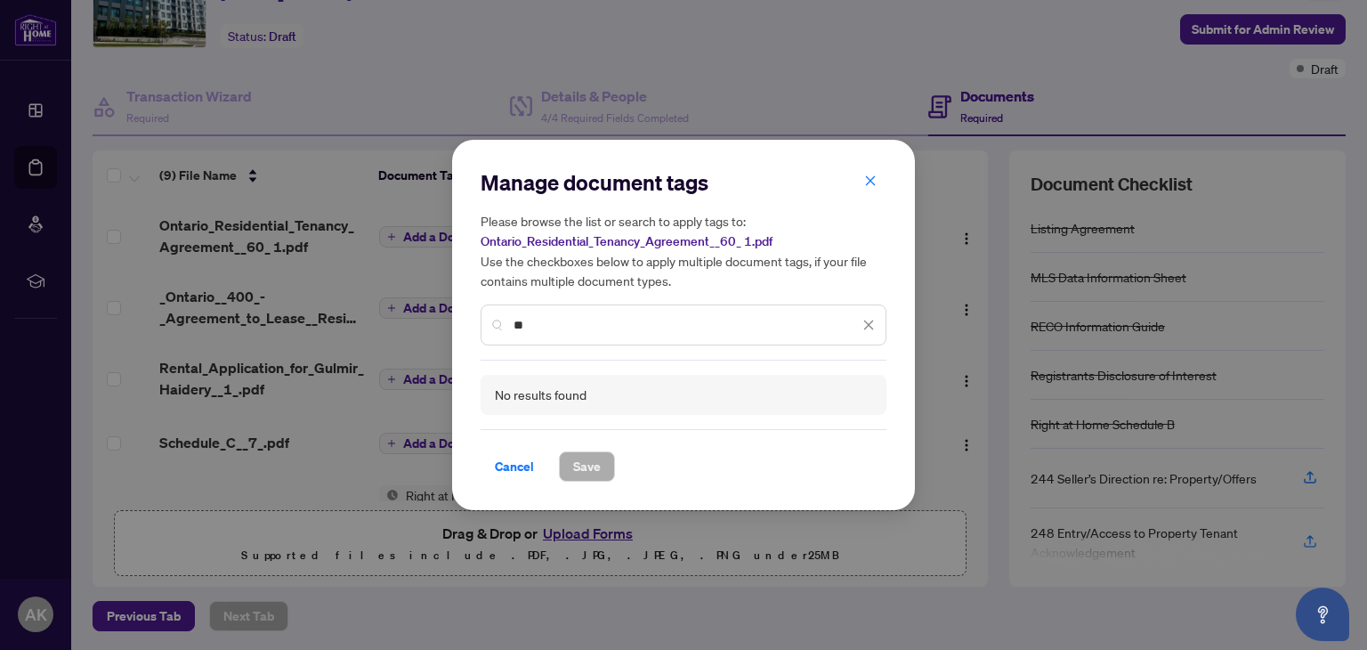
type input "*"
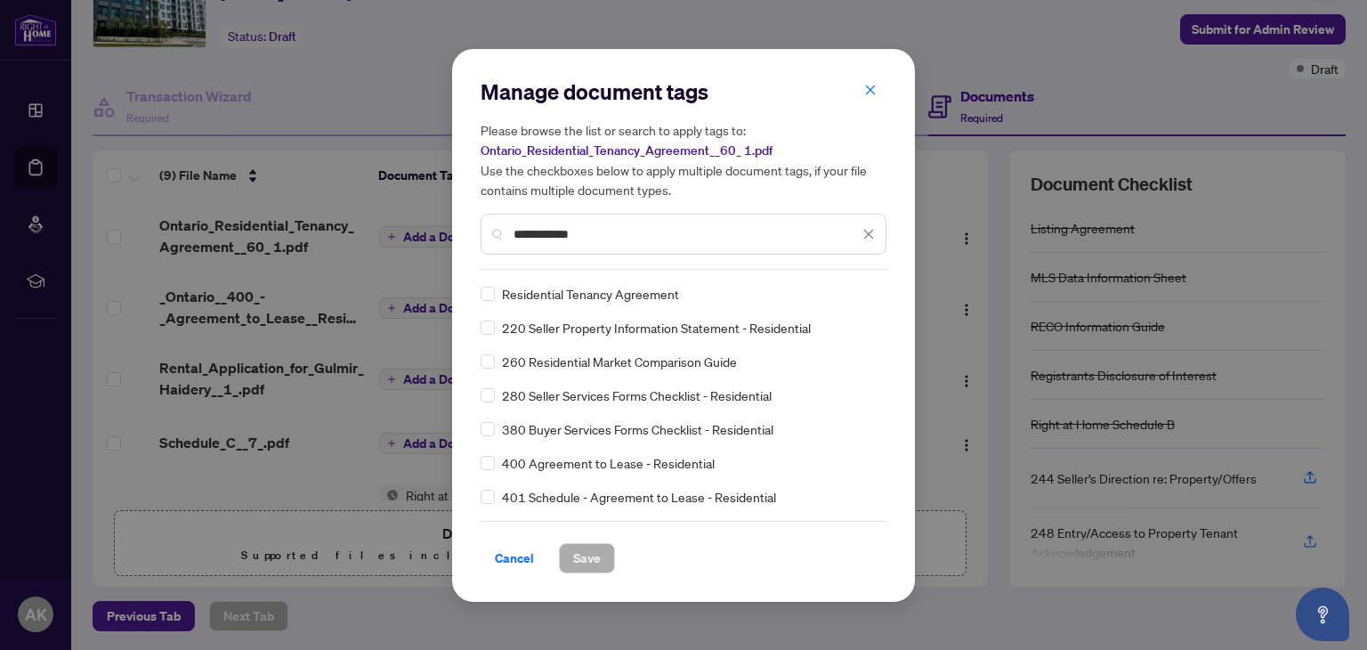
type input "**********"
click at [597, 562] on span "Save" at bounding box center [587, 558] width 28 height 28
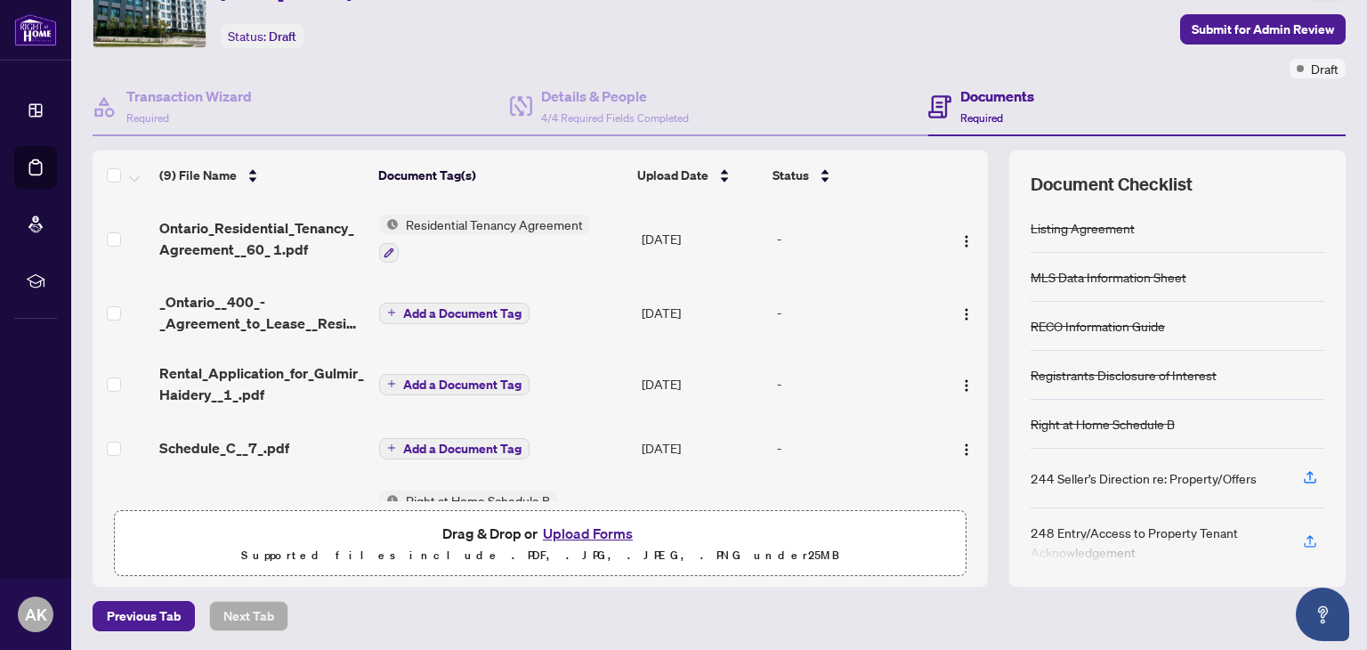
click at [441, 309] on span "Add a Document Tag" at bounding box center [462, 313] width 118 height 12
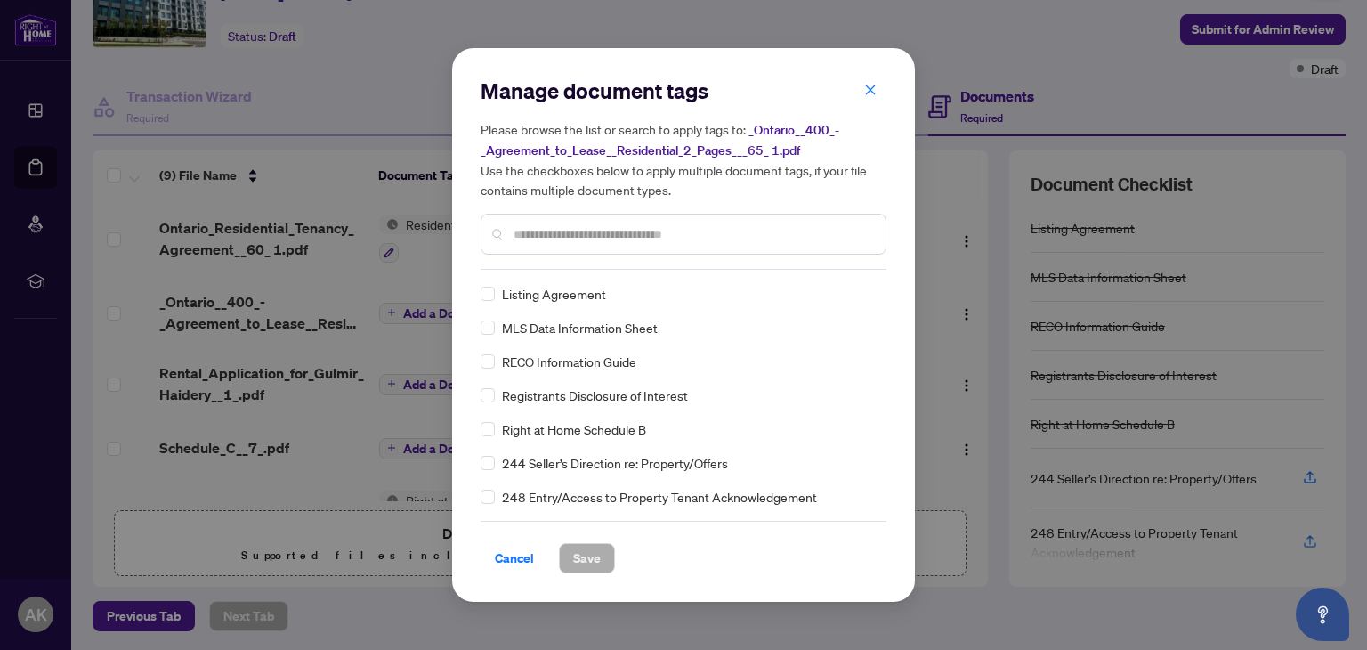
click at [562, 258] on div "Manage document tags Please browse the list or search to apply tags to: _Ontari…" at bounding box center [683, 173] width 406 height 193
click at [573, 238] on input "text" at bounding box center [692, 234] width 358 height 20
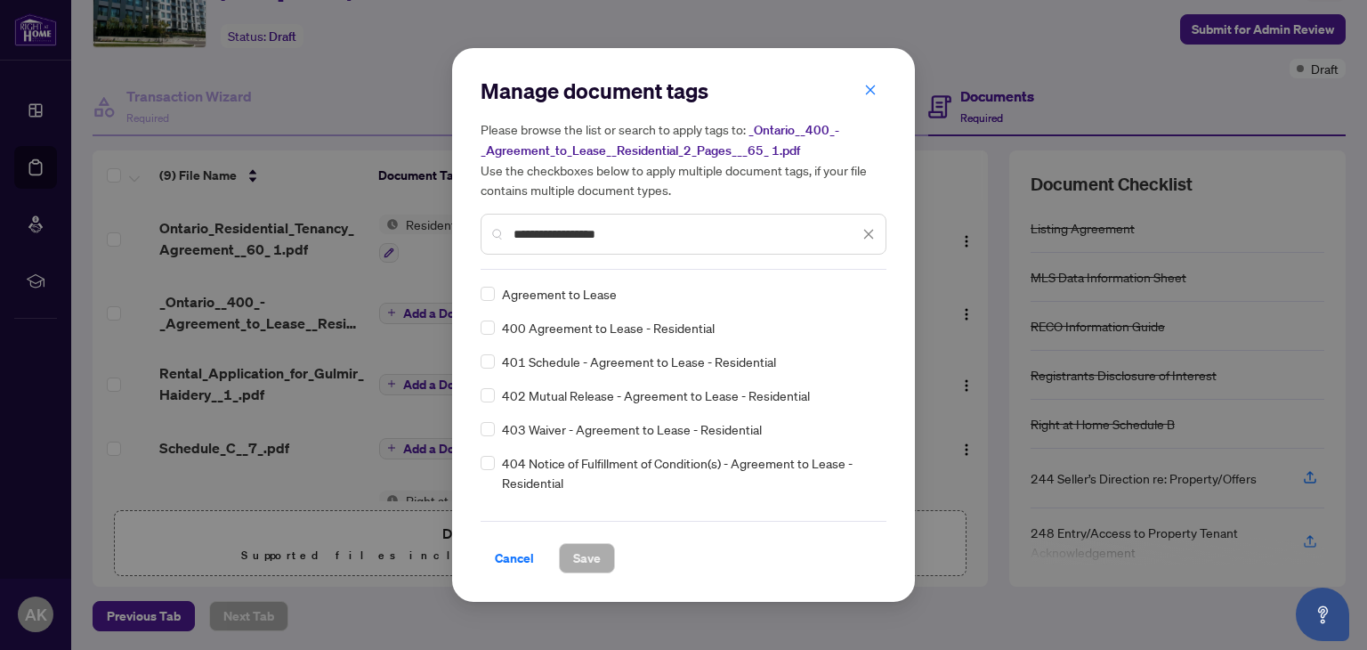
type input "**********"
click at [585, 553] on span "Save" at bounding box center [587, 558] width 28 height 28
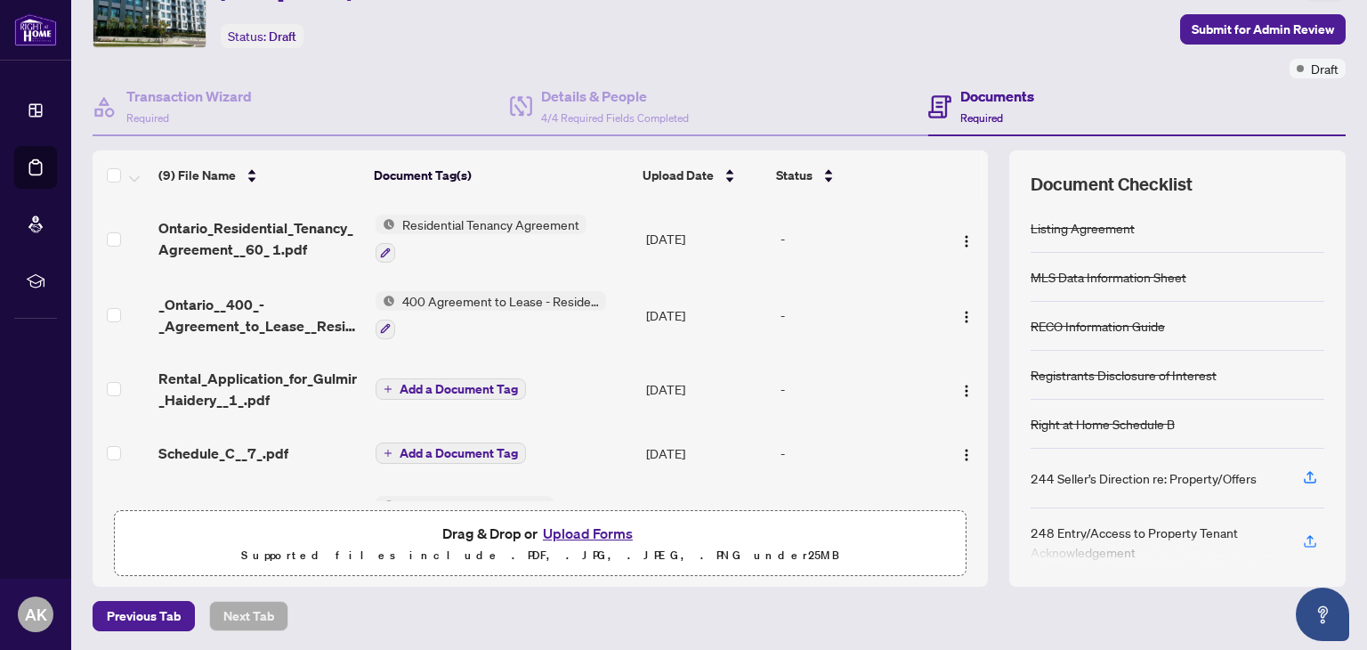
click at [480, 383] on span "Add a Document Tag" at bounding box center [459, 389] width 118 height 12
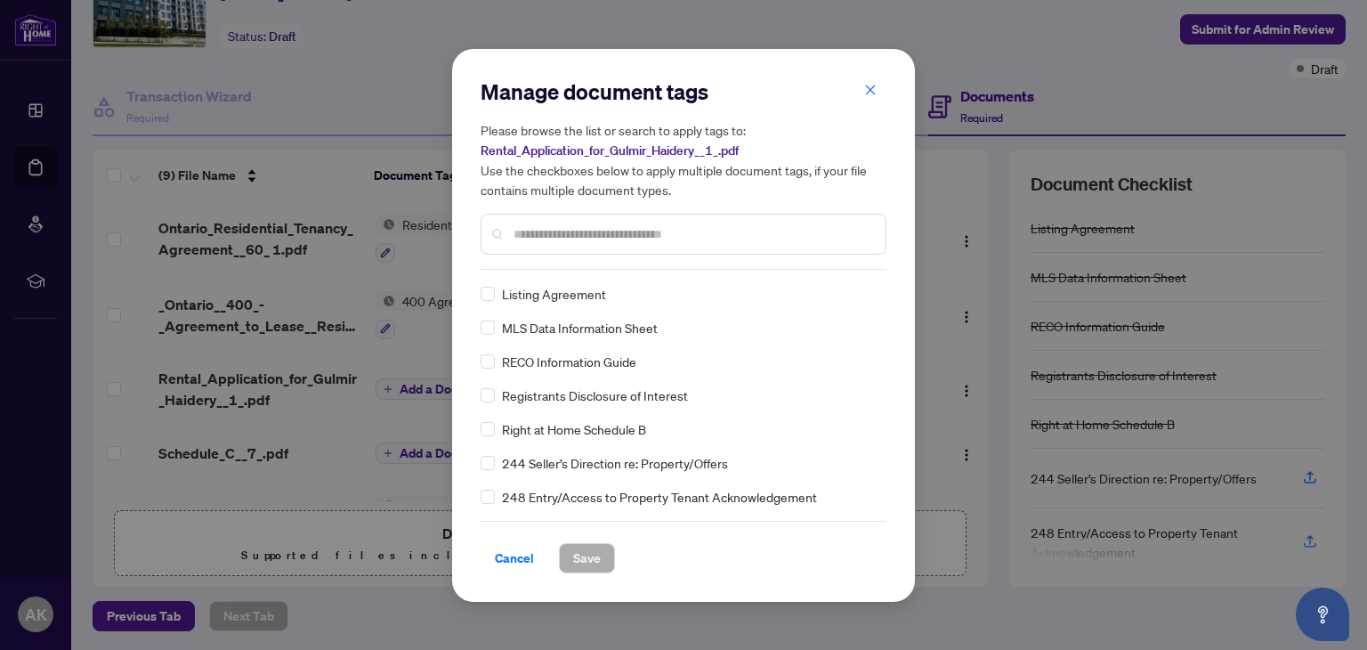
click at [577, 230] on input "text" at bounding box center [692, 234] width 358 height 20
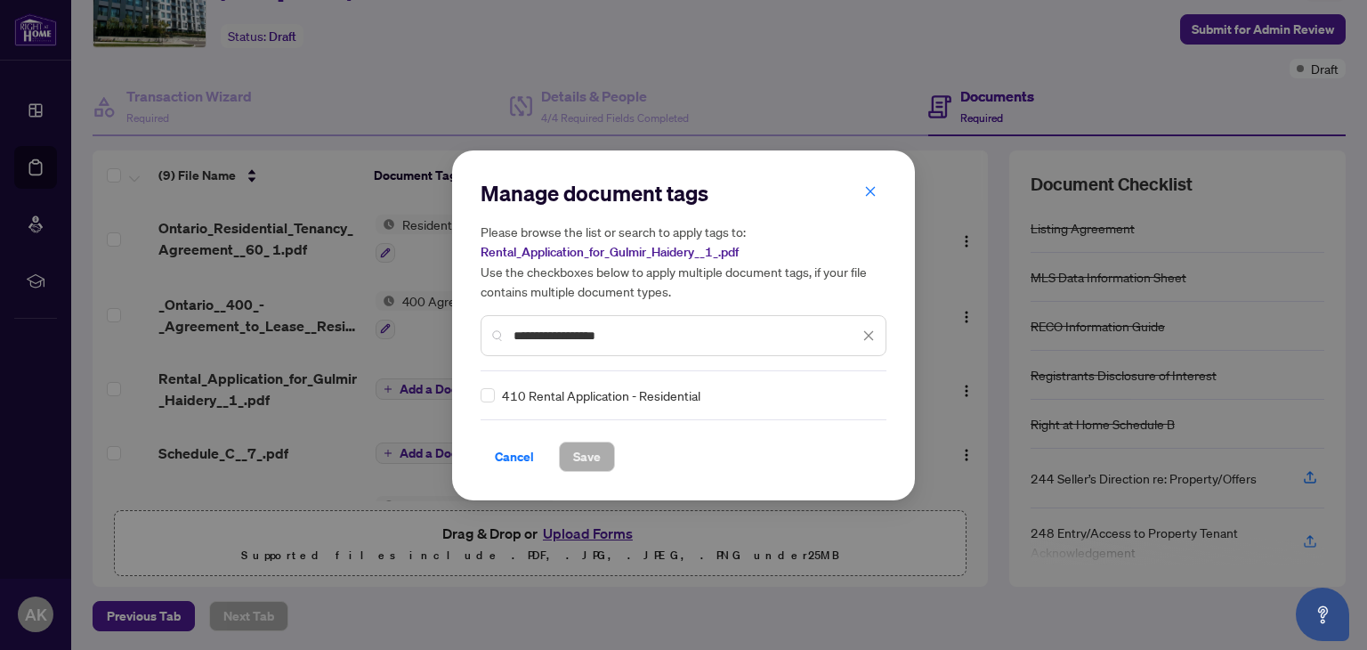
type input "**********"
click at [530, 394] on span "410 Rental Application - Residential" at bounding box center [601, 395] width 198 height 20
click at [591, 456] on span "Save" at bounding box center [587, 456] width 28 height 28
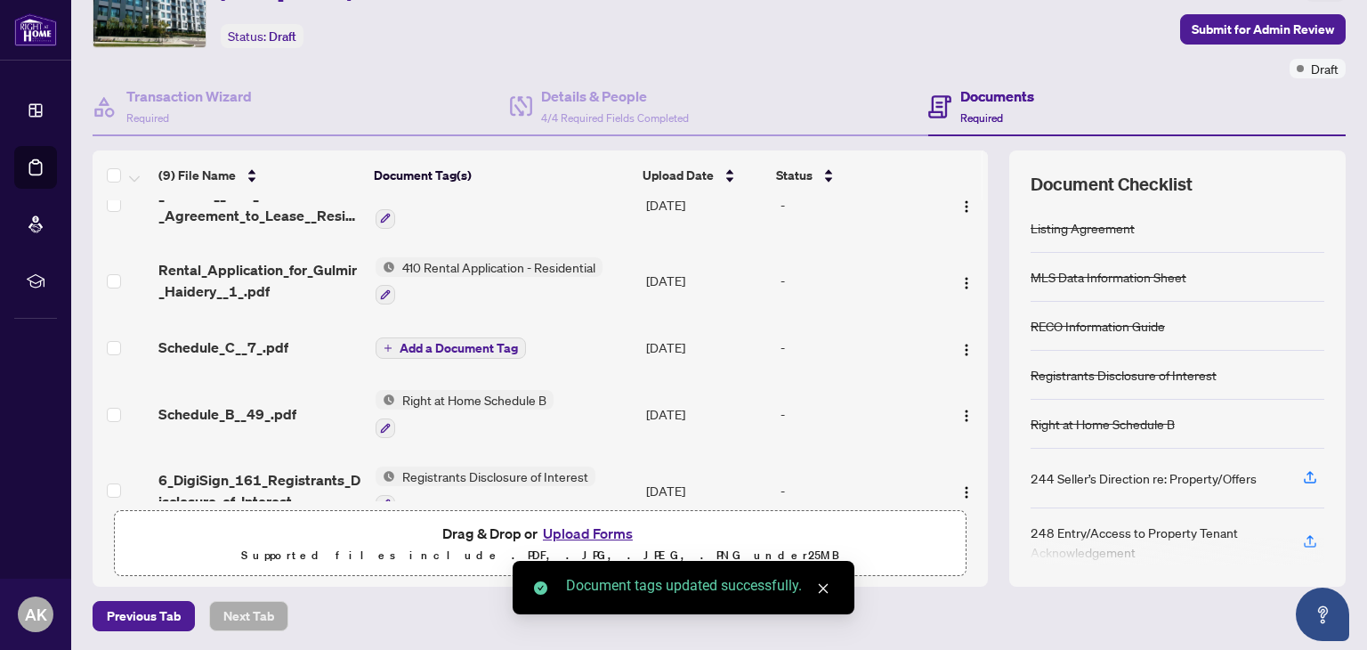
scroll to position [120, 0]
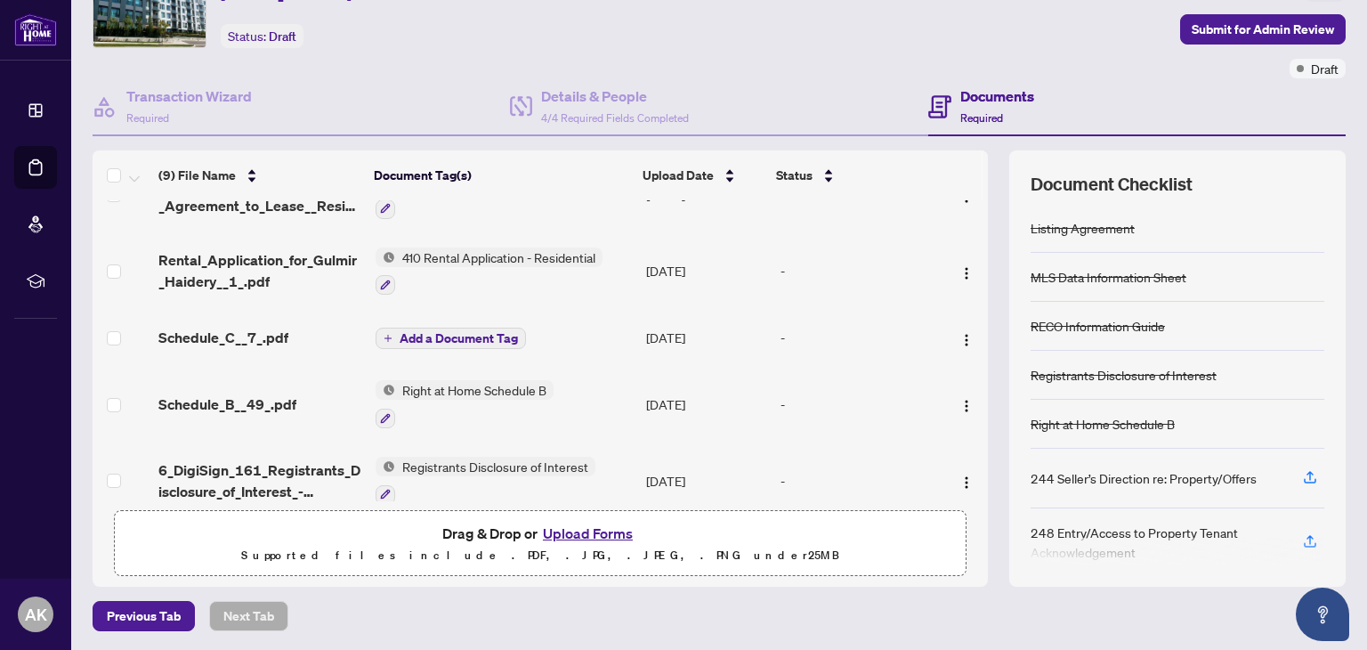
click at [463, 332] on span "Add a Document Tag" at bounding box center [459, 338] width 118 height 12
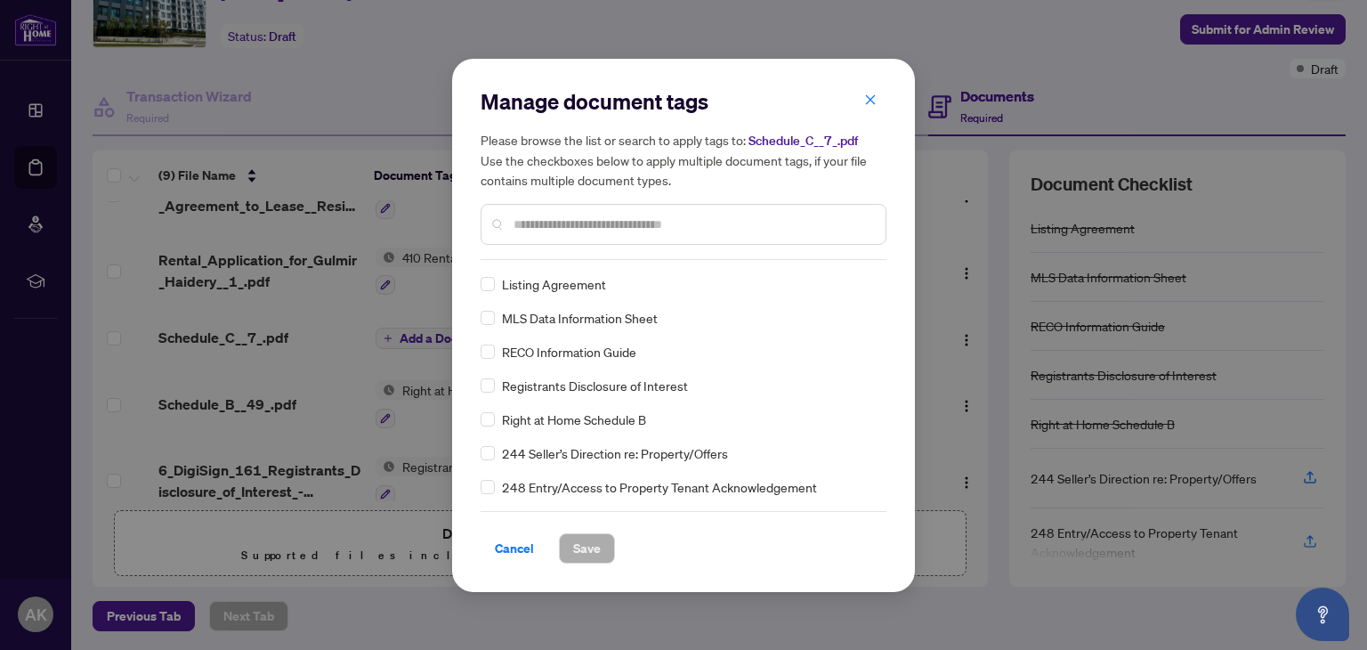
click at [463, 330] on div "Manage document tags Please browse the list or search to apply tags to: Schedul…" at bounding box center [683, 325] width 463 height 533
click at [561, 229] on input "text" at bounding box center [692, 224] width 358 height 20
type input "*"
click at [512, 543] on span "Cancel" at bounding box center [514, 548] width 39 height 28
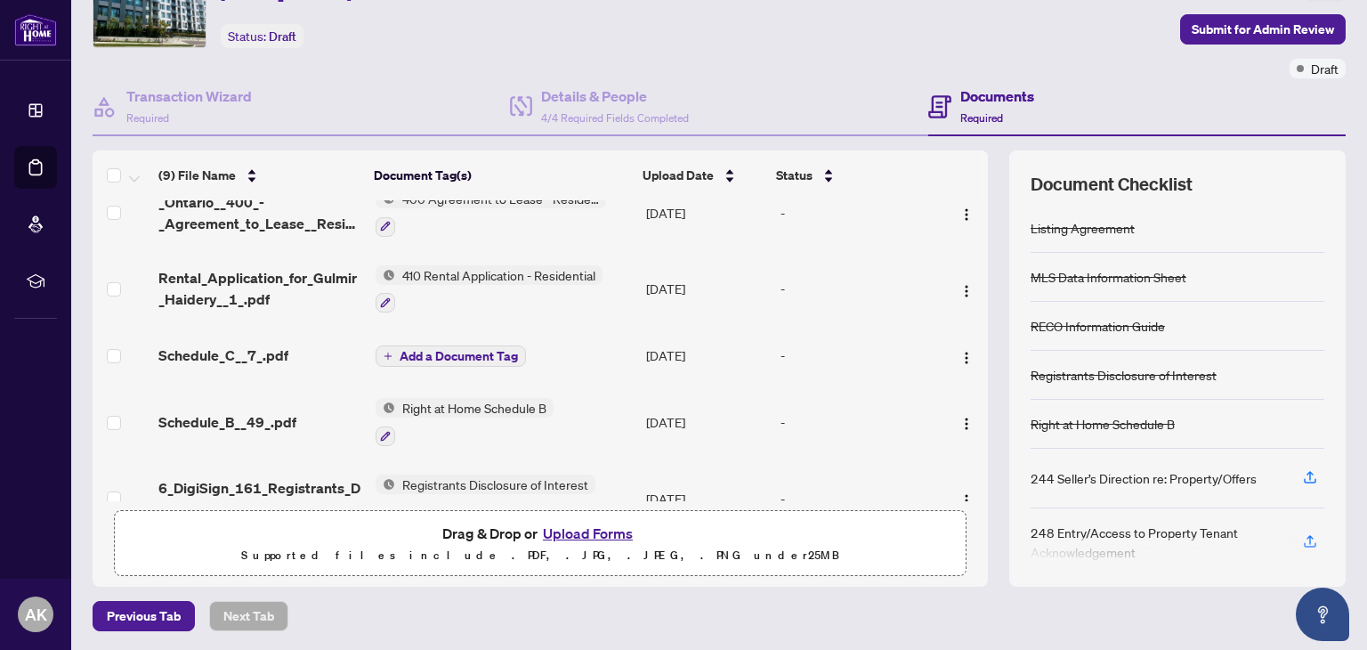
scroll to position [0, 0]
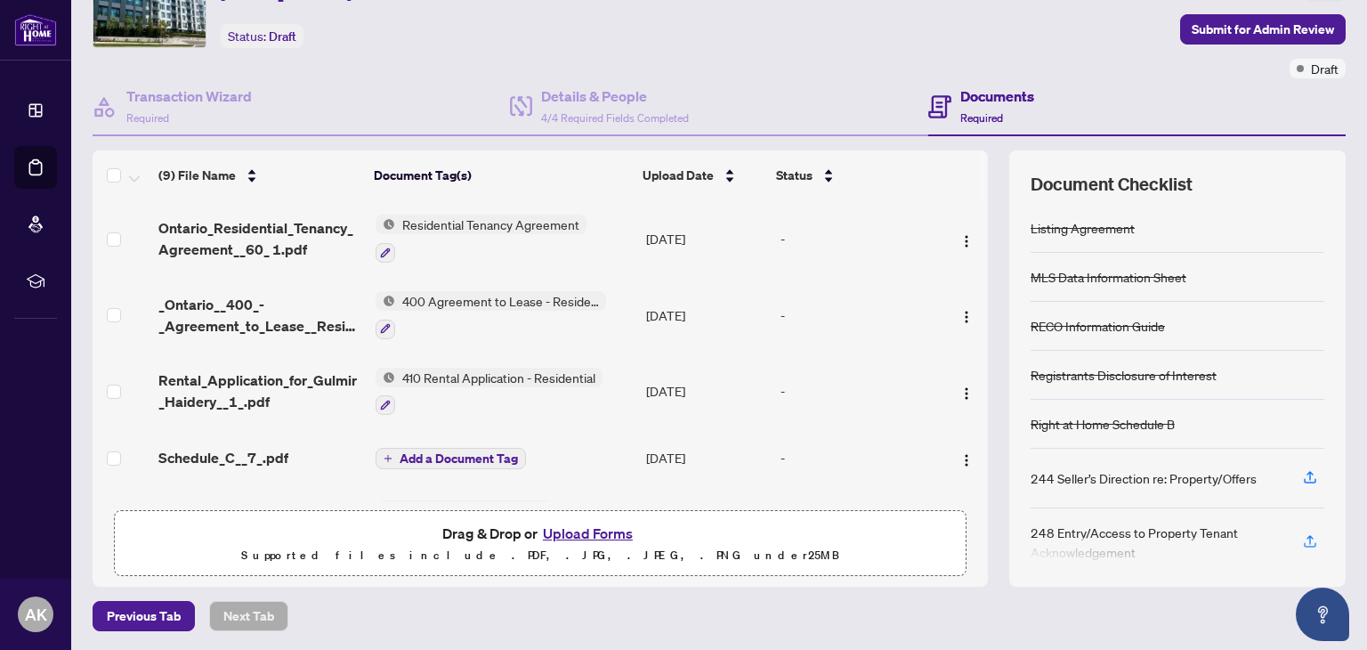
click at [578, 531] on button "Upload Forms" at bounding box center [587, 532] width 101 height 23
click at [981, 95] on h4 "Documents" at bounding box center [997, 95] width 74 height 21
drag, startPoint x: 974, startPoint y: 302, endPoint x: 976, endPoint y: 359, distance: 57.0
click at [976, 359] on div "(9) File Name Document Tag(s) Upload Date Status Ontario_Residential_Tenancy_Ag…" at bounding box center [719, 368] width 1253 height 436
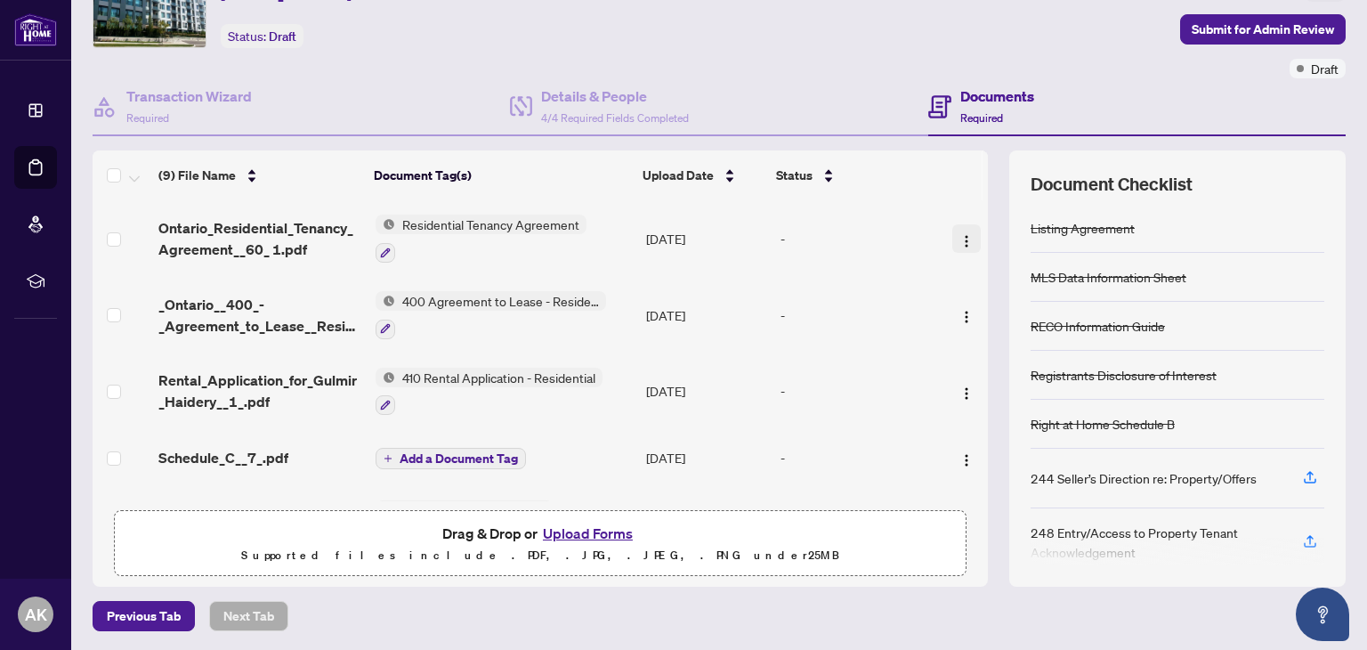
click at [959, 239] on img "button" at bounding box center [966, 241] width 14 height 14
click at [949, 160] on th at bounding box center [958, 175] width 47 height 50
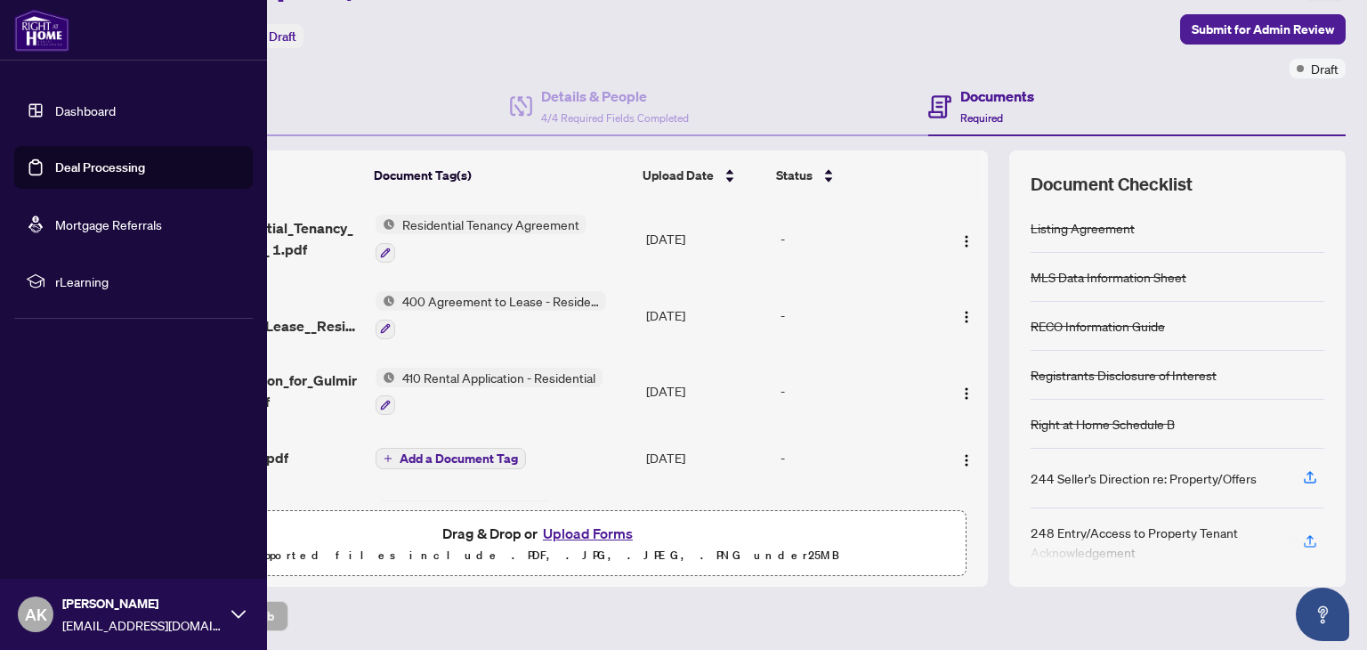
click at [93, 102] on link "Dashboard" at bounding box center [85, 110] width 61 height 16
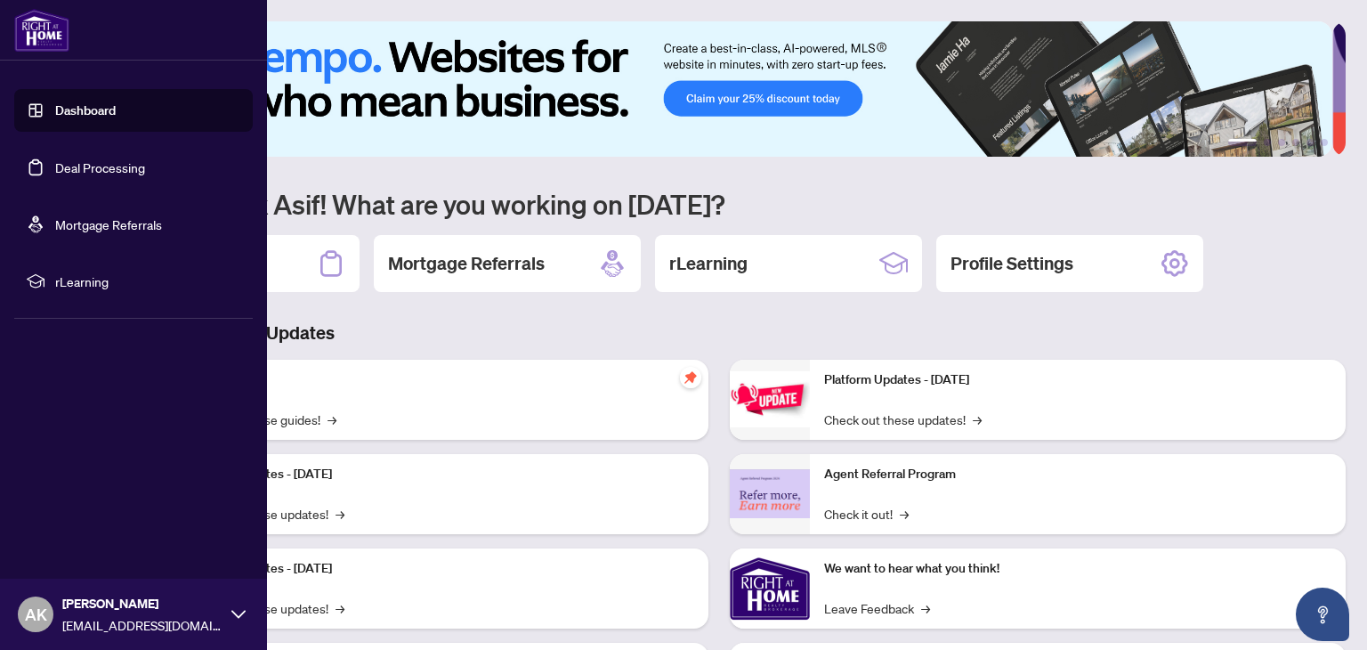
click at [64, 168] on link "Deal Processing" at bounding box center [100, 167] width 90 height 16
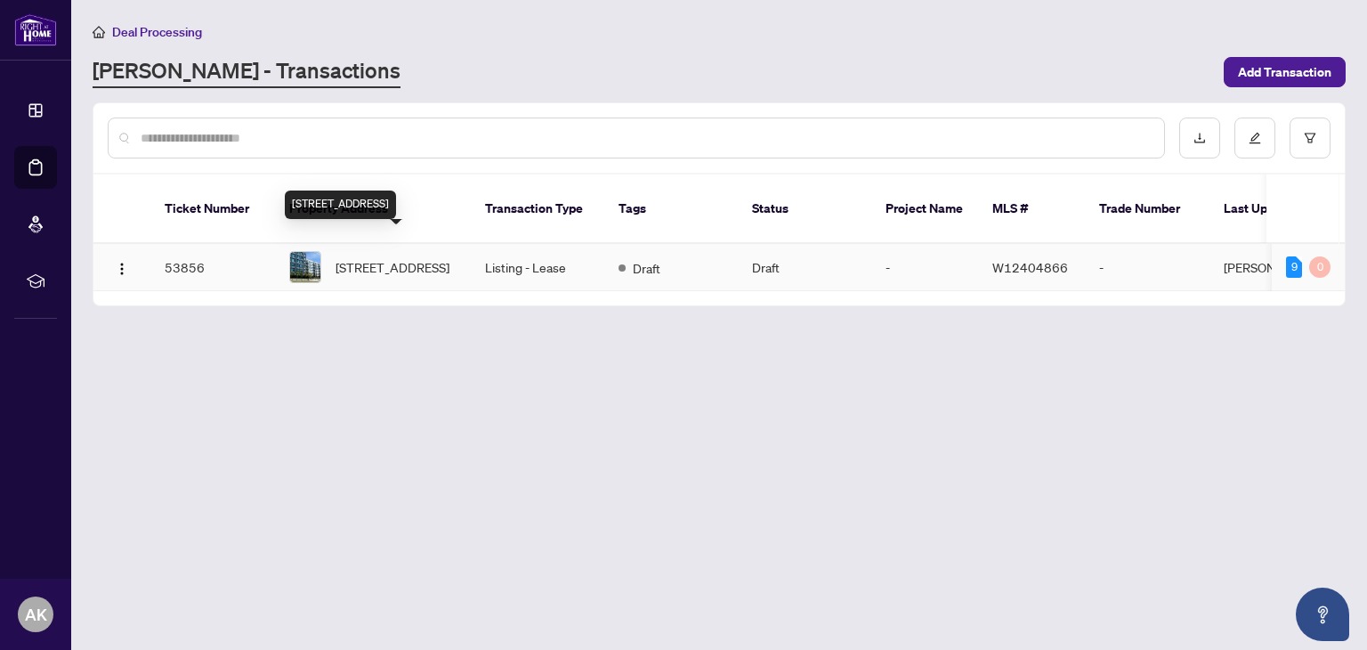
click at [368, 257] on span "[STREET_ADDRESS]" at bounding box center [392, 267] width 114 height 20
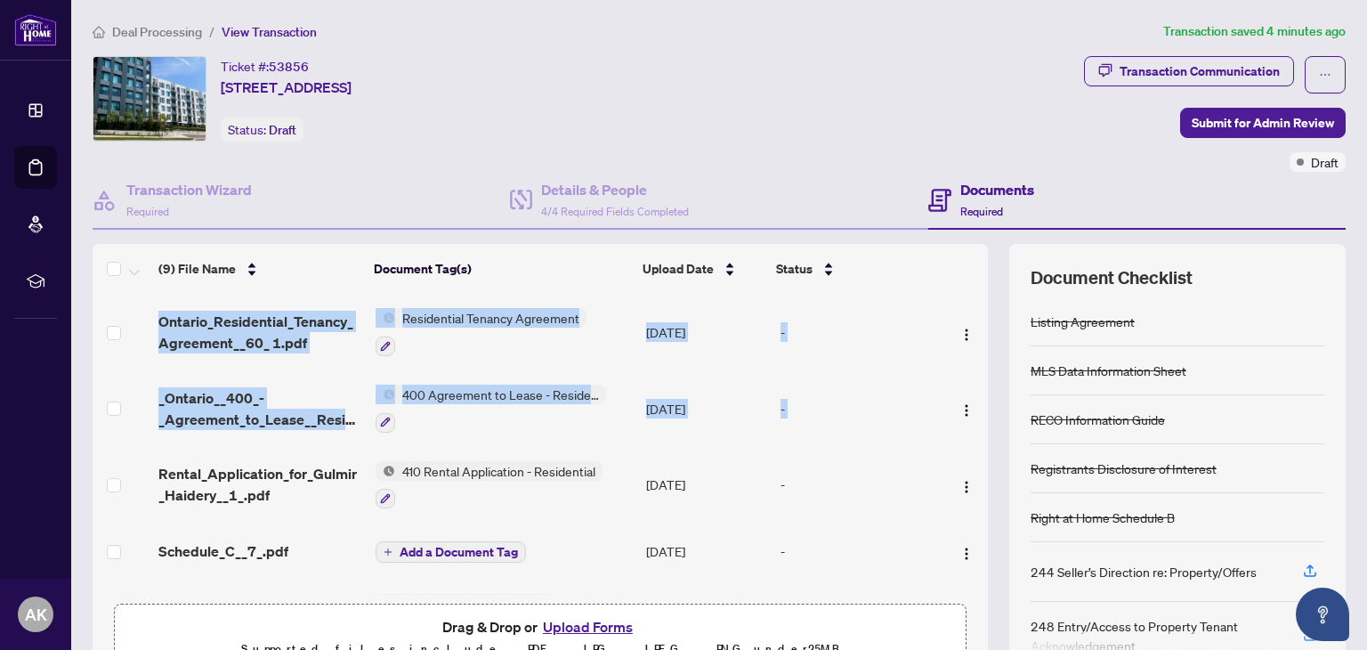
drag, startPoint x: 966, startPoint y: 387, endPoint x: 981, endPoint y: 427, distance: 42.8
click at [981, 427] on div "(9) File Name Document Tag(s) Upload Date Status Ontario_Residential_Tenancy_Ag…" at bounding box center [719, 462] width 1253 height 436
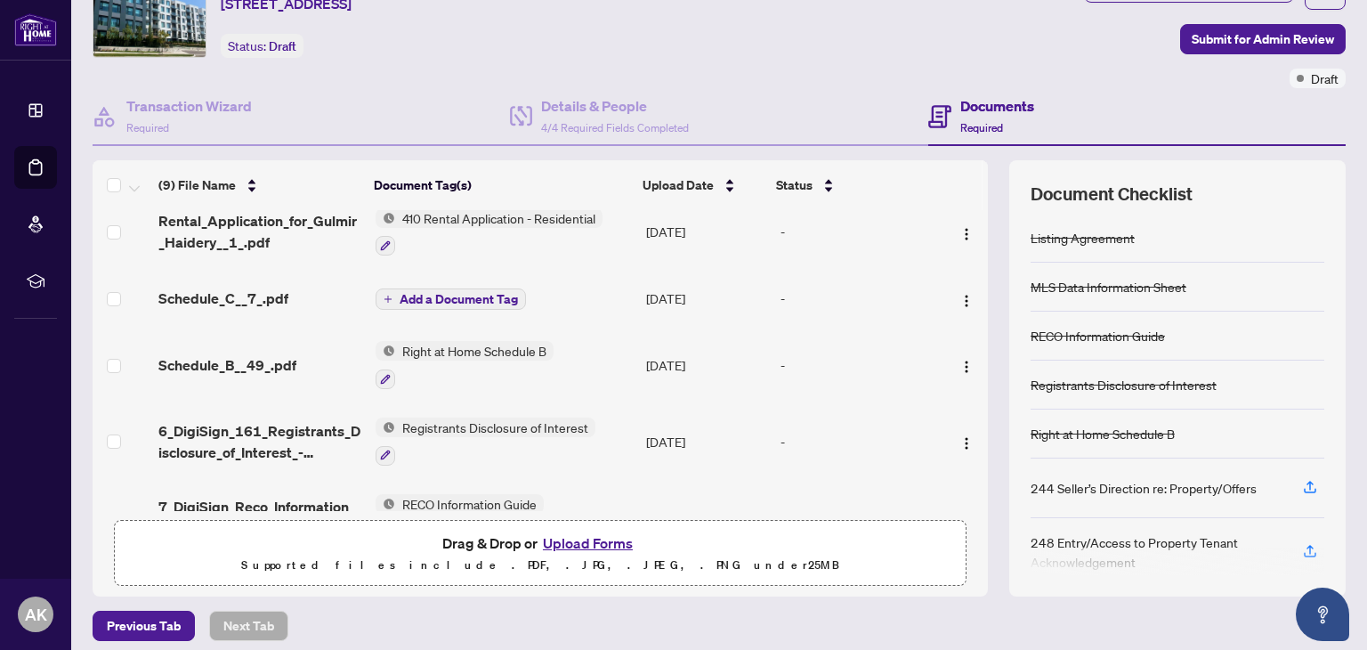
scroll to position [93, 0]
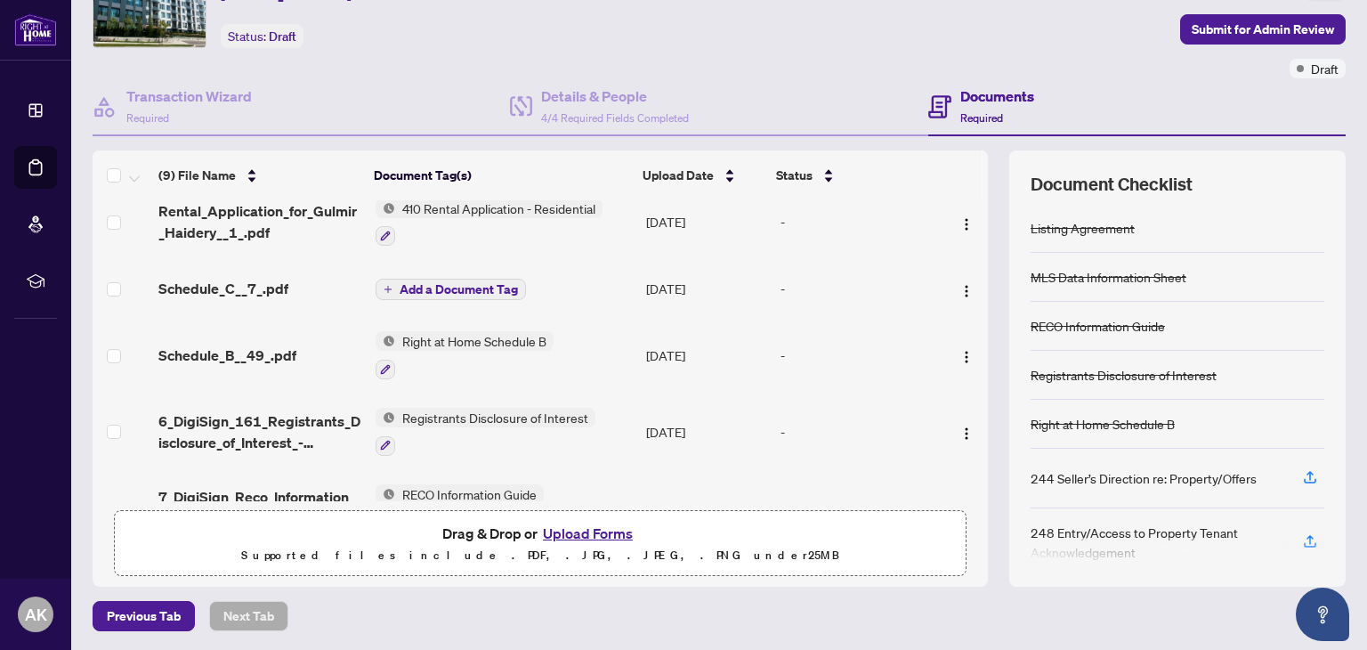
click at [560, 532] on button "Upload Forms" at bounding box center [587, 532] width 101 height 23
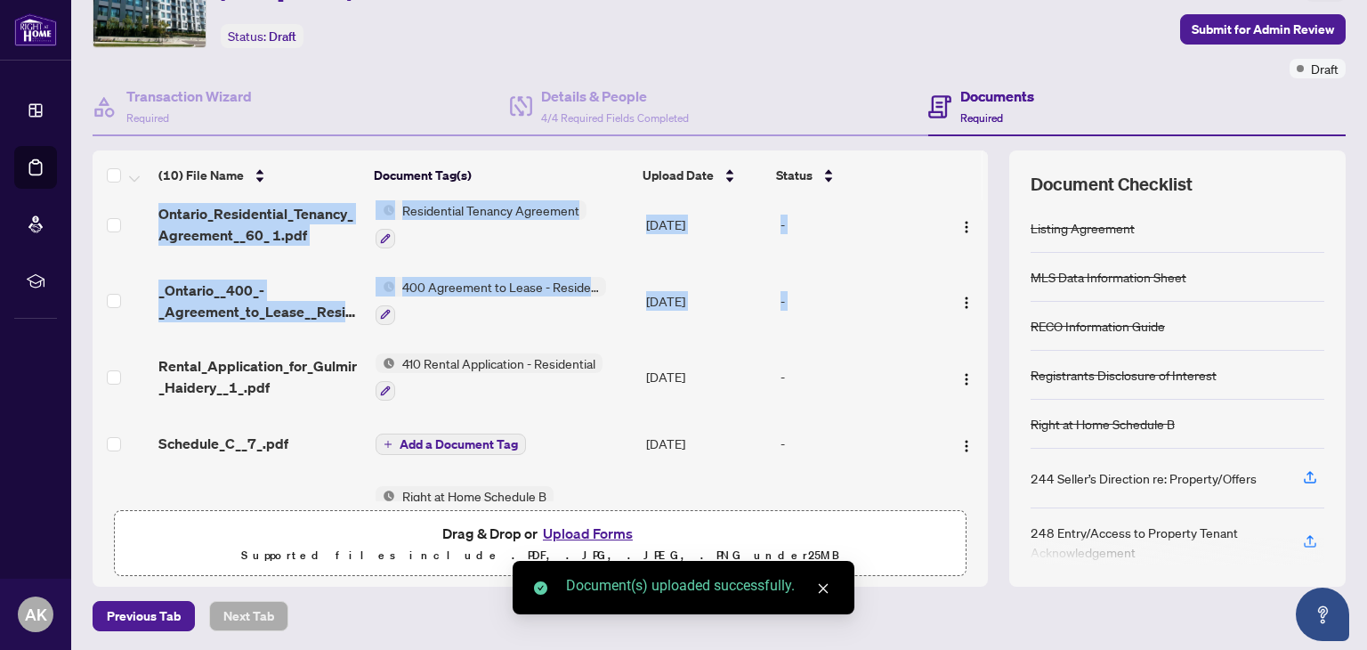
scroll to position [0, 0]
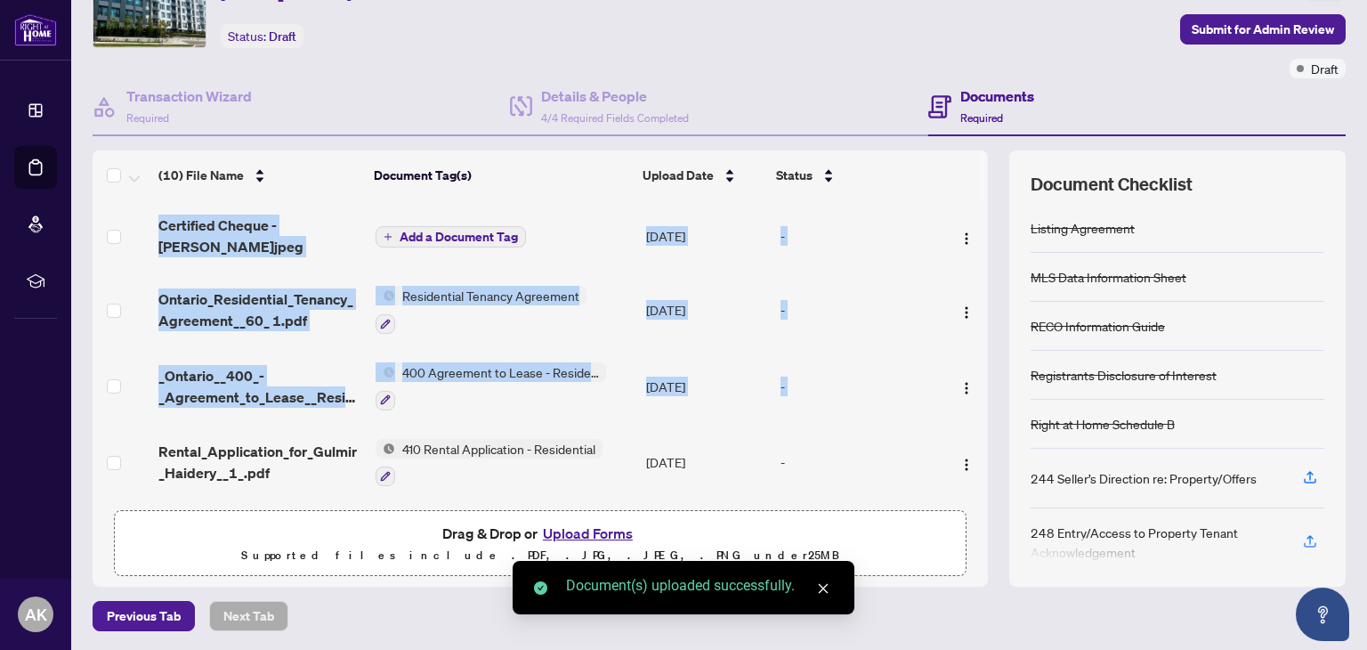
click at [467, 231] on span "Add a Document Tag" at bounding box center [459, 236] width 118 height 12
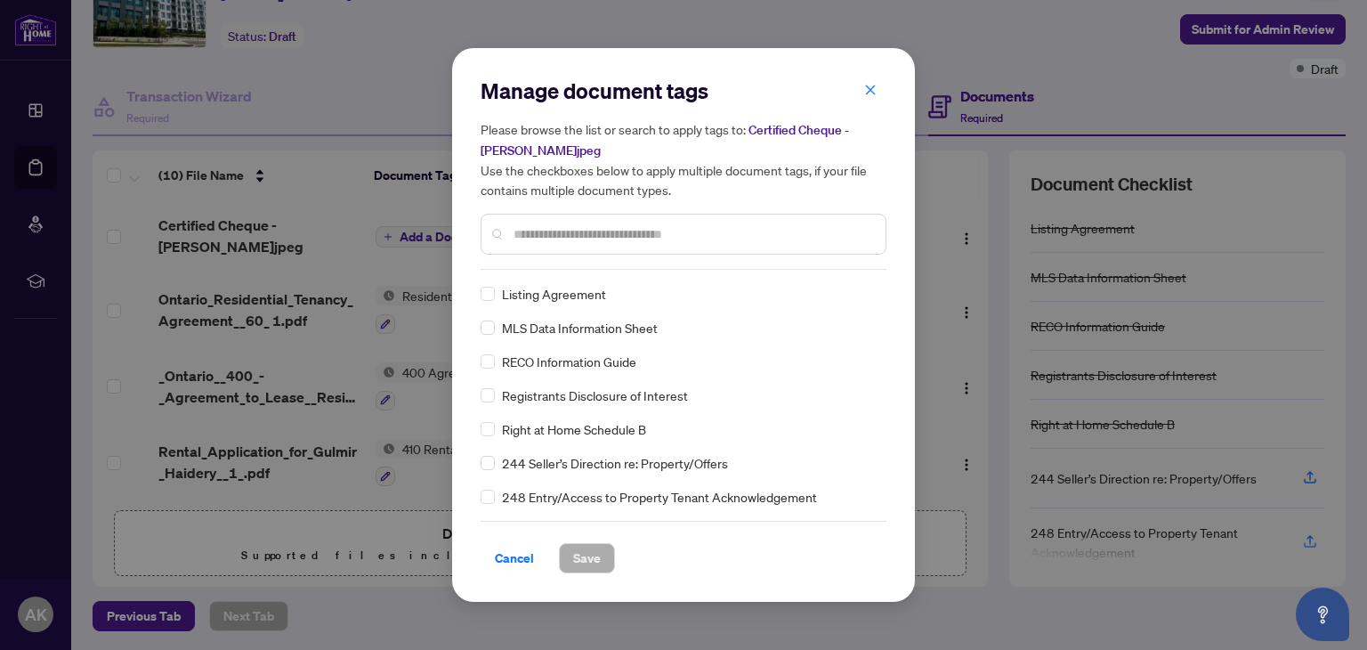
click at [559, 235] on input "text" at bounding box center [692, 234] width 358 height 20
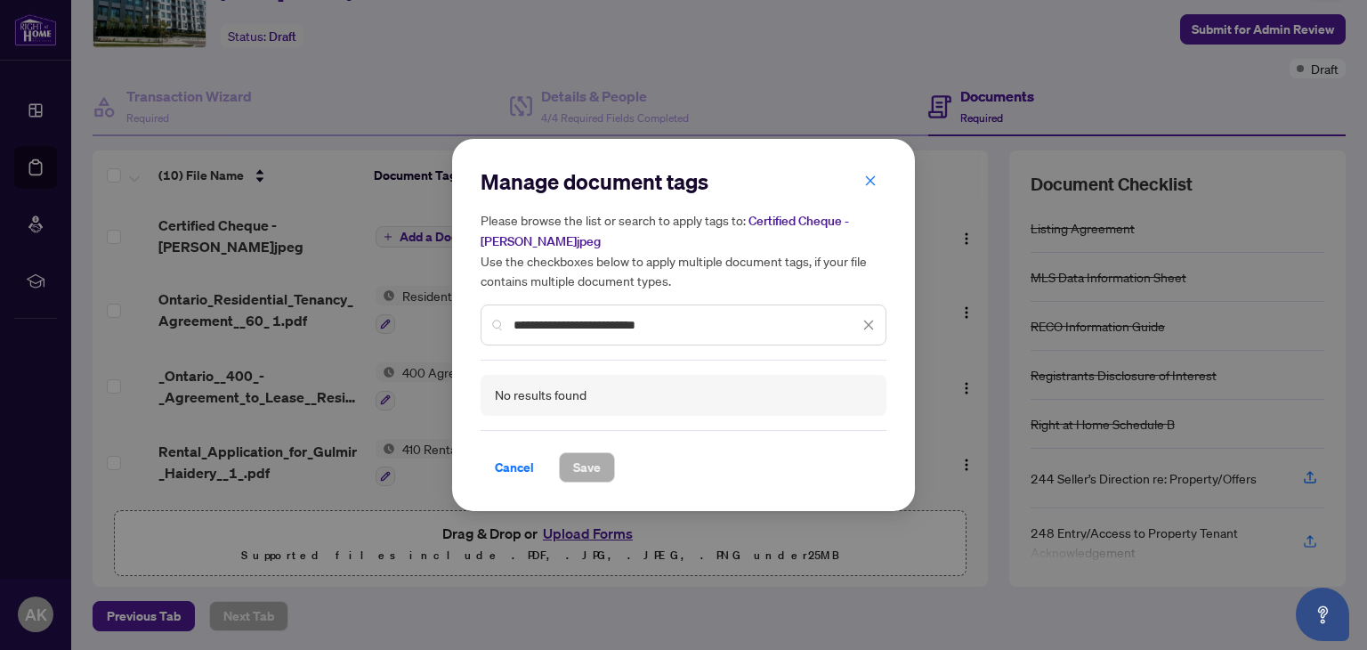
click at [700, 324] on input "**********" at bounding box center [685, 325] width 345 height 20
click at [720, 325] on input "**********" at bounding box center [685, 325] width 345 height 20
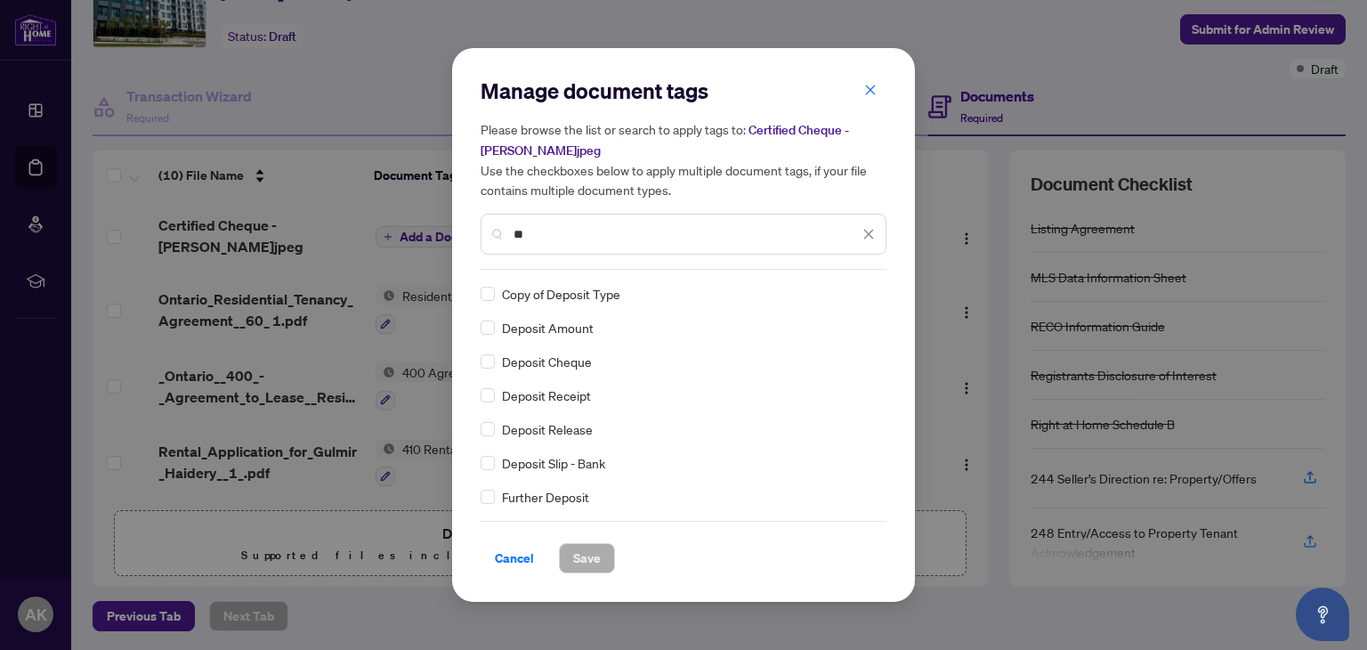
type input "*"
type input "*******"
click at [584, 556] on span "Save" at bounding box center [587, 558] width 28 height 28
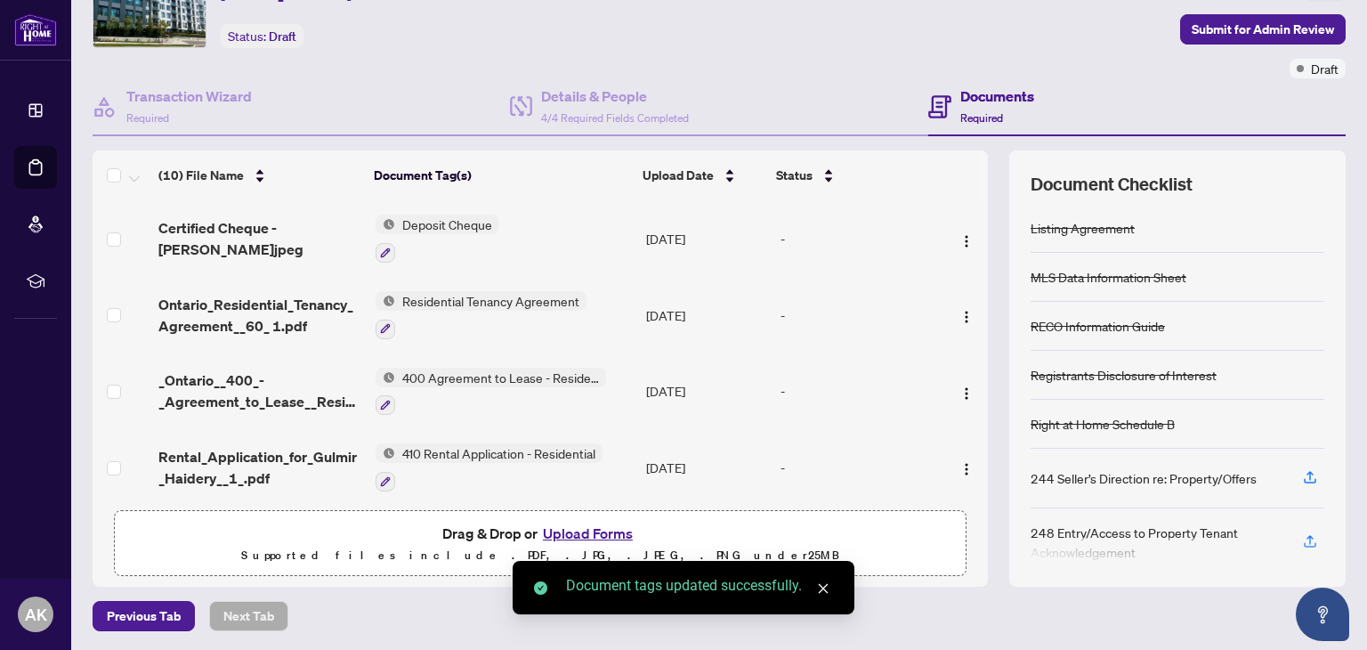
click at [561, 530] on button "Upload Forms" at bounding box center [587, 532] width 101 height 23
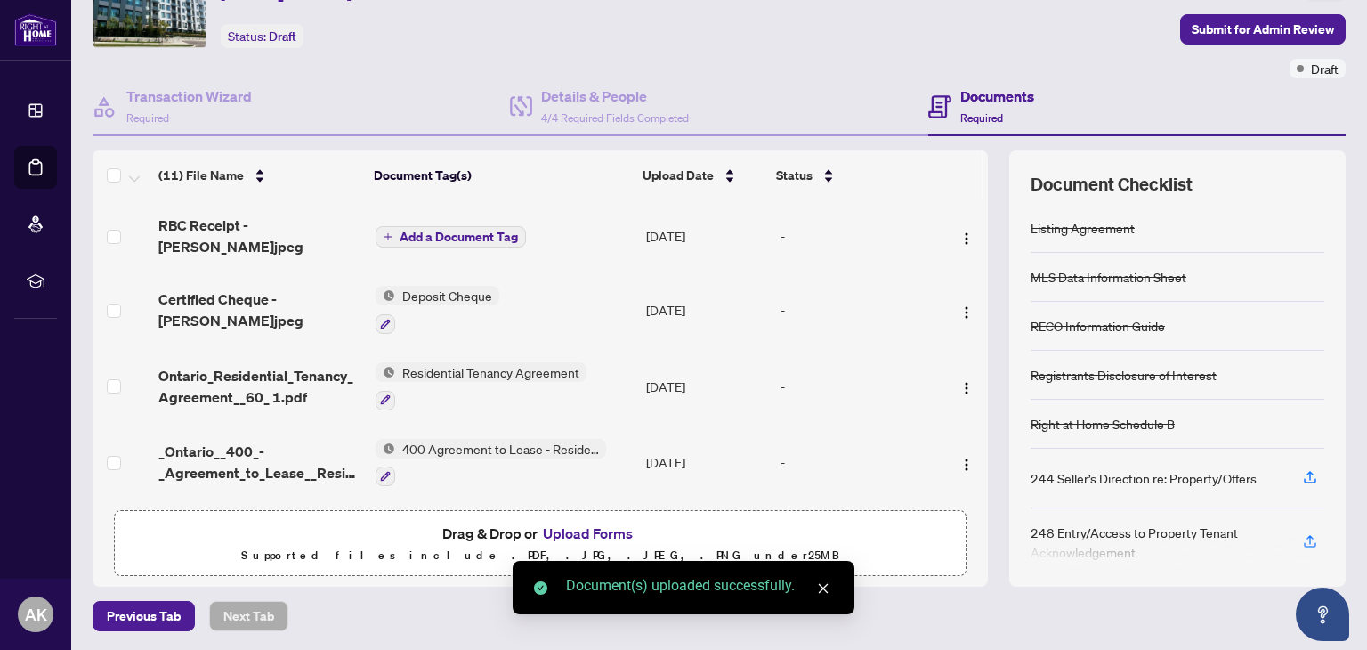
click at [489, 231] on span "Add a Document Tag" at bounding box center [459, 236] width 118 height 12
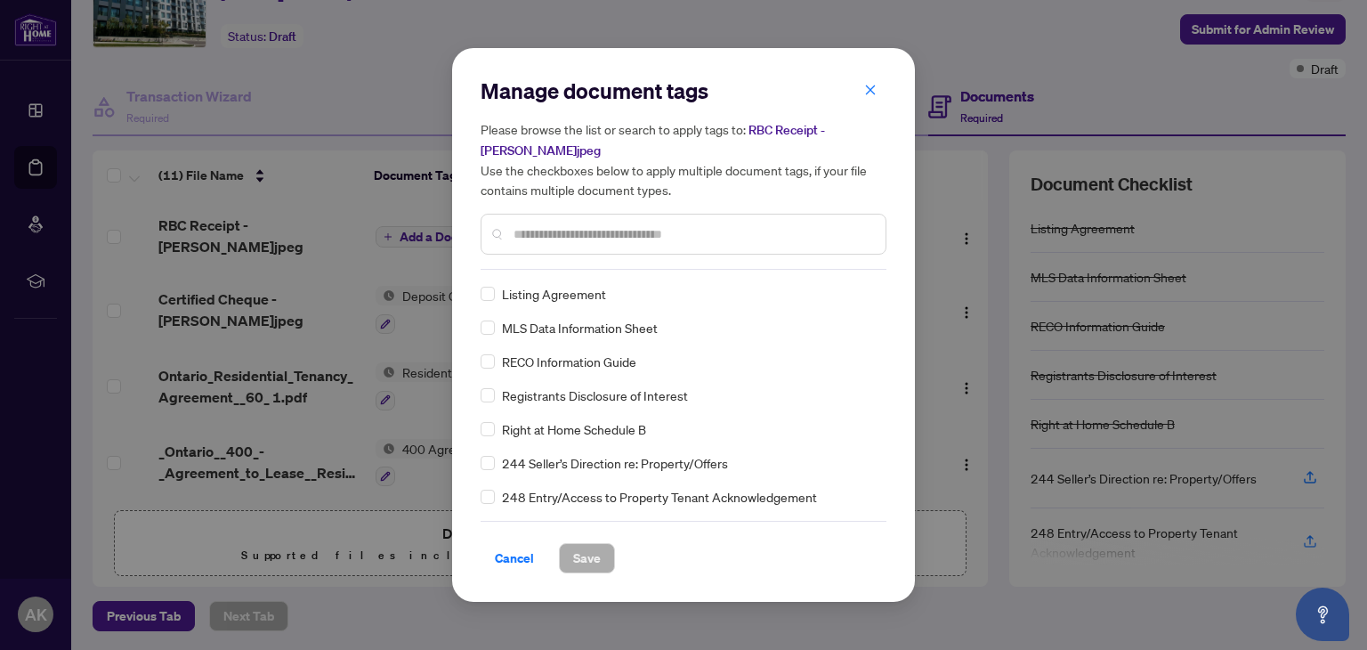
click at [569, 239] on input "text" at bounding box center [692, 234] width 358 height 20
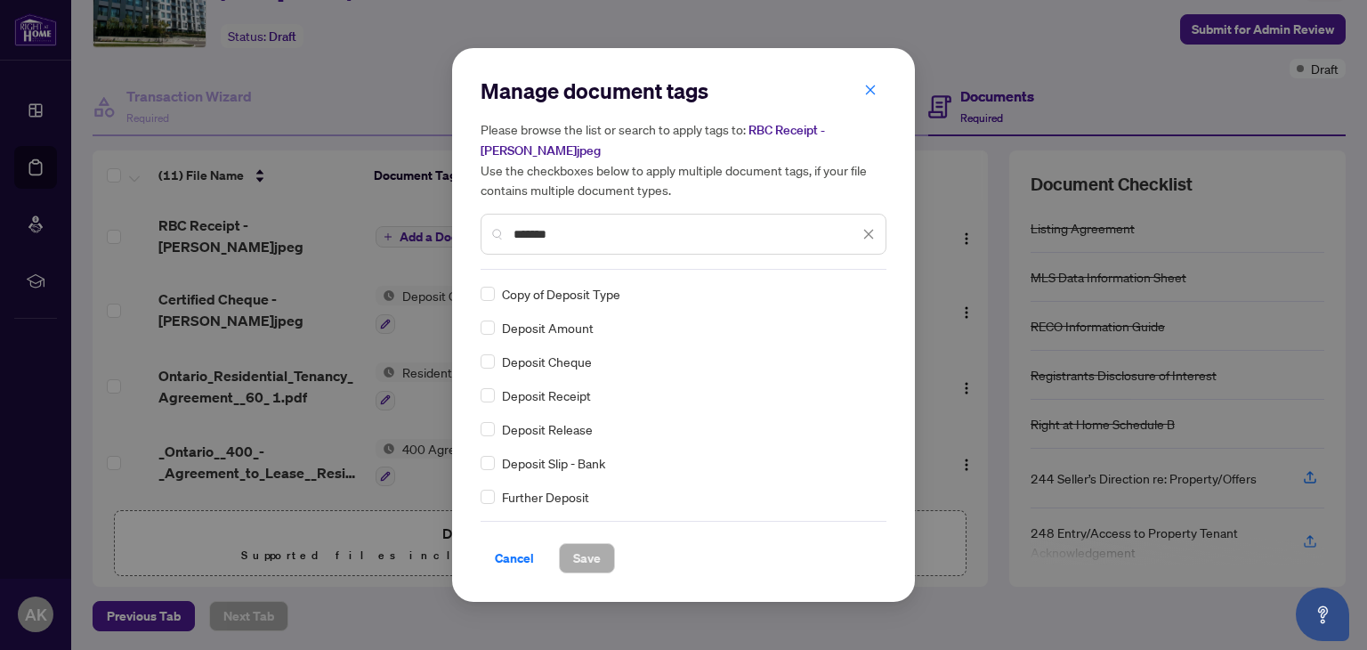
type input "*******"
click at [497, 463] on div "Deposit Slip - Bank" at bounding box center [677, 463] width 395 height 20
click at [589, 567] on span "Save" at bounding box center [587, 558] width 28 height 28
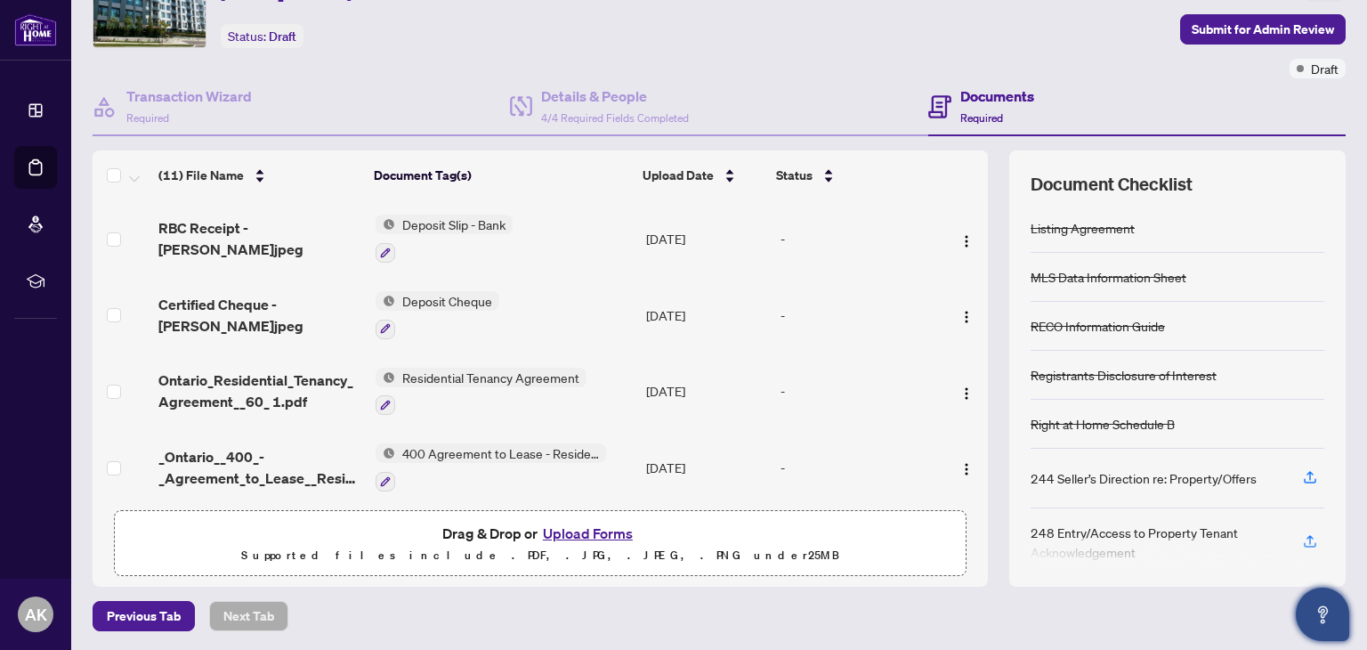
click at [1319, 612] on icon "Open asap" at bounding box center [1323, 614] width 22 height 22
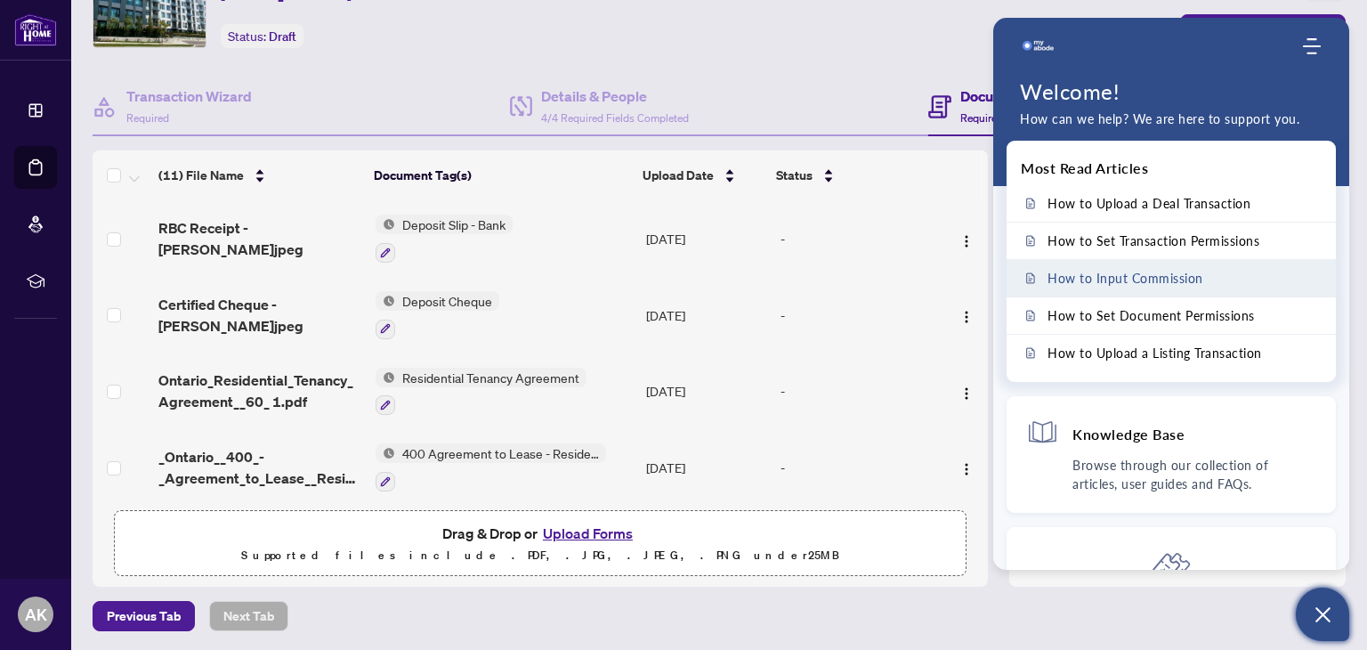
click at [1105, 284] on span "How to Input Commission" at bounding box center [1125, 278] width 156 height 15
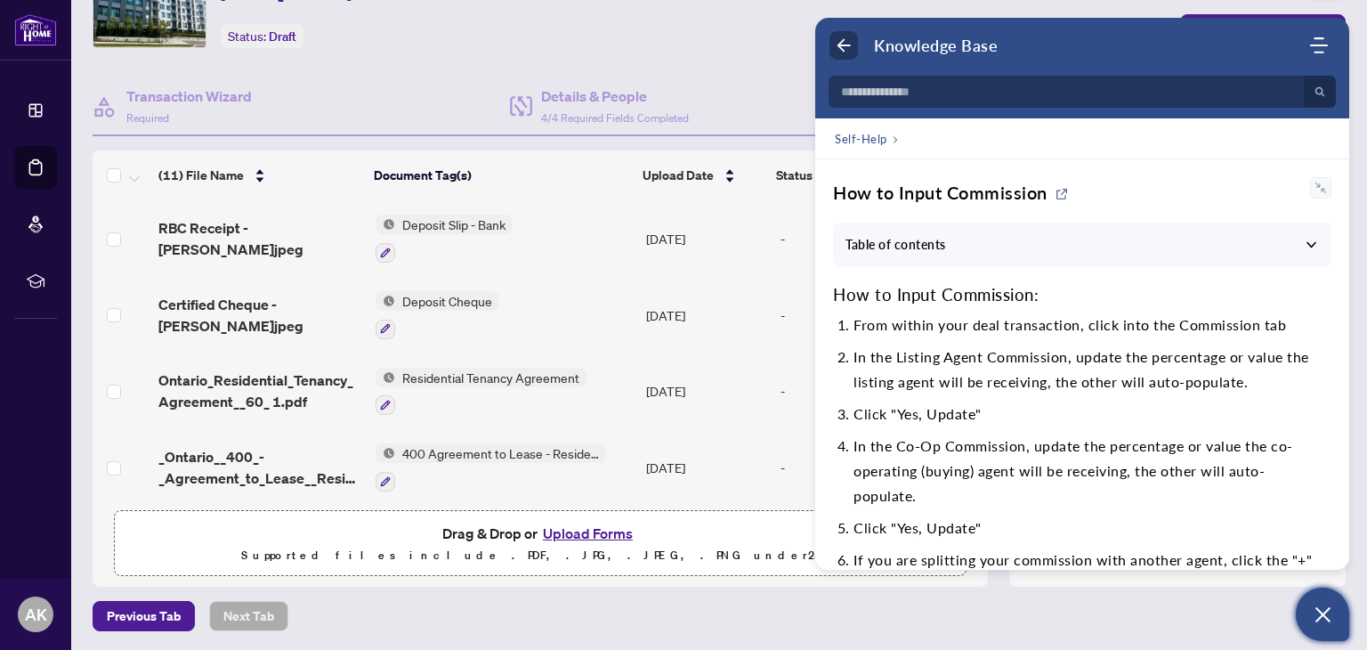
click at [843, 44] on use "Back" at bounding box center [843, 45] width 13 height 13
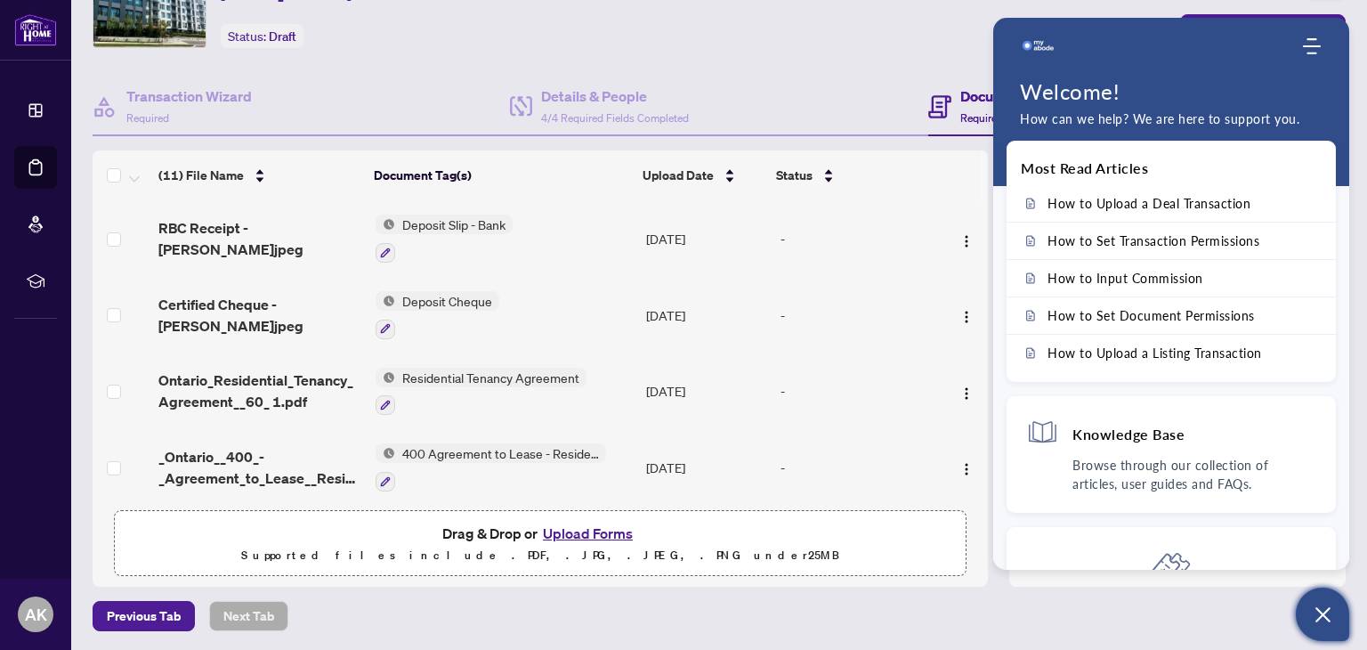
click at [808, 31] on div "Ticket #: 53856 [STREET_ADDRESS][PERSON_NAME] Status: Draft" at bounding box center [585, 5] width 984 height 85
click at [1313, 618] on icon "Open asap" at bounding box center [1323, 614] width 22 height 22
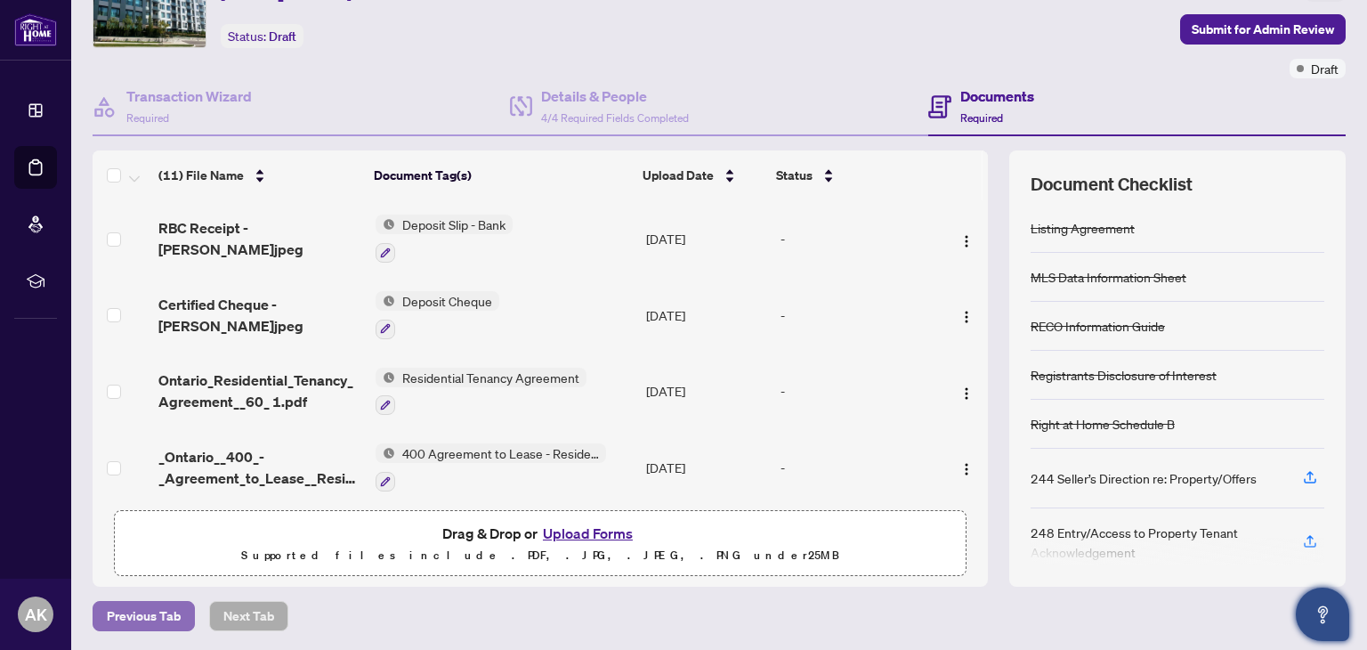
click at [154, 610] on span "Previous Tab" at bounding box center [144, 616] width 74 height 28
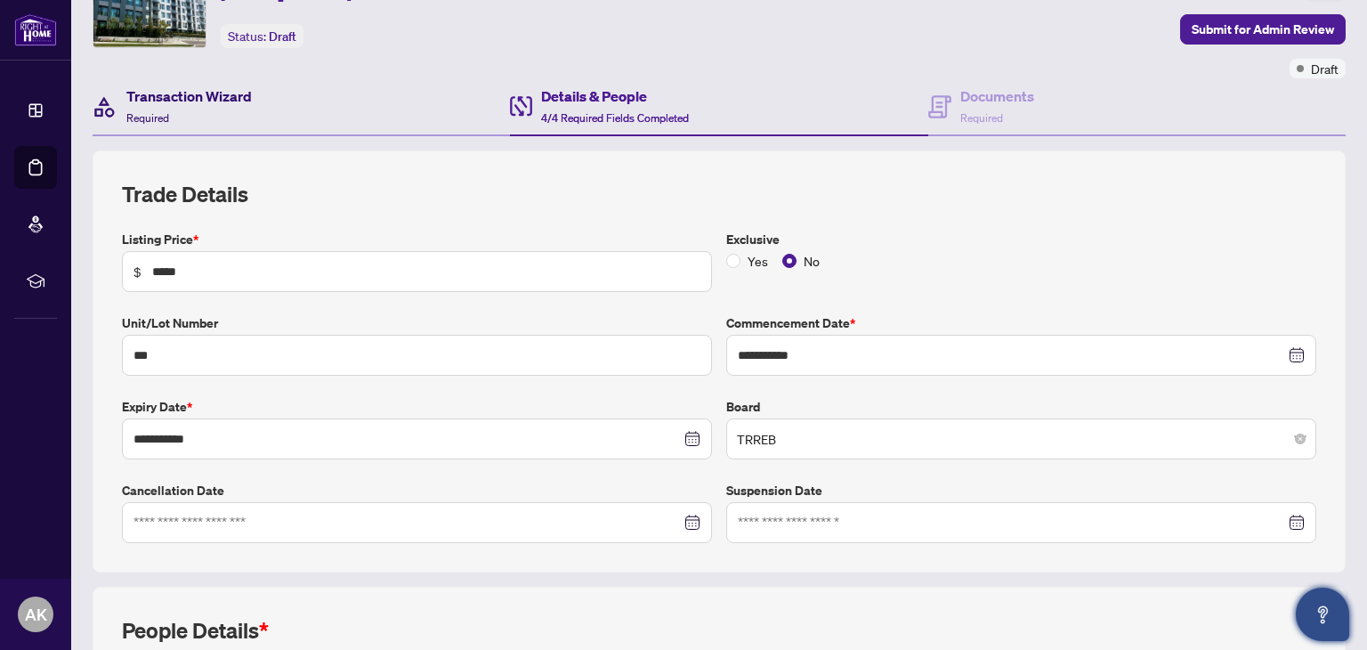
click at [171, 99] on h4 "Transaction Wizard" at bounding box center [188, 95] width 125 height 21
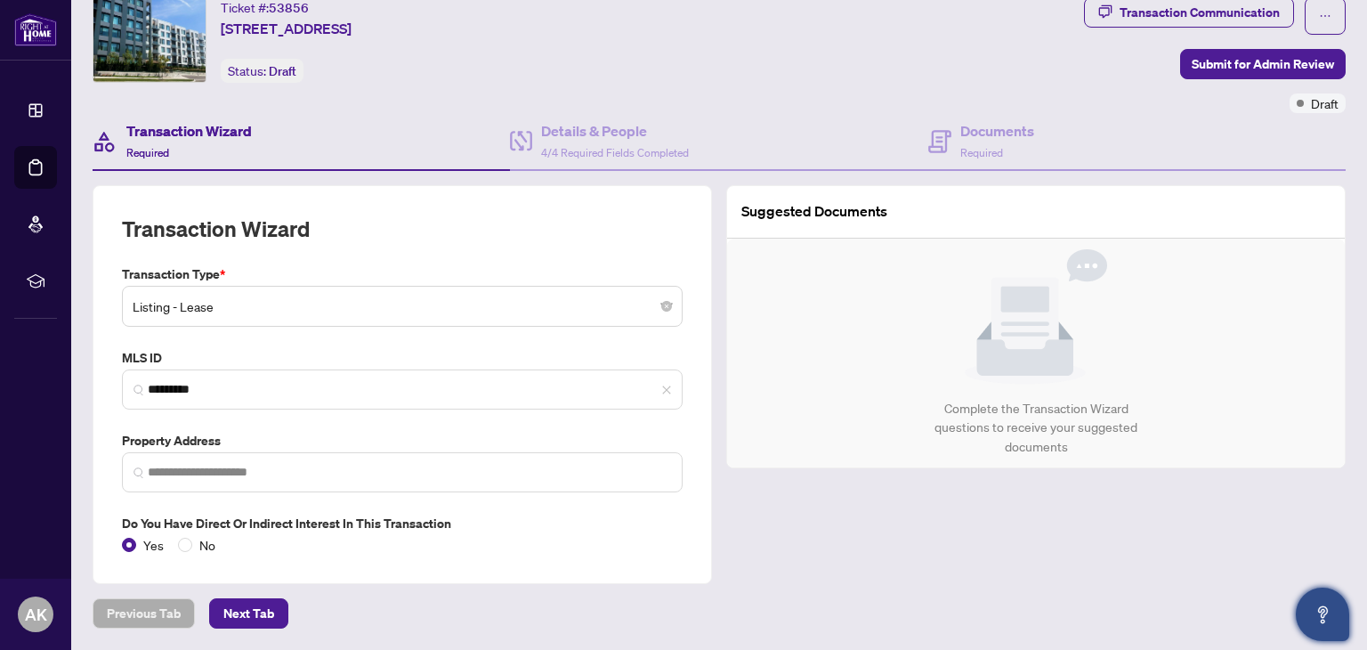
type input "**********"
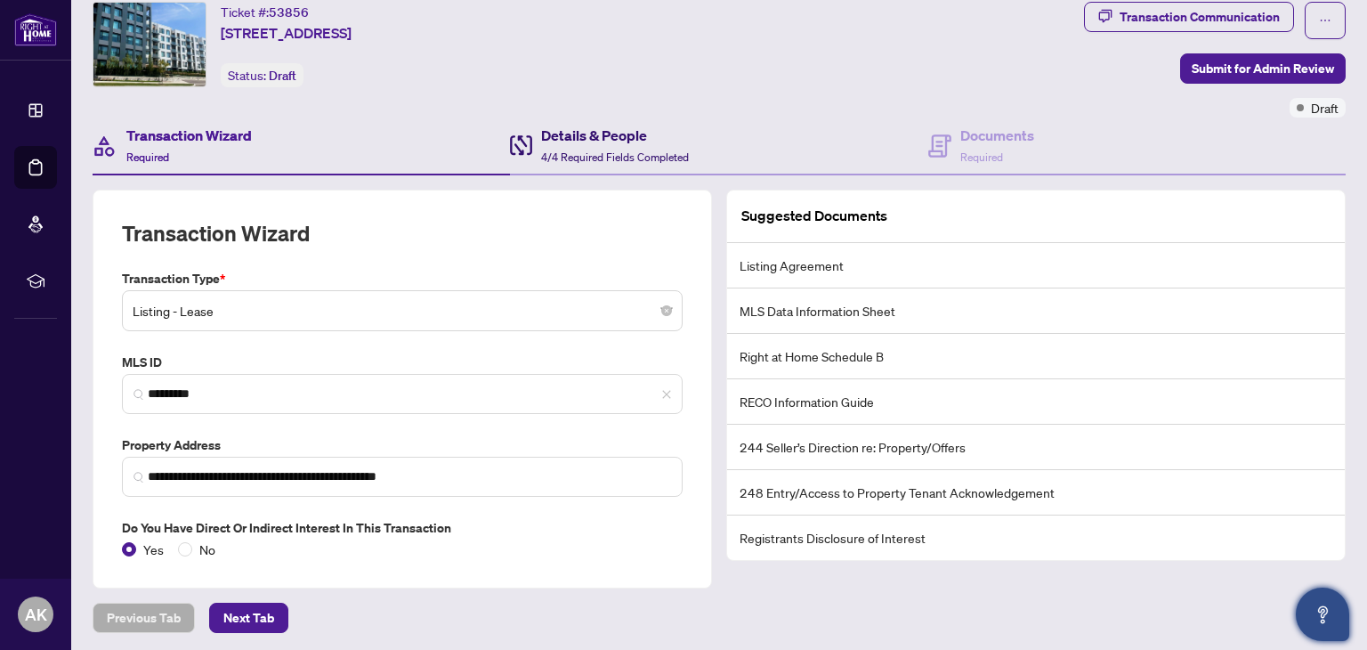
click at [573, 140] on h4 "Details & People" at bounding box center [615, 135] width 148 height 21
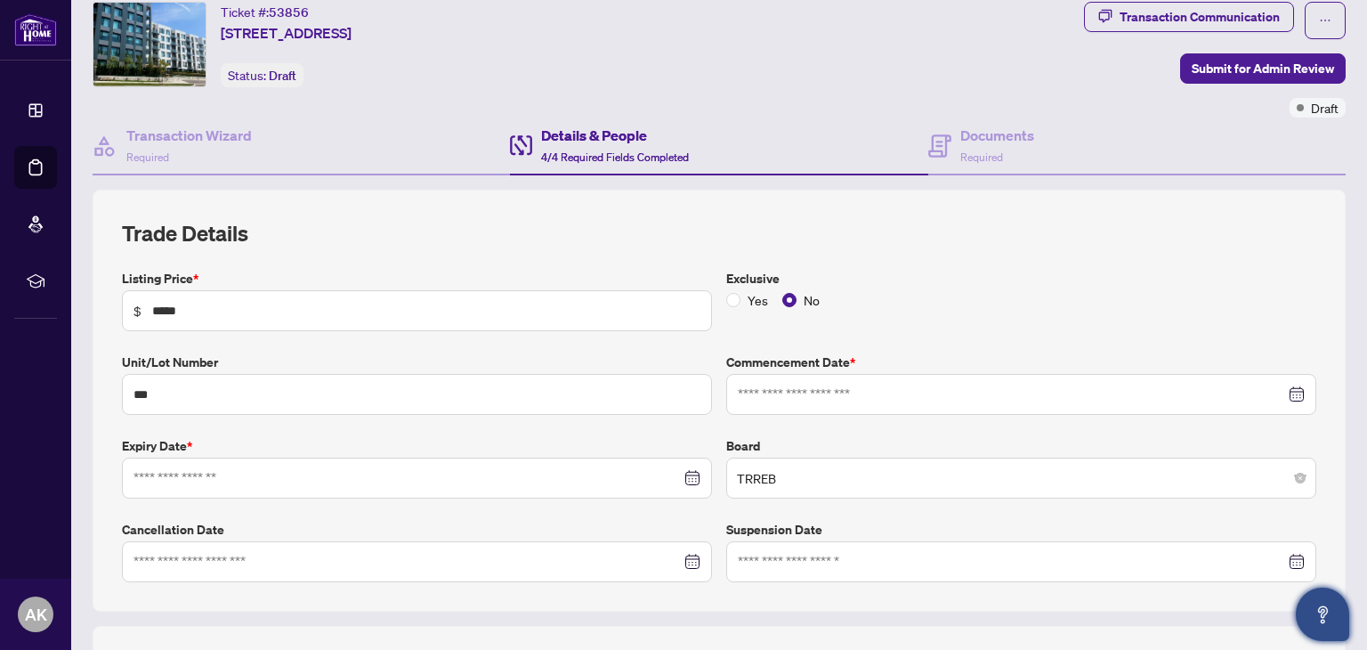
type input "**********"
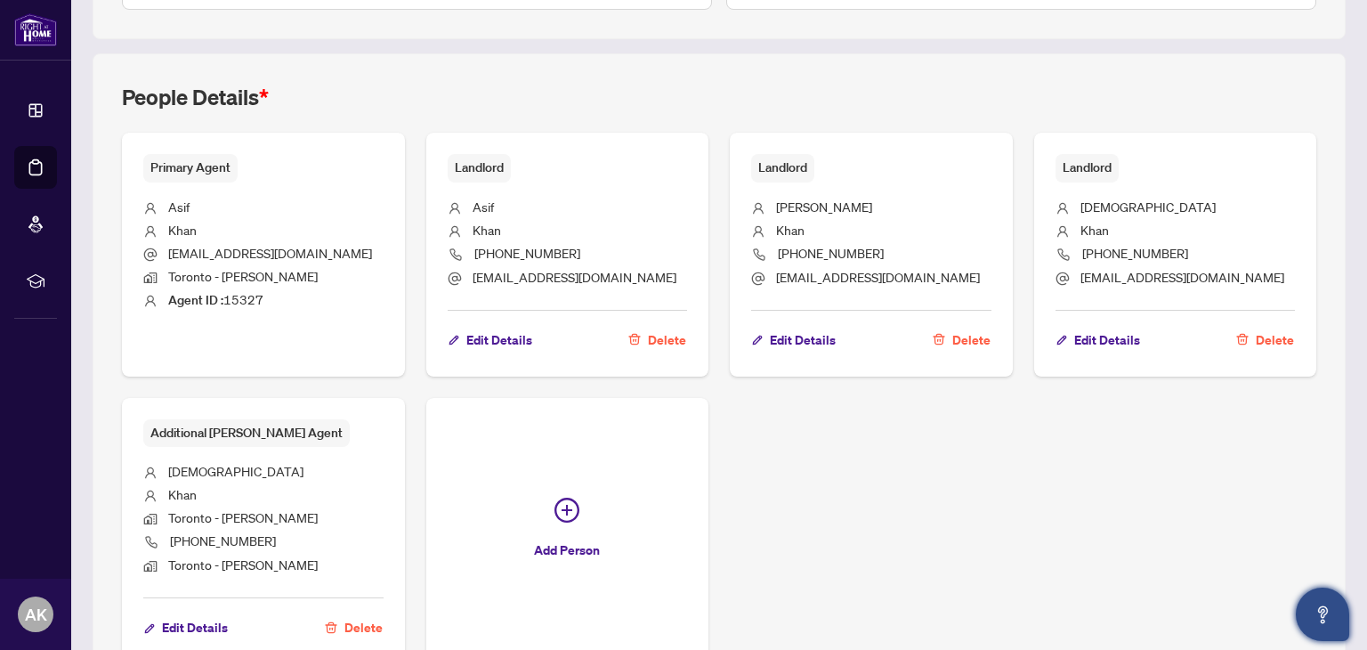
scroll to position [731, 0]
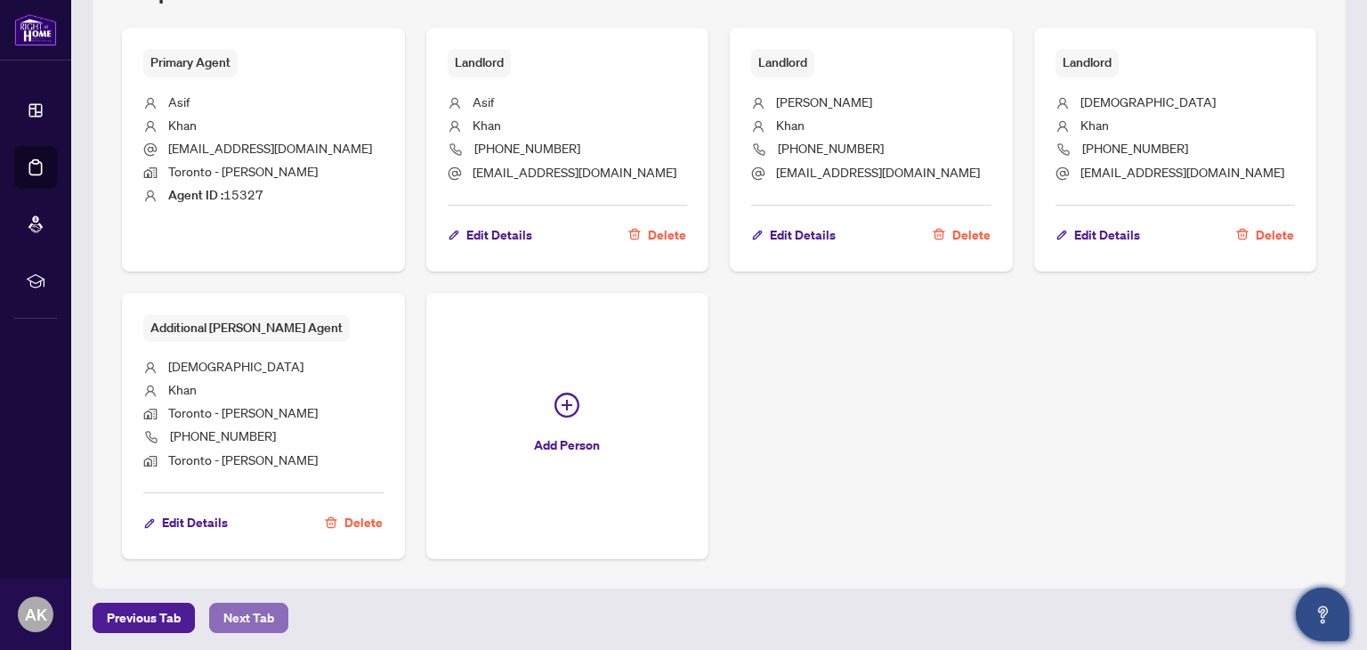
click at [262, 612] on span "Next Tab" at bounding box center [248, 617] width 51 height 28
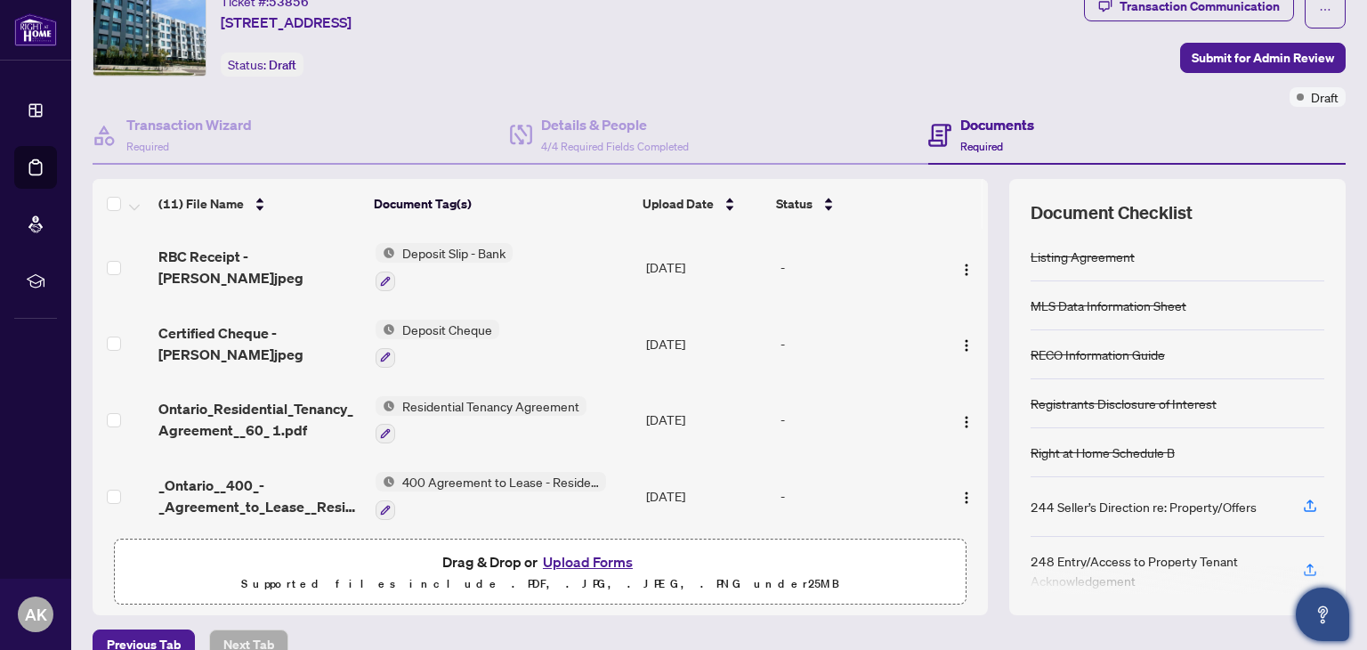
scroll to position [93, 0]
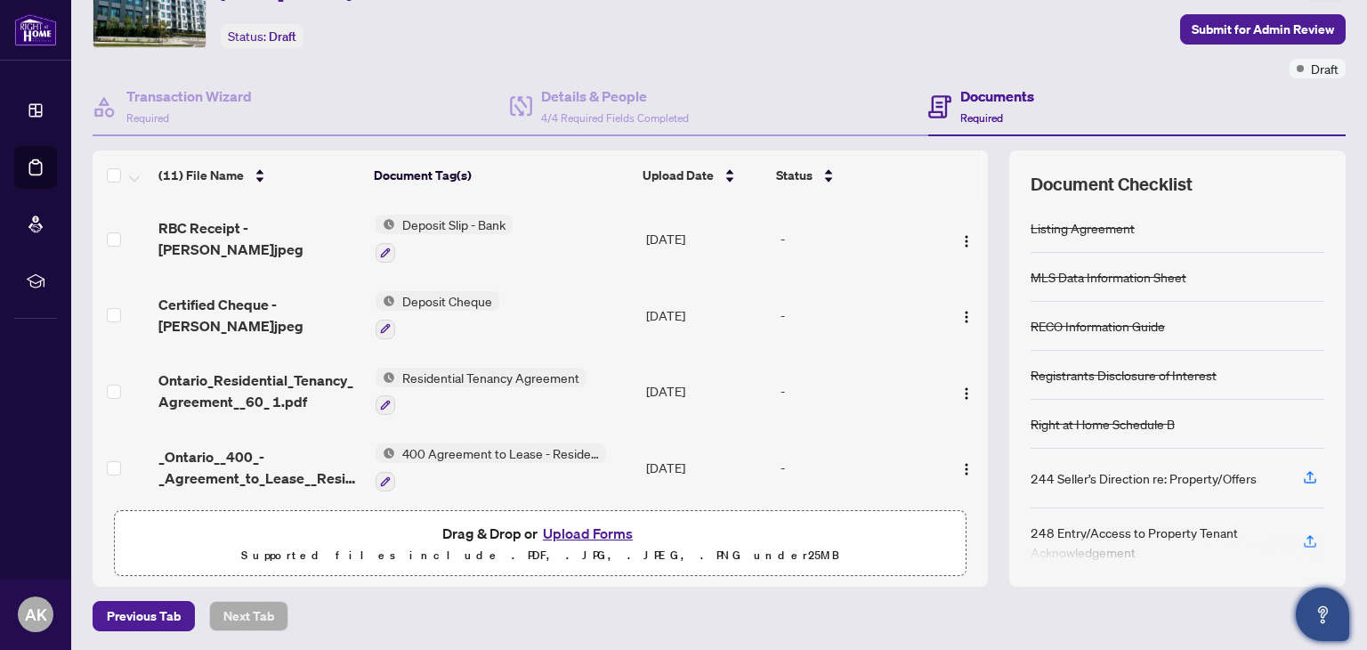
click at [1343, 464] on main "Deal Processing / View Transaction Transaction saved 5 minutes ago Ticket #: 53…" at bounding box center [719, 325] width 1296 height 650
click at [1320, 68] on span "Draft" at bounding box center [1325, 69] width 28 height 20
click at [584, 99] on h4 "Details & People" at bounding box center [615, 95] width 148 height 21
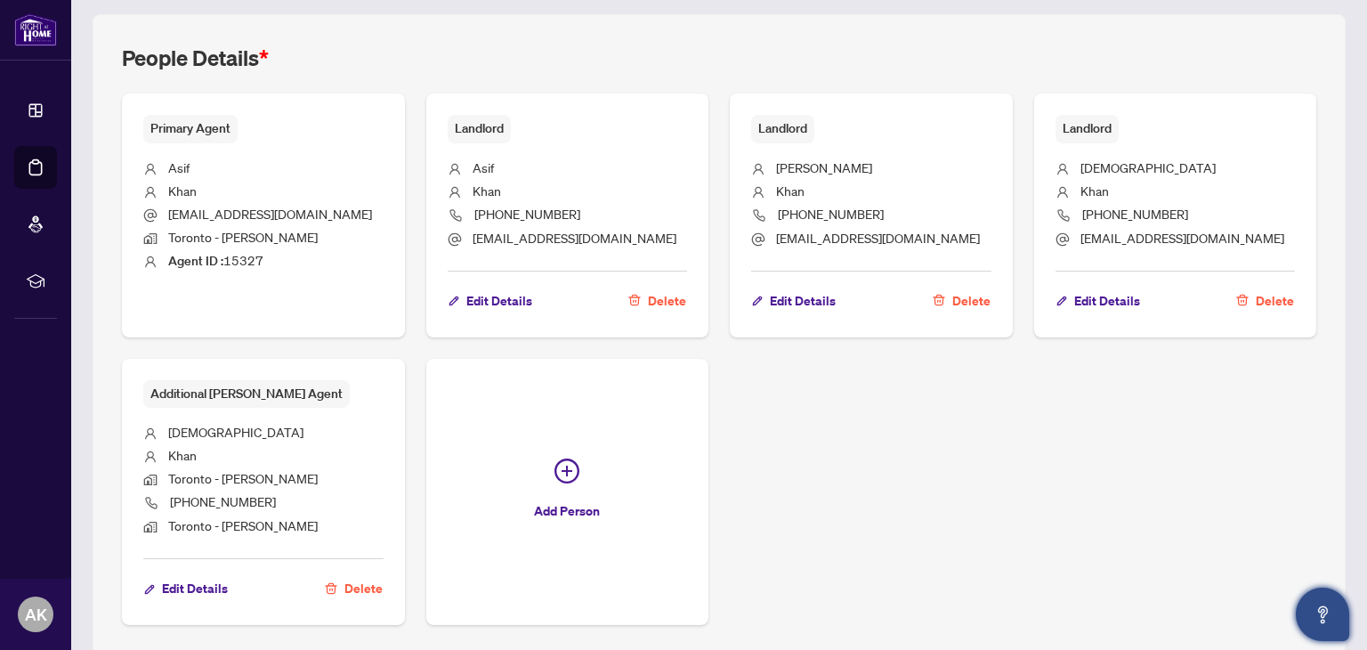
scroll to position [731, 0]
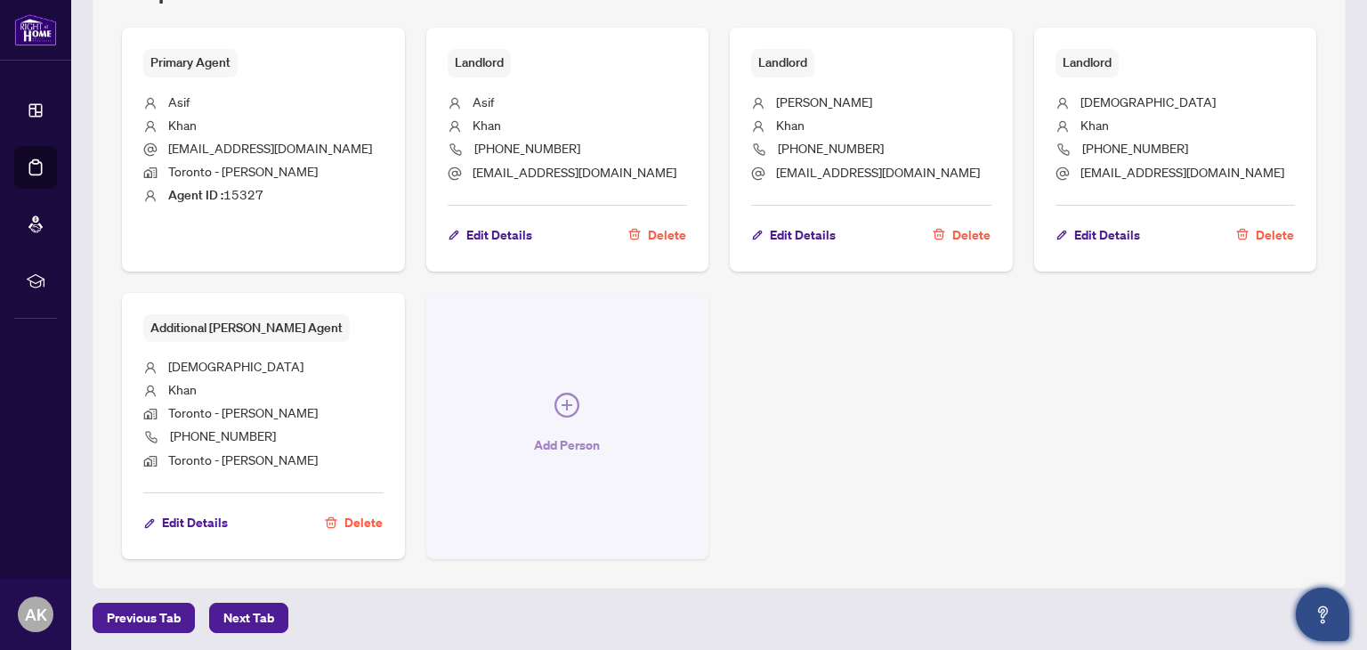
click at [566, 395] on icon "plus-circle" at bounding box center [566, 404] width 25 height 25
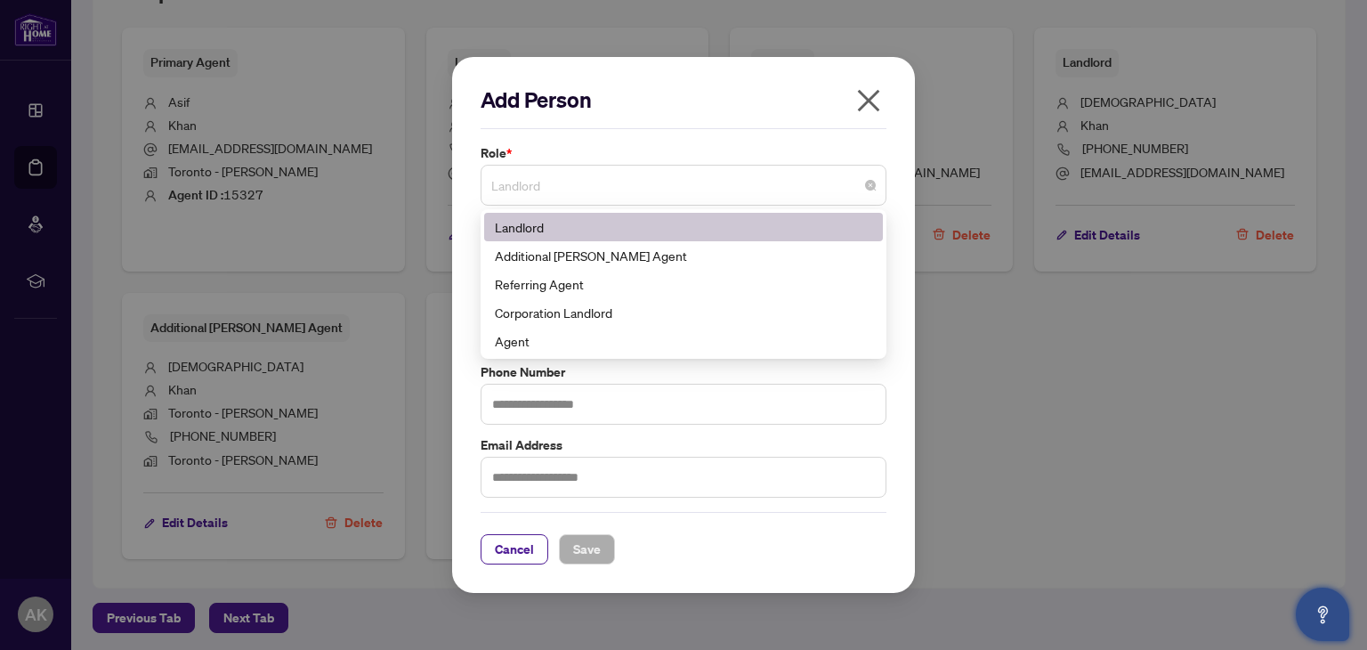
click at [583, 188] on span "Landlord" at bounding box center [683, 185] width 384 height 34
click at [587, 279] on div "Referring Agent" at bounding box center [683, 284] width 377 height 20
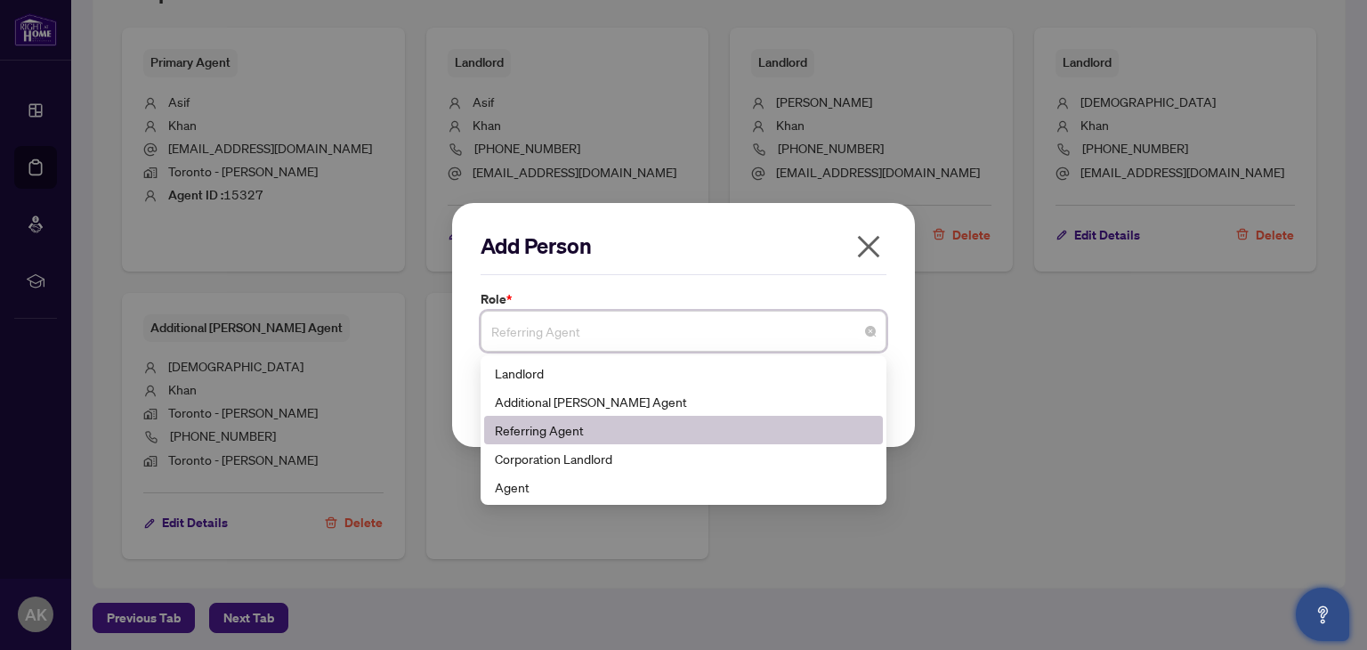
click at [647, 315] on span "Referring Agent" at bounding box center [683, 331] width 384 height 34
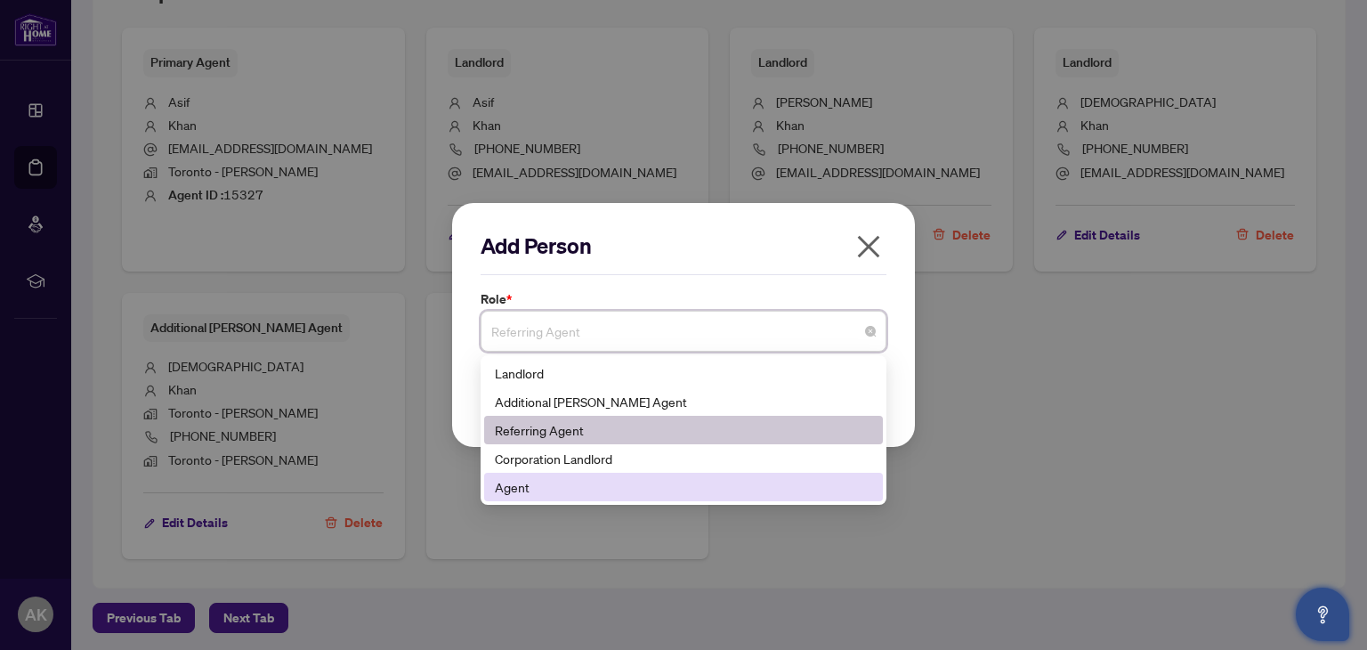
click at [565, 487] on div "Agent" at bounding box center [683, 487] width 377 height 20
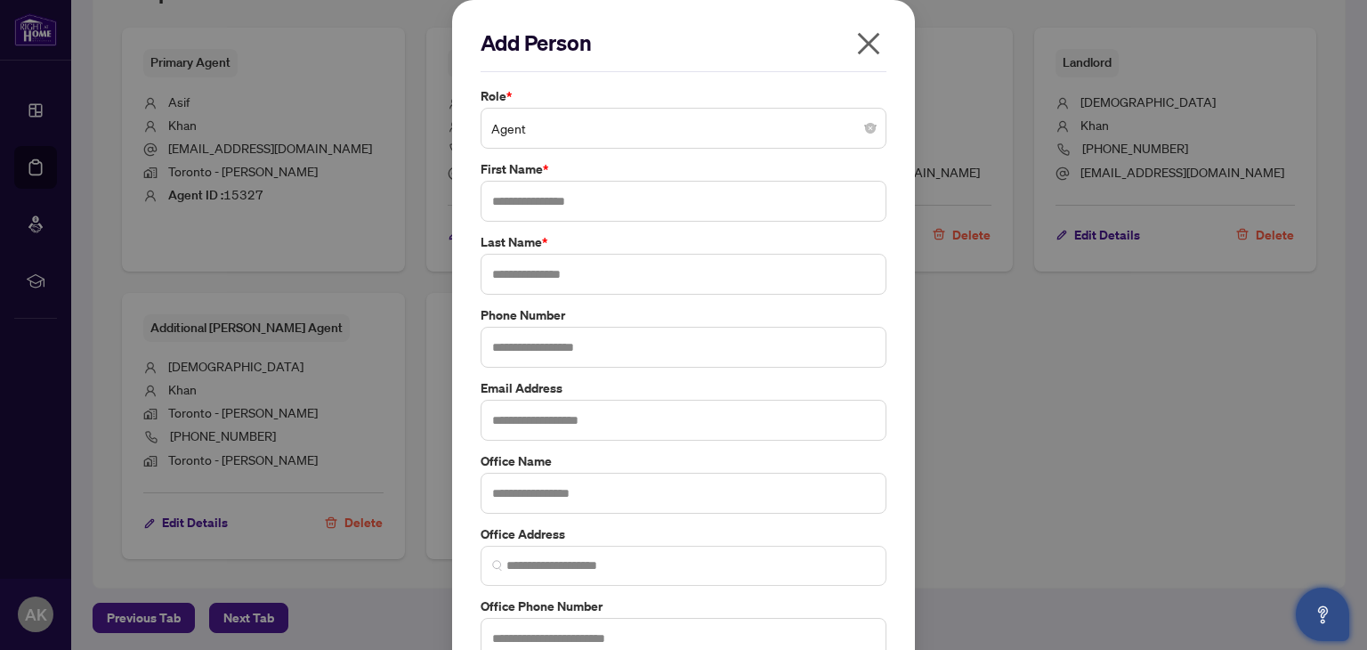
click at [861, 46] on icon "close" at bounding box center [868, 43] width 28 height 28
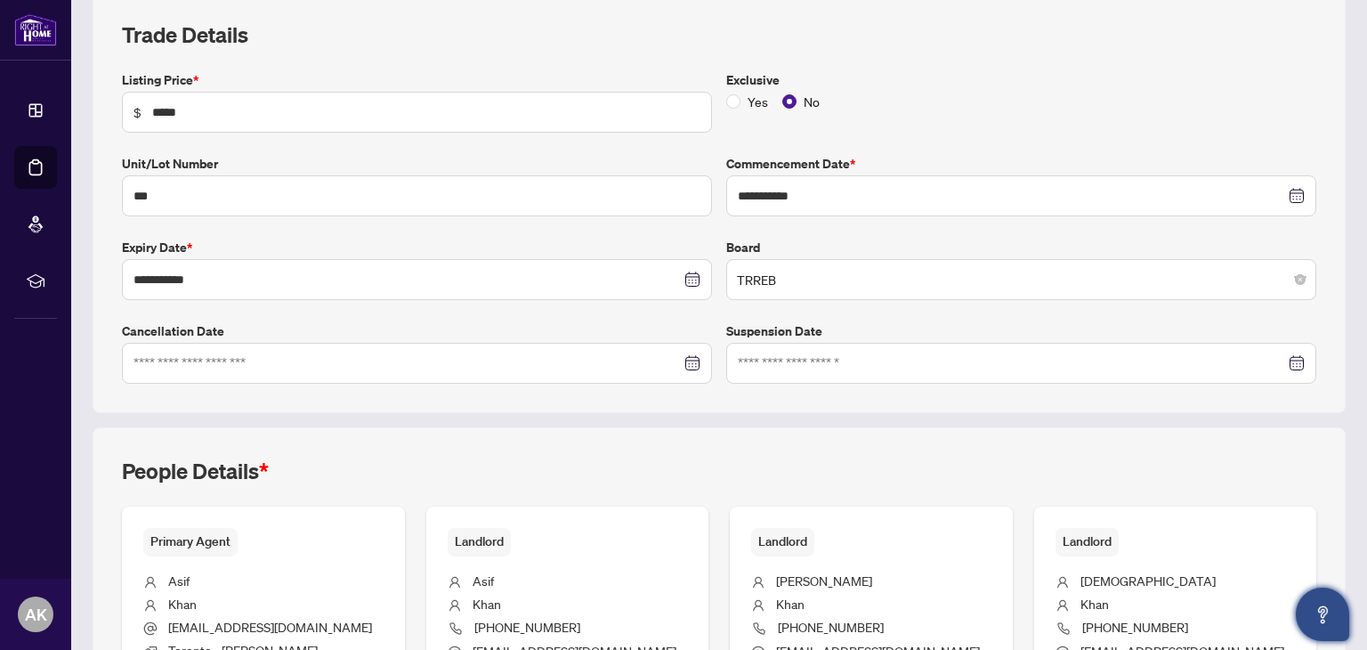
scroll to position [338, 0]
